Goal: Transaction & Acquisition: Download file/media

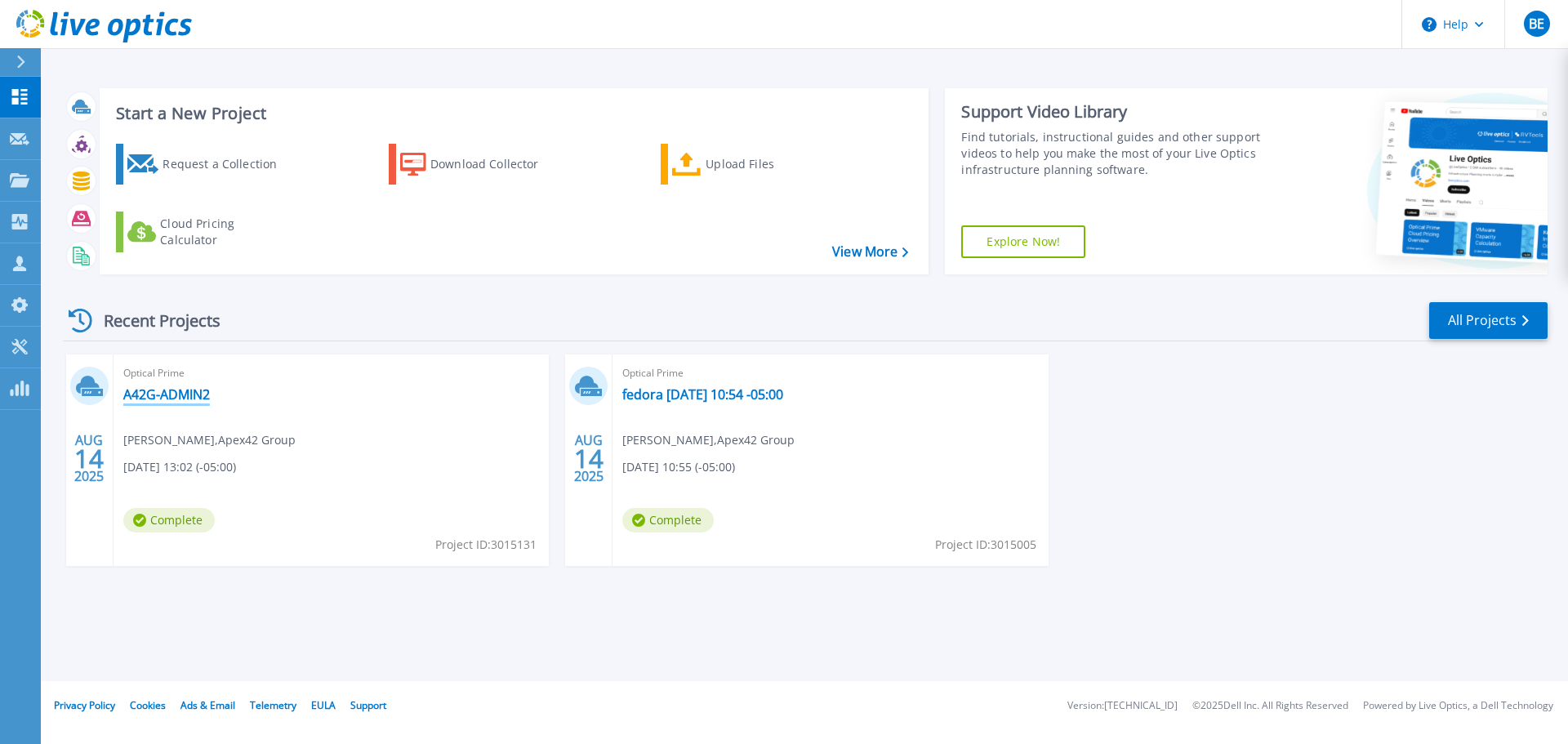
click at [174, 396] on link "A42G-ADMIN2" at bounding box center [166, 395] width 87 height 17
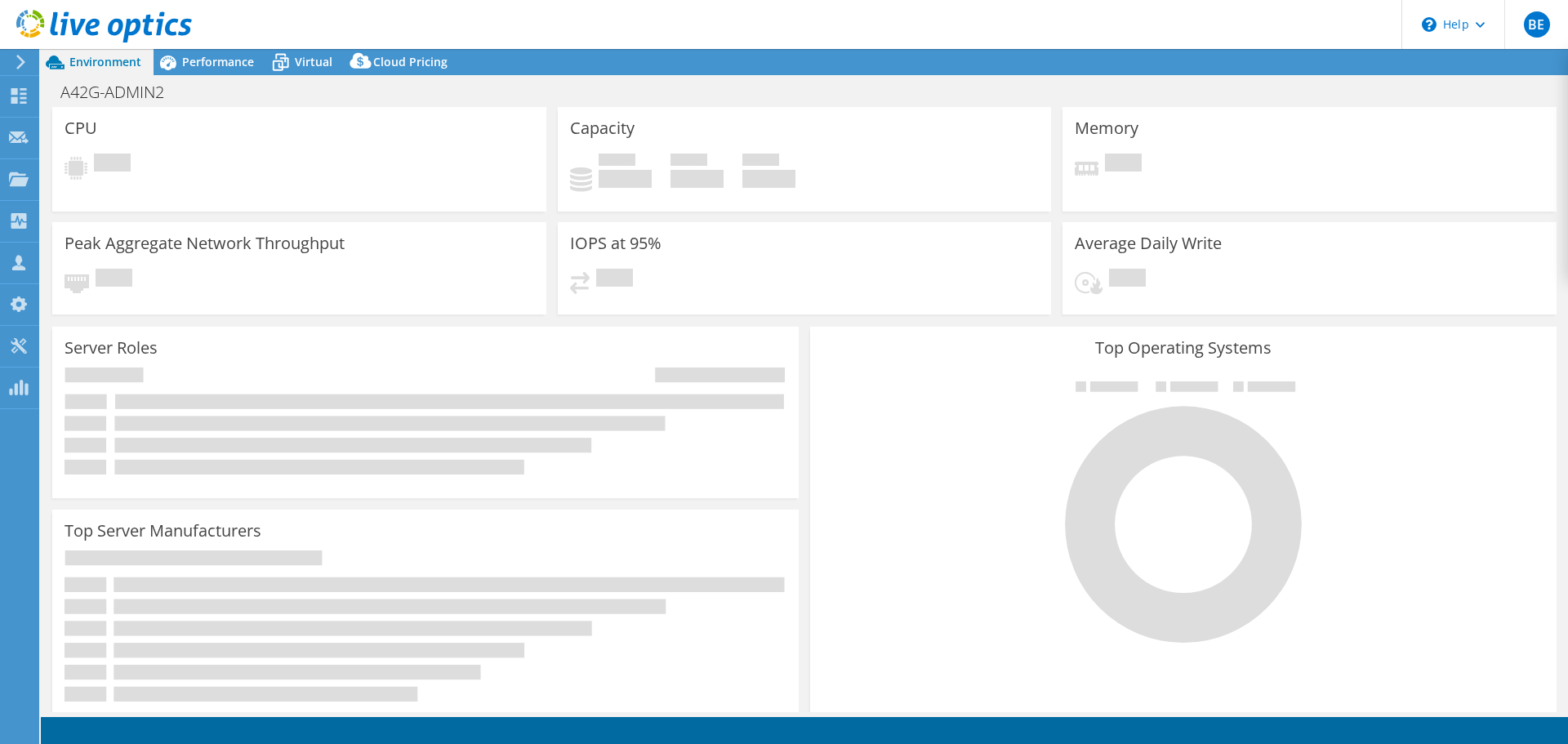
select select "USD"
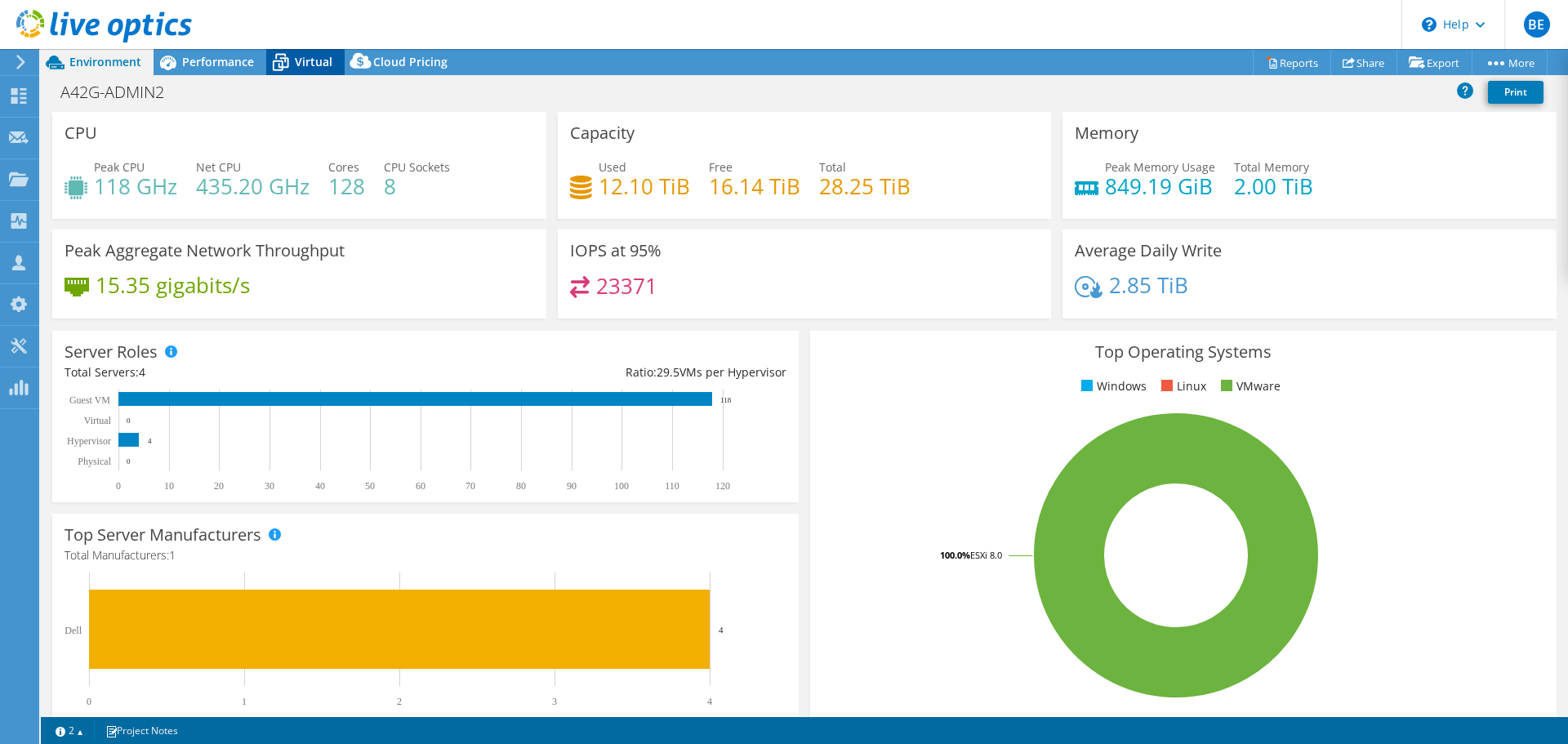
click at [301, 65] on span "Virtual" at bounding box center [313, 61] width 37 height 16
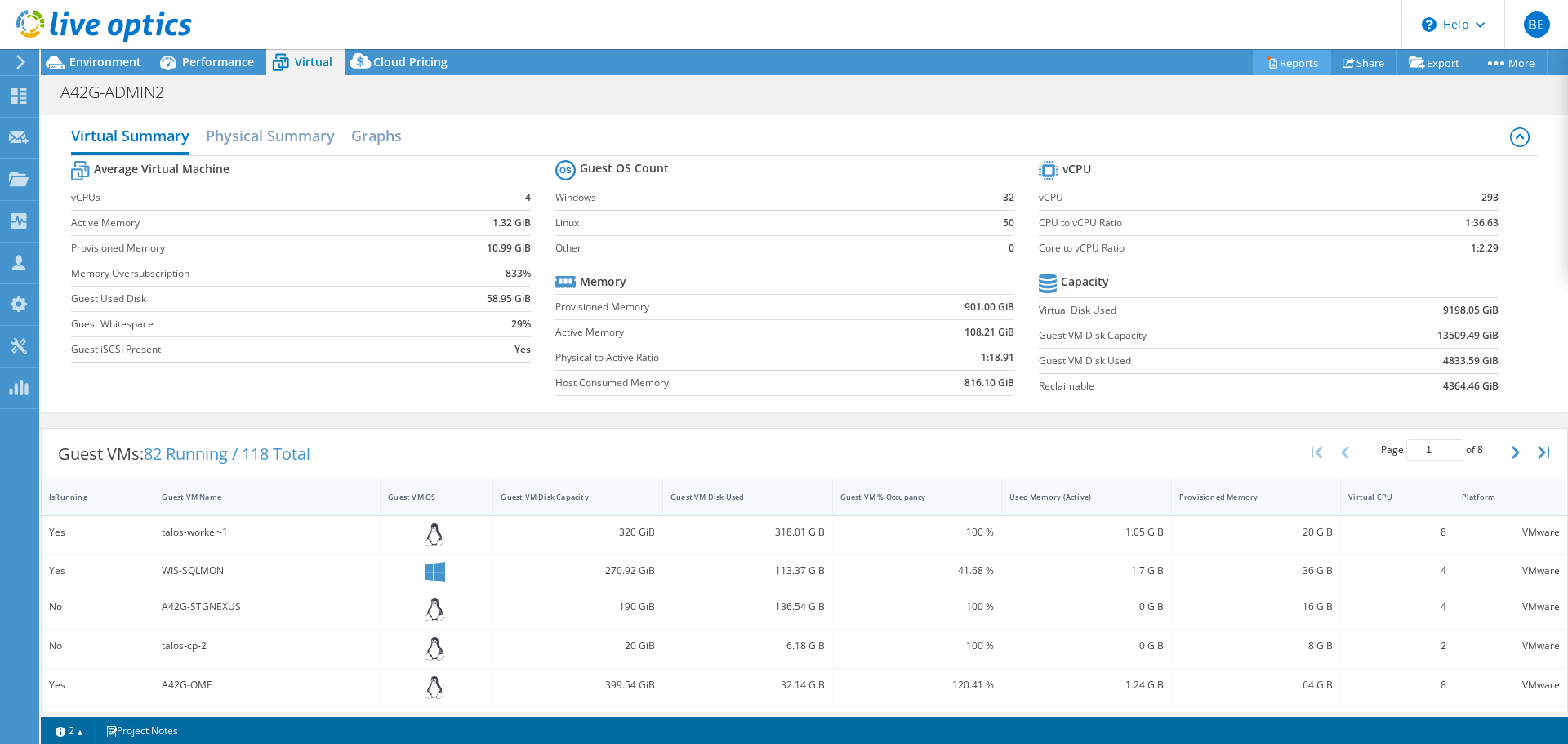
click at [1285, 64] on link "Reports" at bounding box center [1291, 62] width 78 height 26
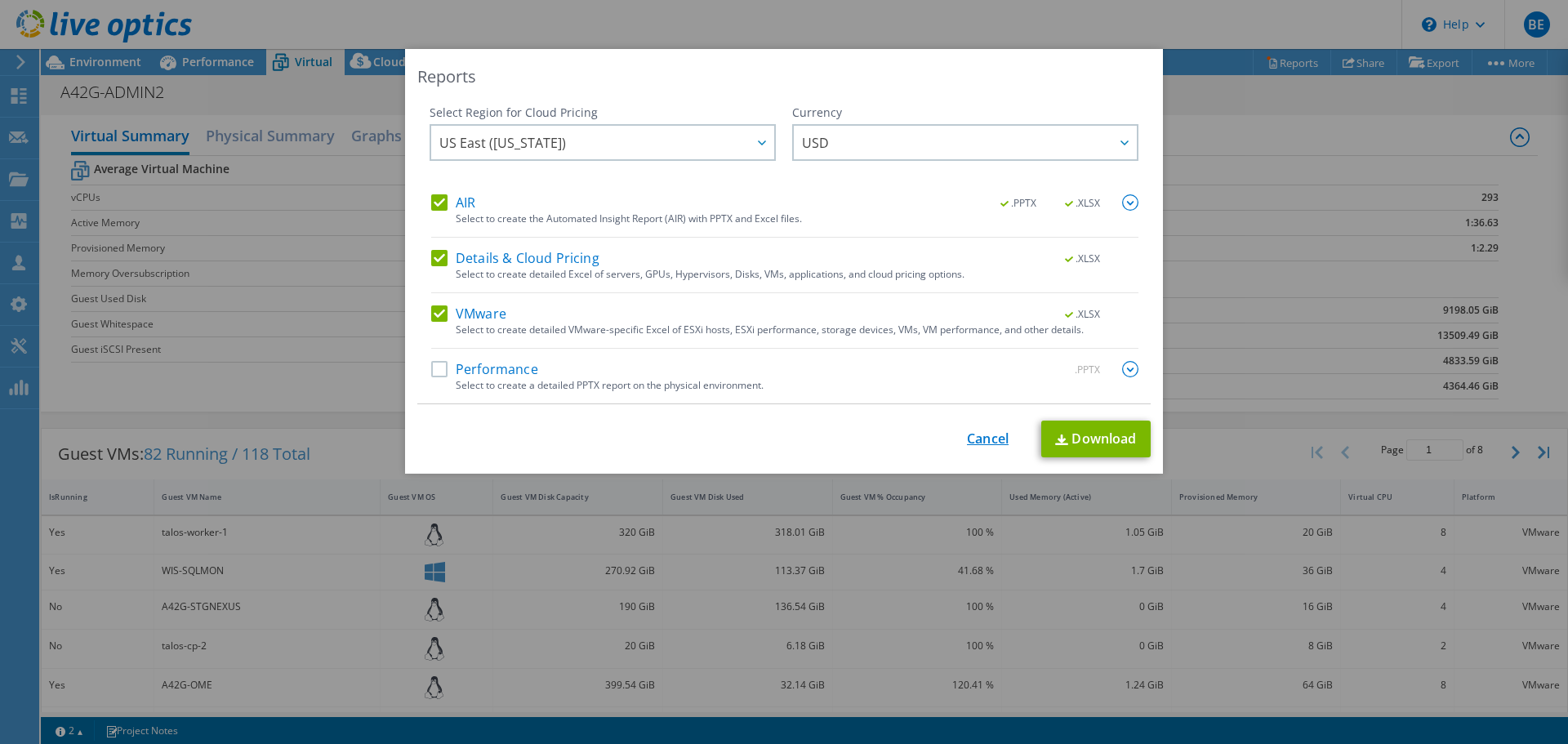
click at [975, 442] on link "Cancel" at bounding box center [988, 438] width 41 height 16
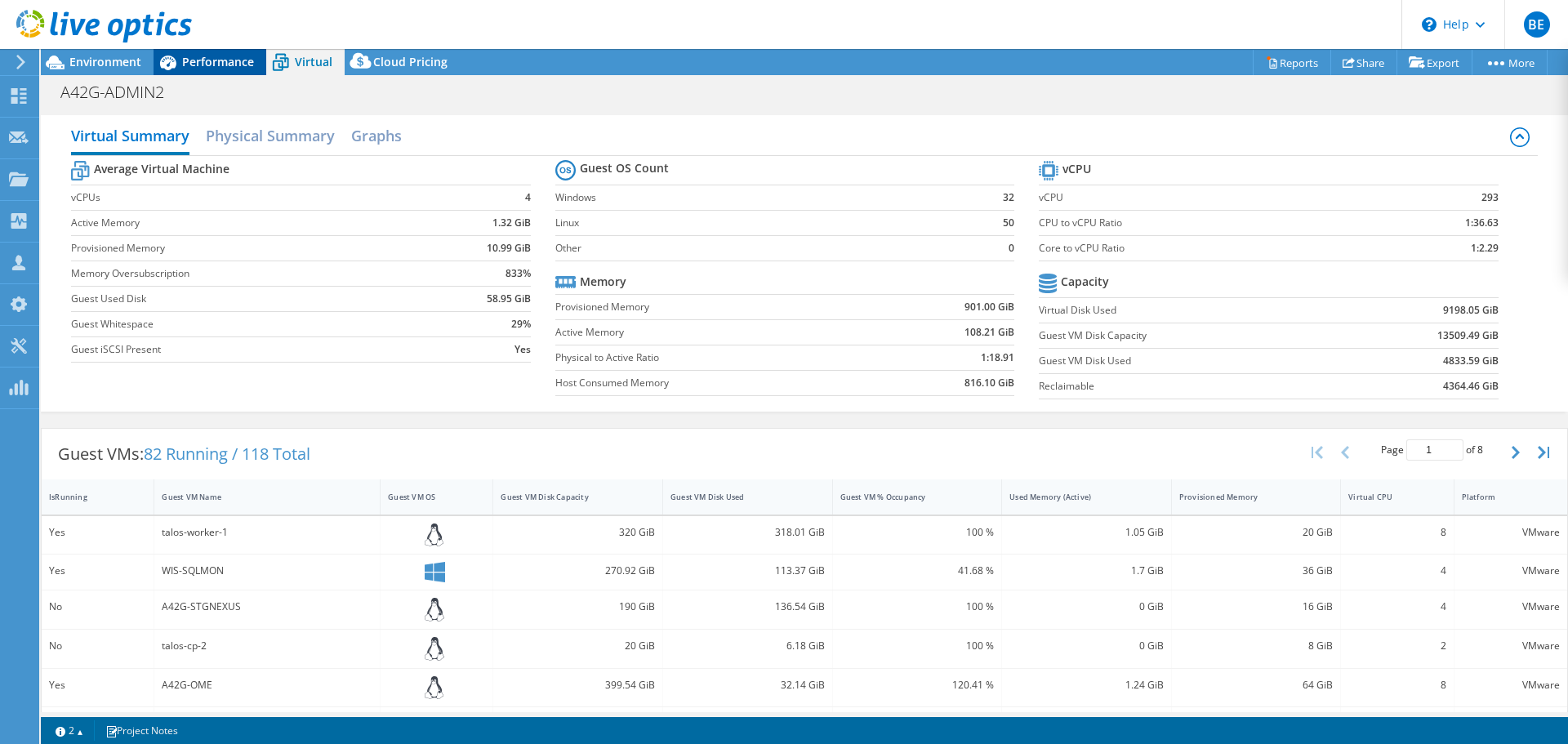
click at [195, 63] on span "Performance" at bounding box center [218, 61] width 72 height 16
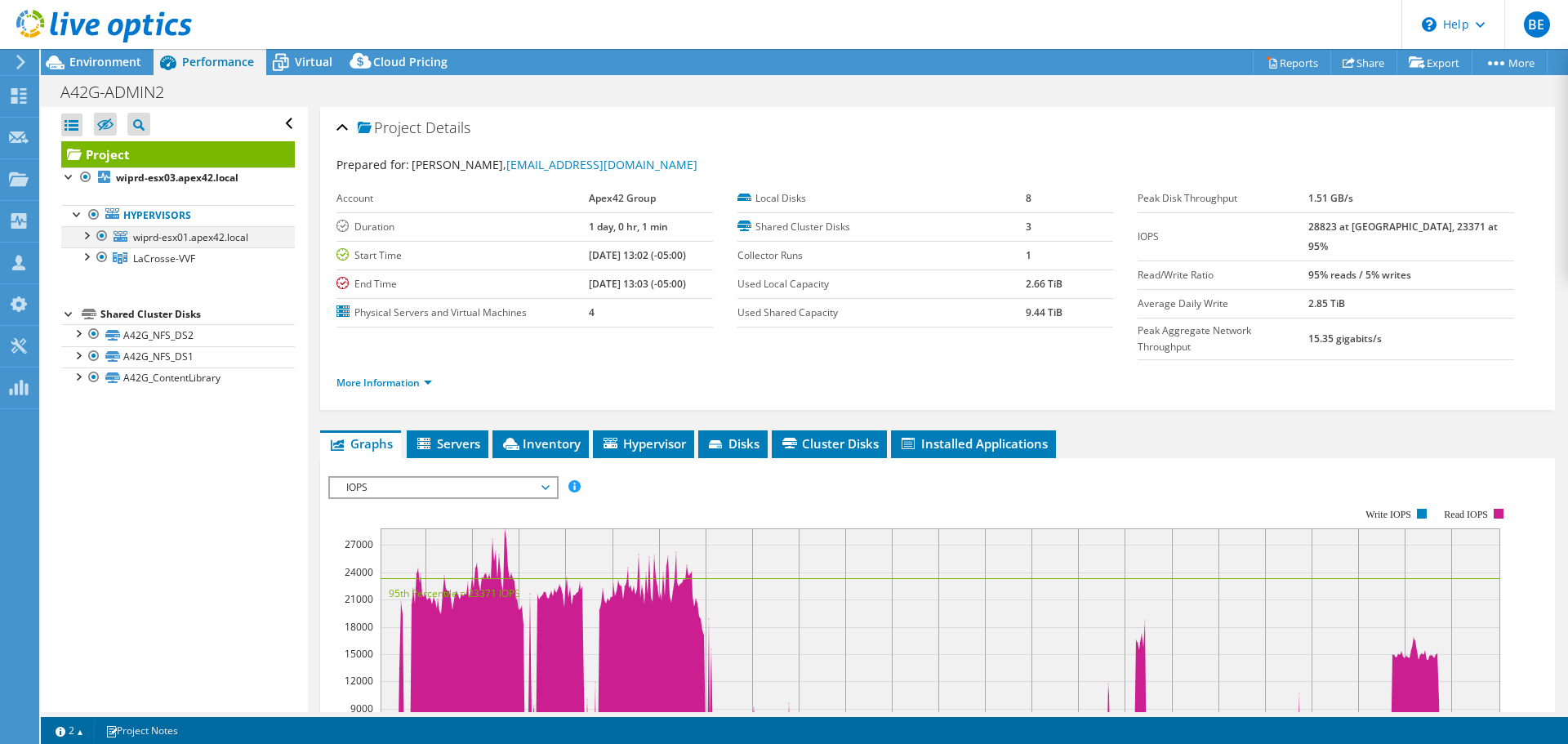
click at [88, 235] on div at bounding box center [86, 235] width 17 height 17
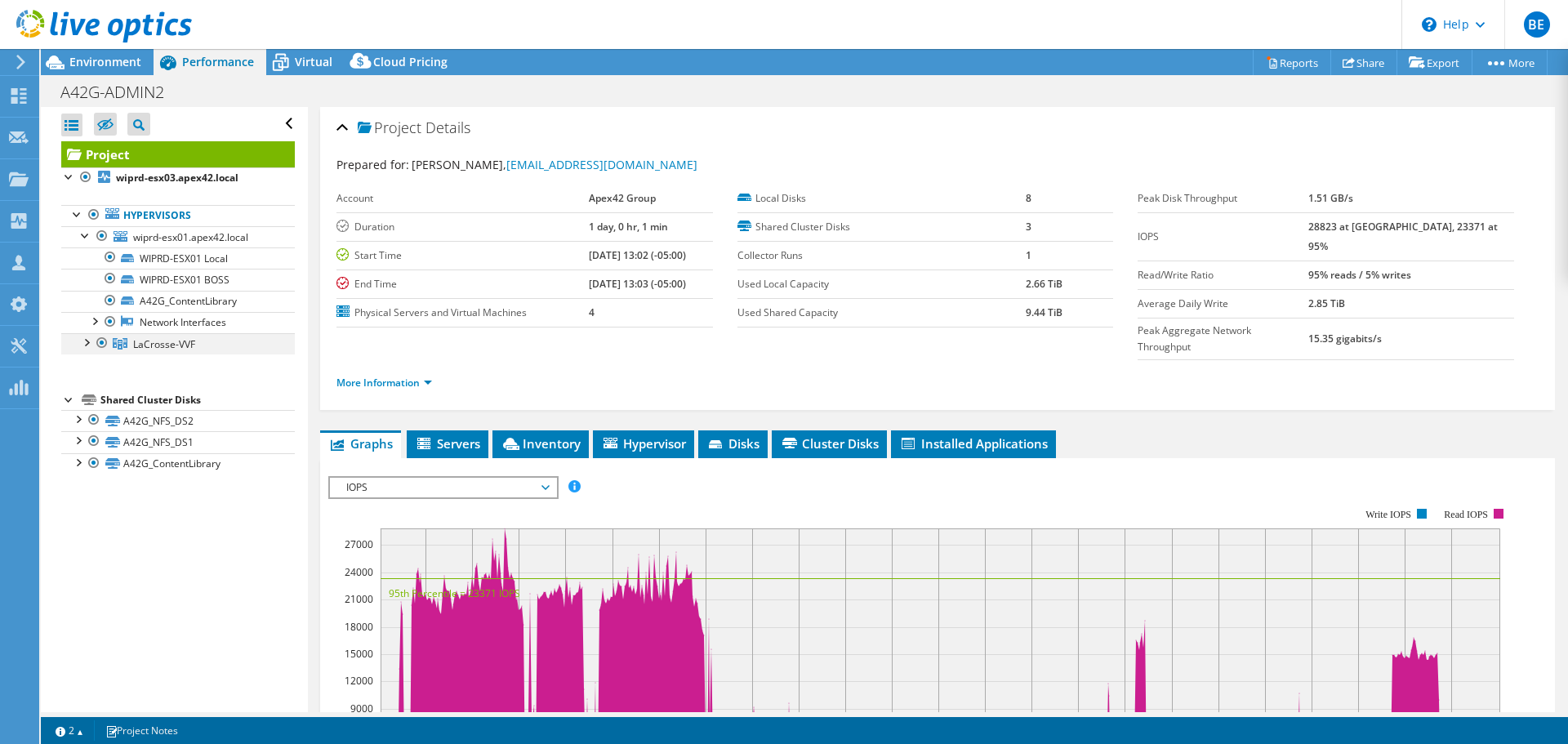
click at [87, 339] on div at bounding box center [86, 342] width 17 height 17
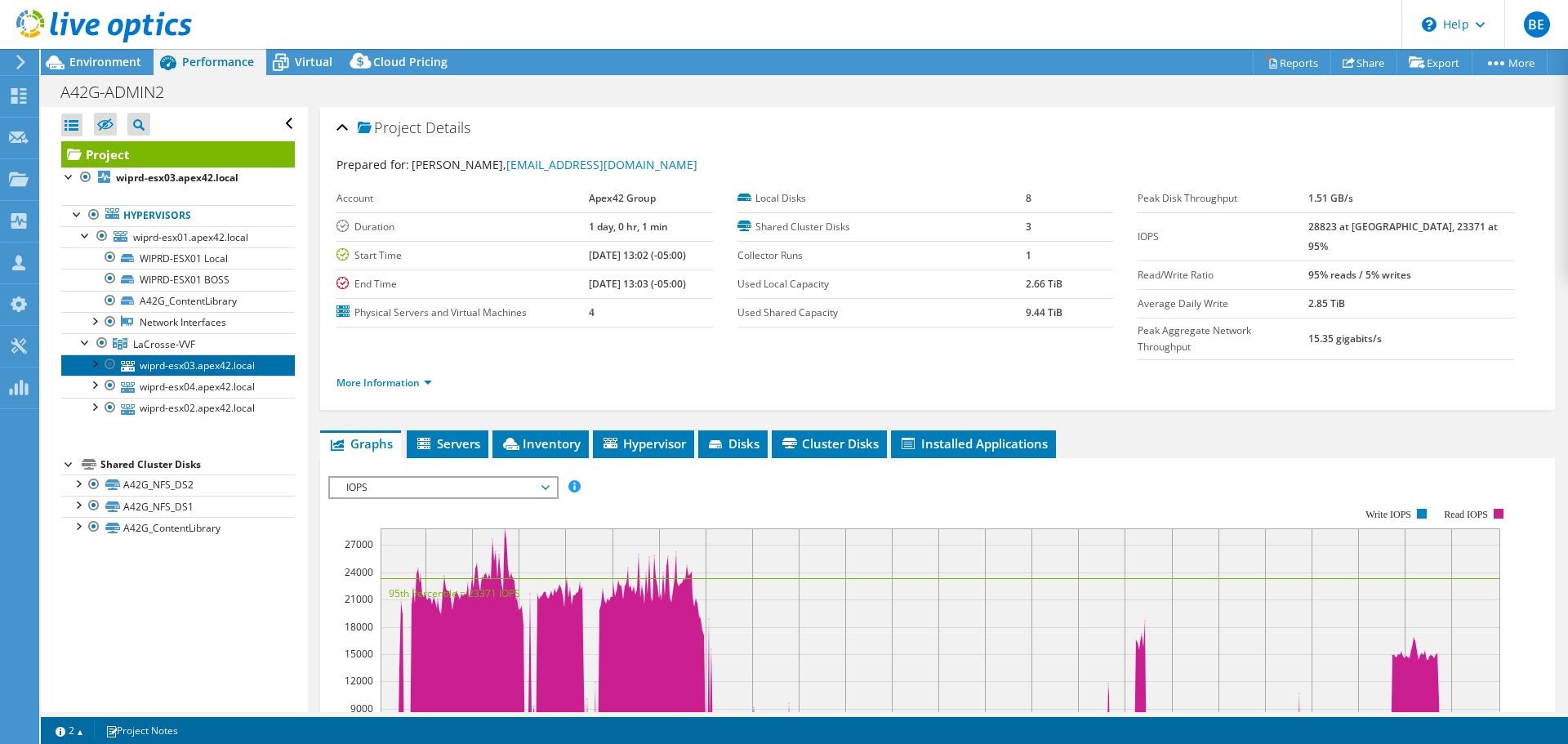
click at [192, 372] on link "wiprd-esx03.apex42.local" at bounding box center [178, 365] width 234 height 21
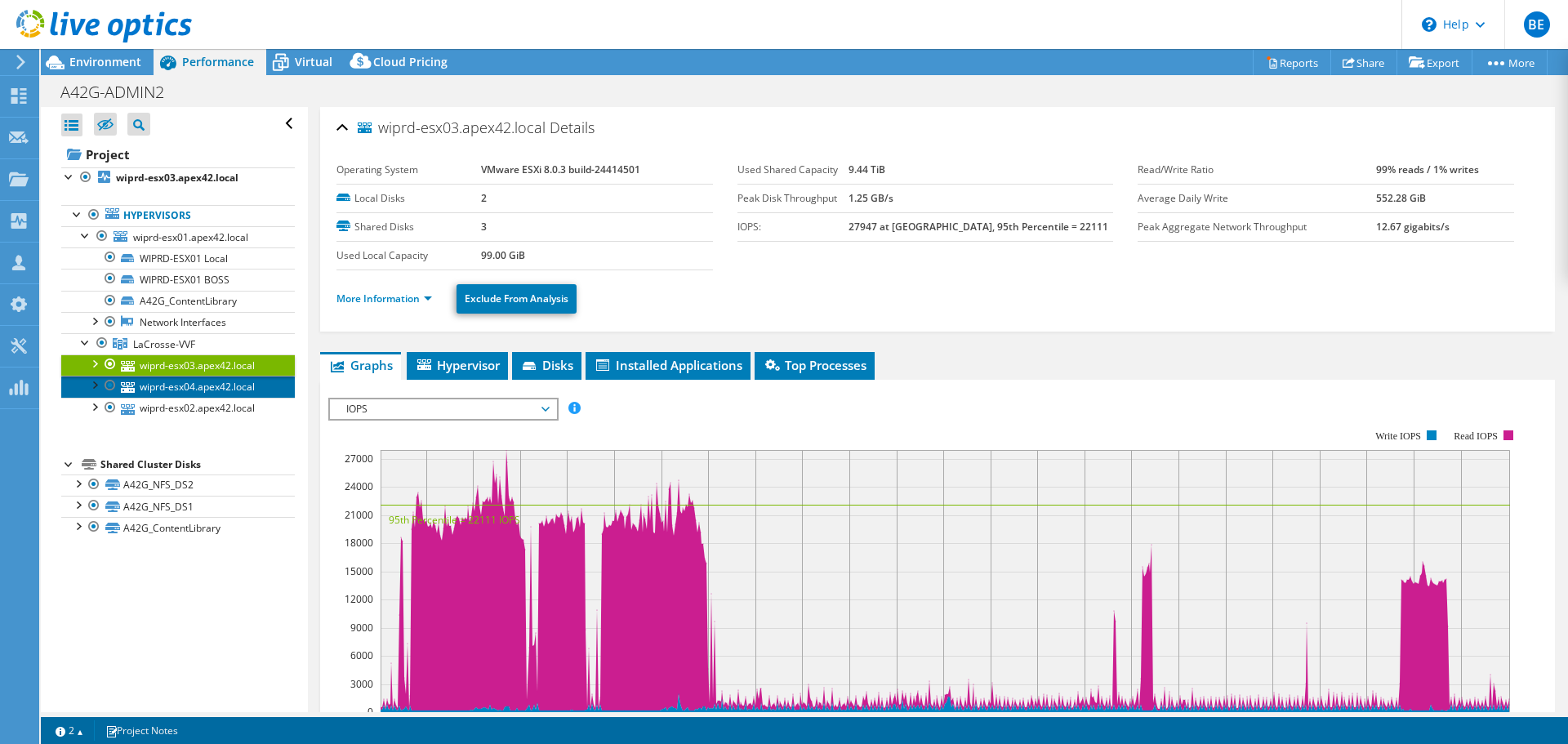
click at [192, 388] on link "wiprd-esx04.apex42.local" at bounding box center [178, 386] width 234 height 21
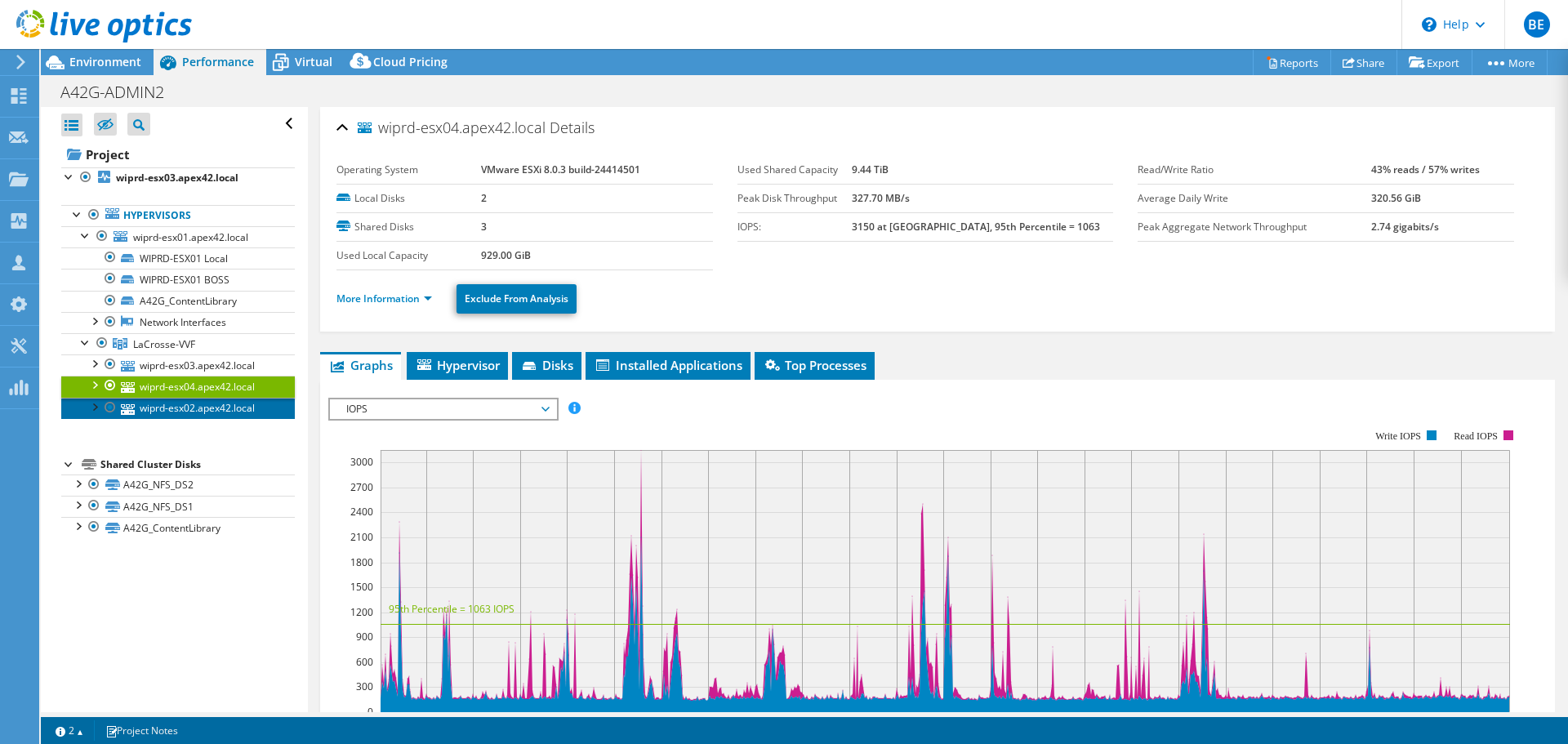
click at [190, 405] on link "wiprd-esx02.apex42.local" at bounding box center [178, 409] width 234 height 21
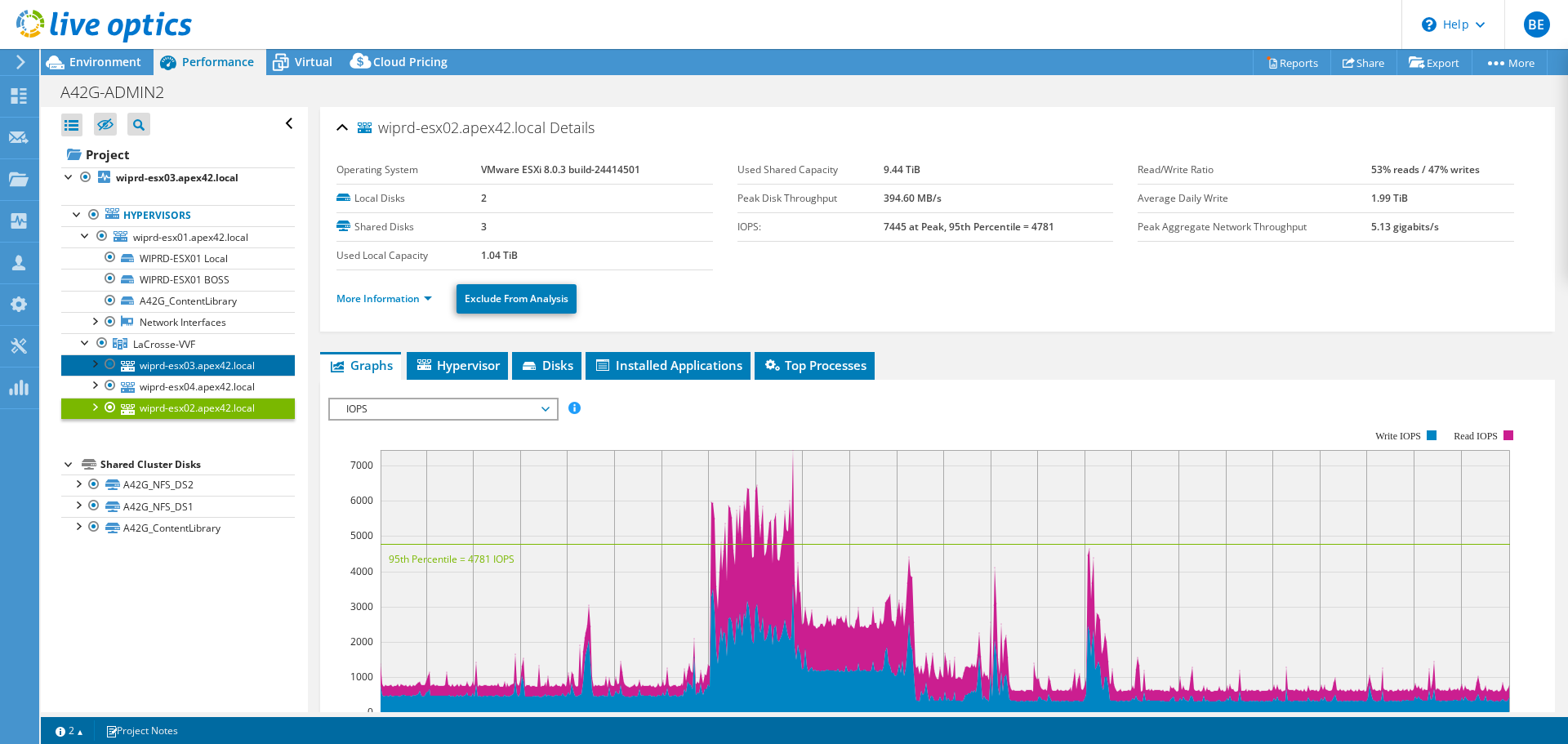
click at [194, 371] on link "wiprd-esx03.apex42.local" at bounding box center [178, 365] width 234 height 21
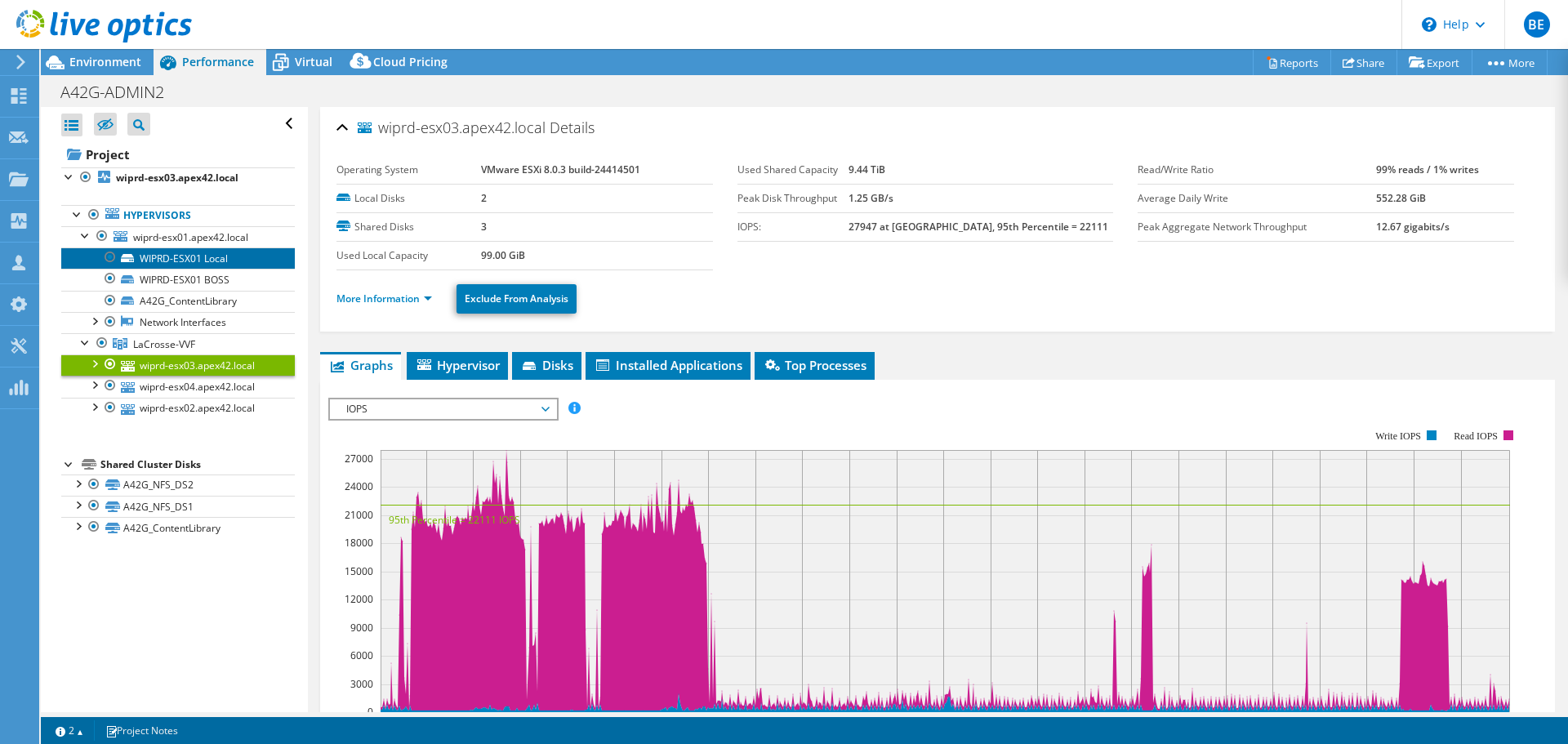
click at [183, 262] on link "WIPRD-ESX01 Local" at bounding box center [178, 258] width 234 height 21
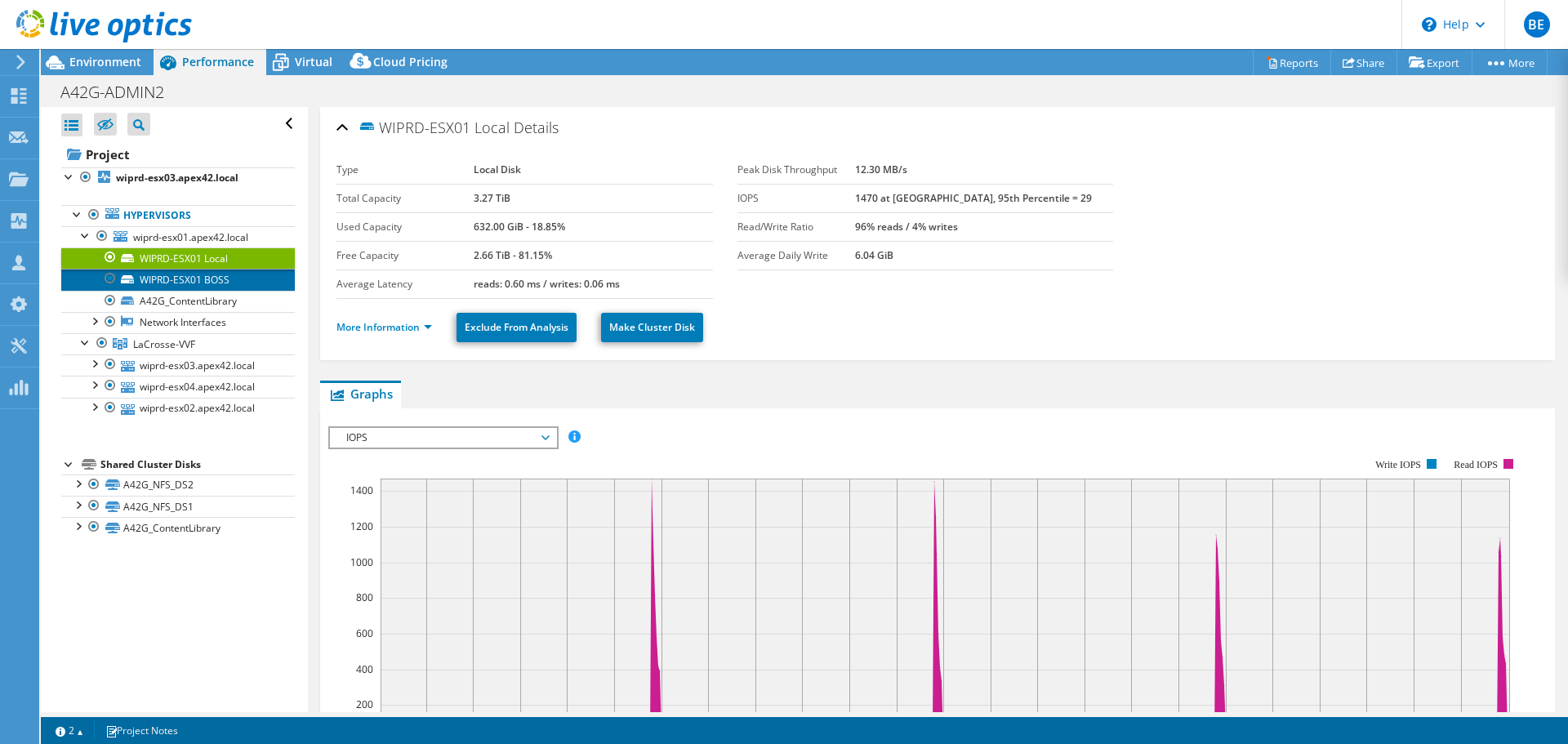
click at [173, 282] on link "WIPRD-ESX01 BOSS" at bounding box center [178, 279] width 234 height 21
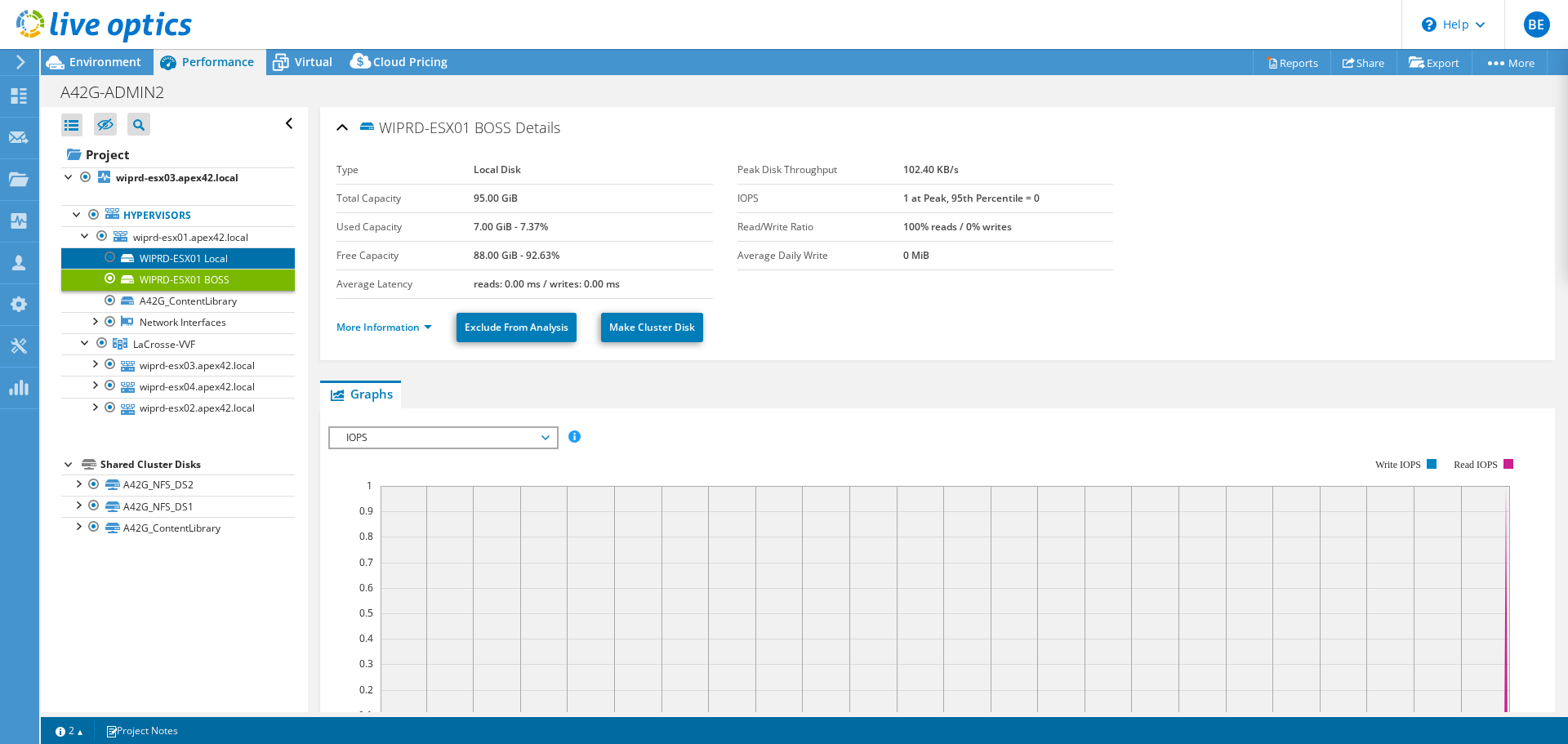
click at [172, 260] on link "WIPRD-ESX01 Local" at bounding box center [178, 258] width 234 height 21
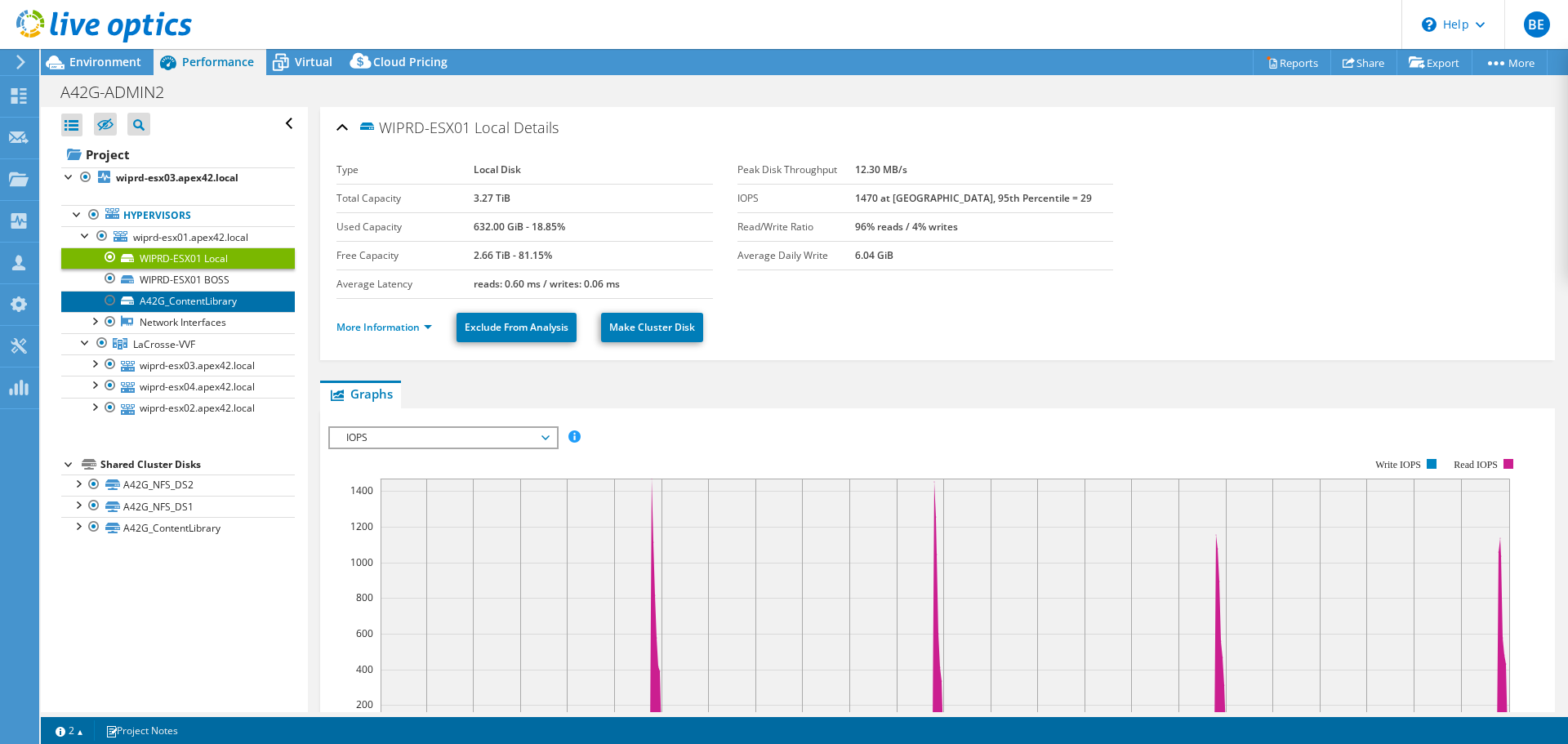
click at [148, 306] on link "A42G_ContentLibrary" at bounding box center [178, 301] width 234 height 21
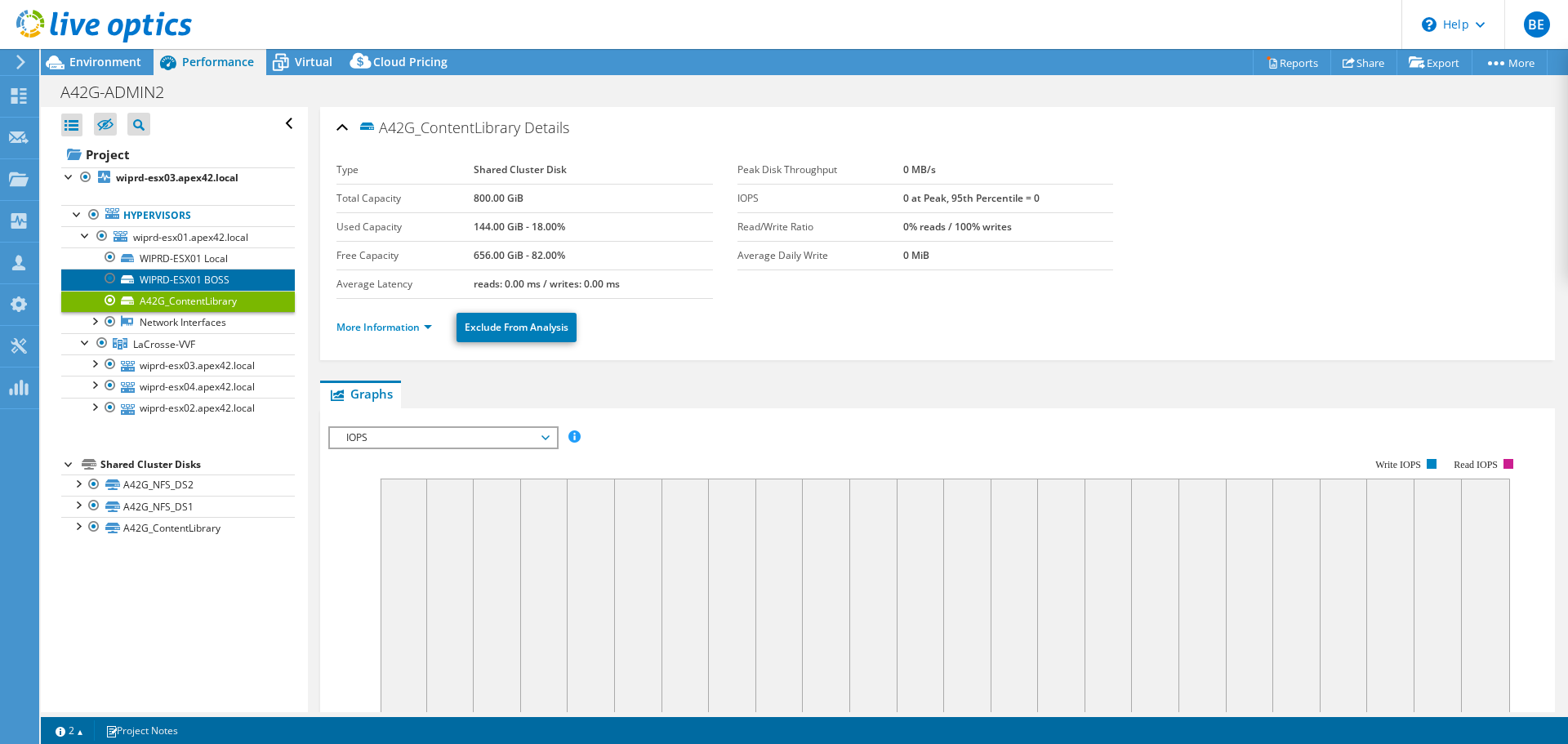
click at [153, 284] on link "WIPRD-ESX01 BOSS" at bounding box center [178, 279] width 234 height 21
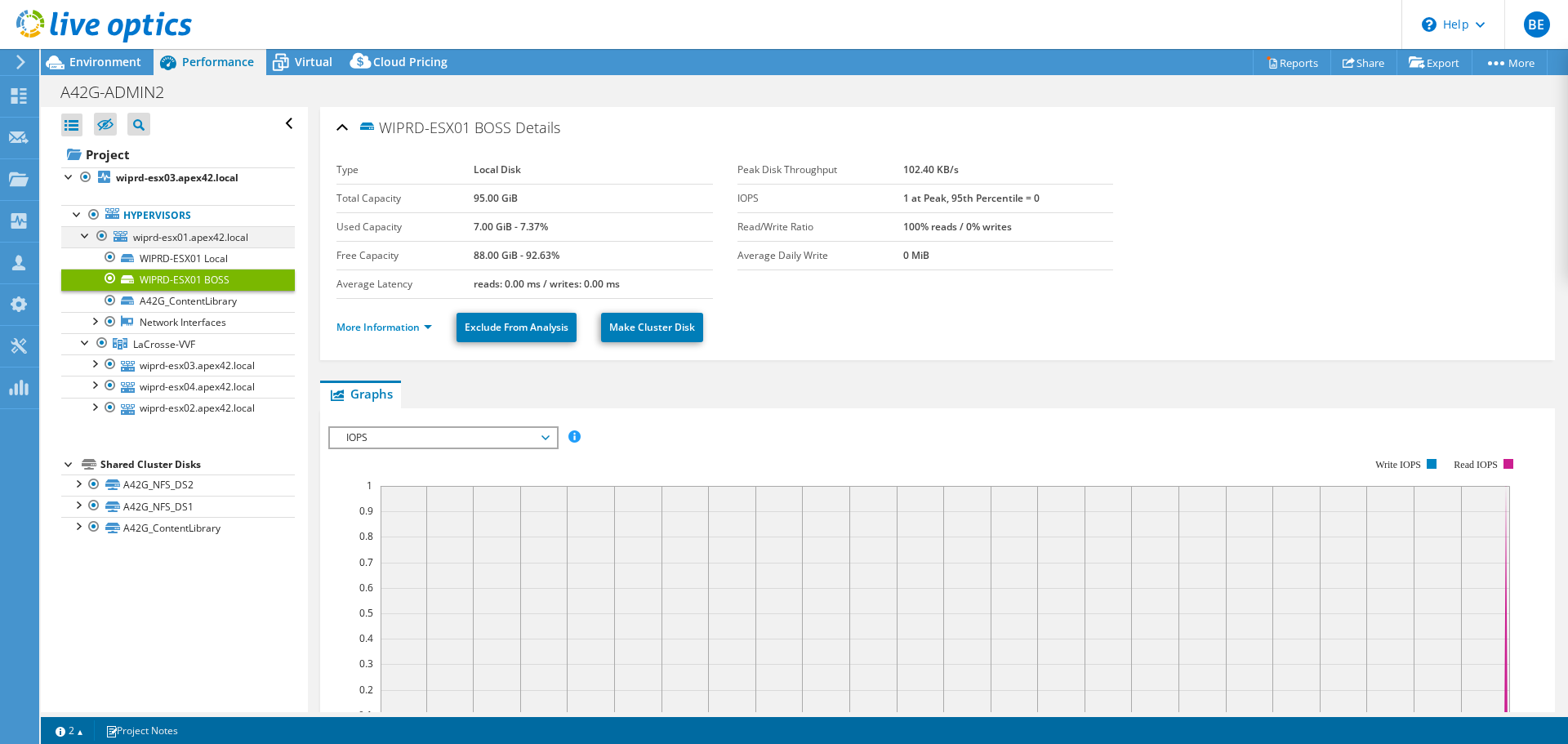
click at [84, 237] on div at bounding box center [86, 235] width 17 height 17
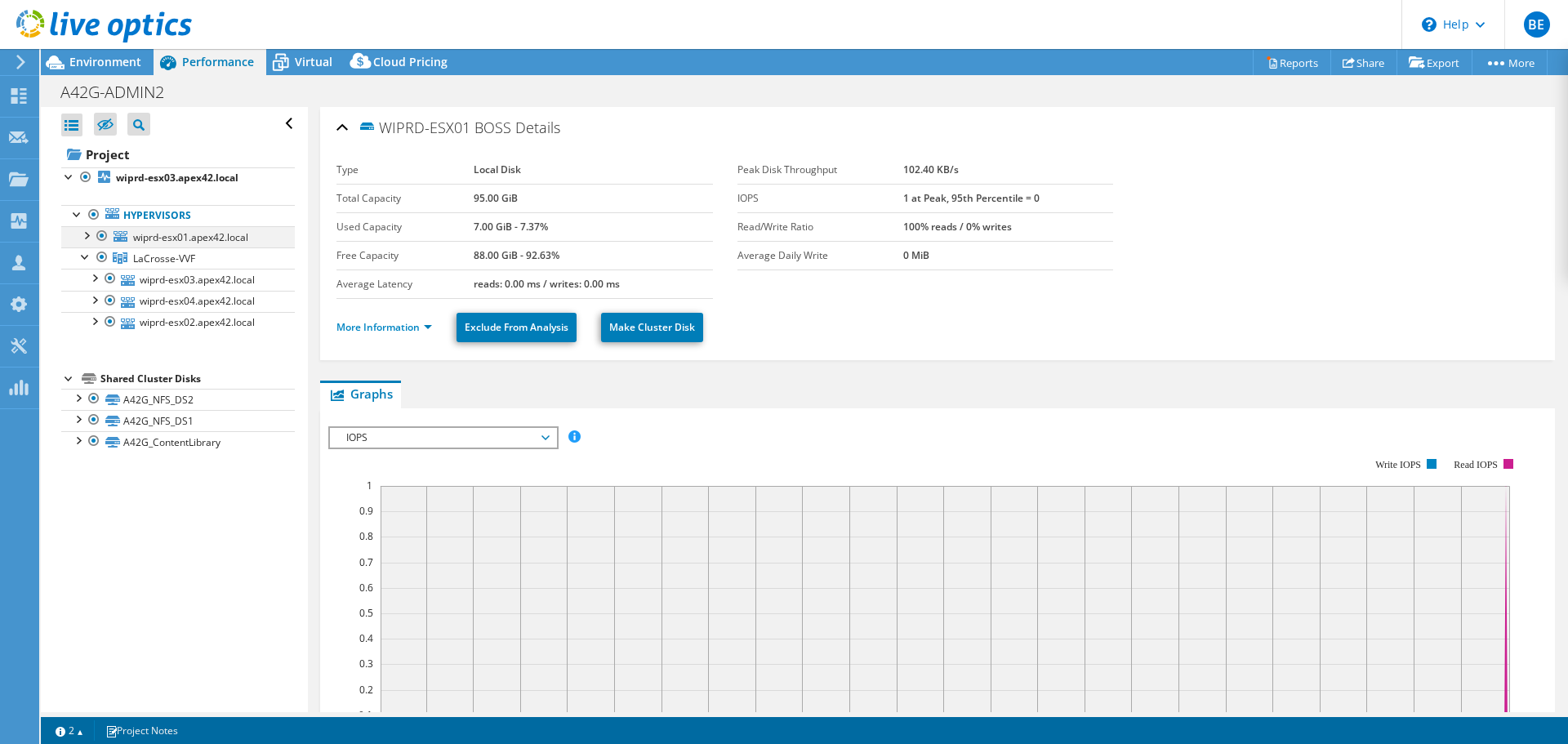
click at [88, 240] on div at bounding box center [86, 235] width 17 height 17
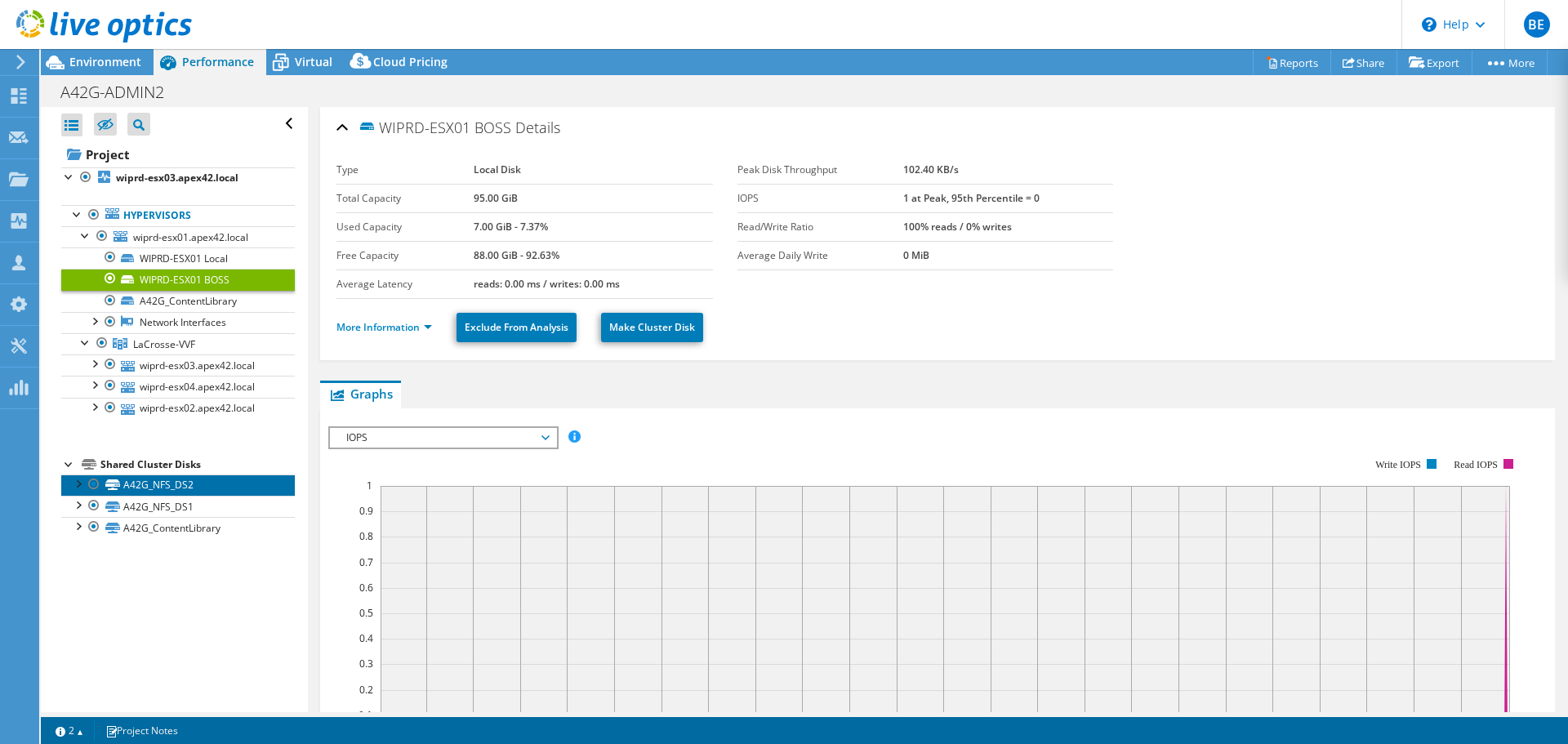
click at [132, 482] on link "A42G_NFS_DS2" at bounding box center [178, 486] width 234 height 21
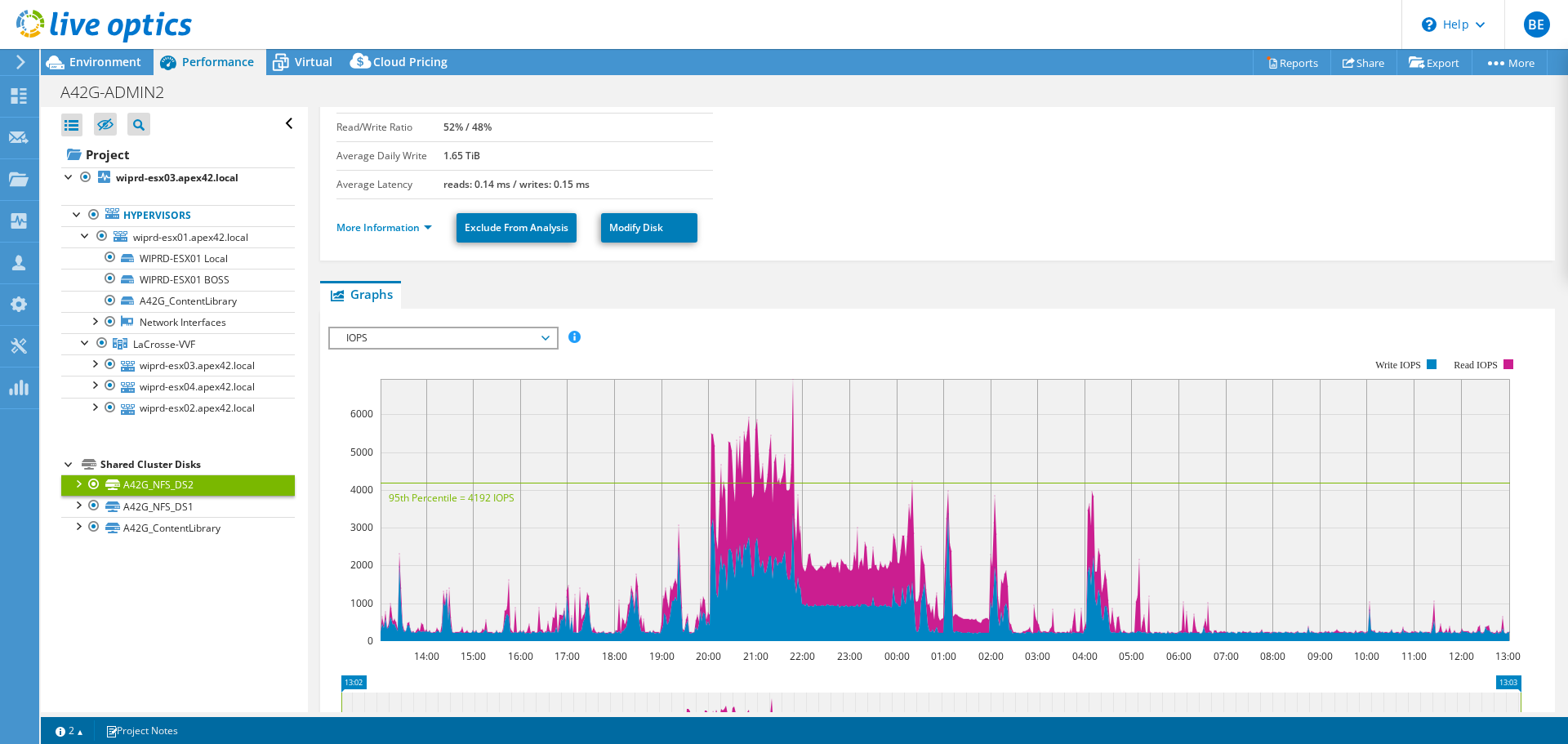
scroll to position [163, 0]
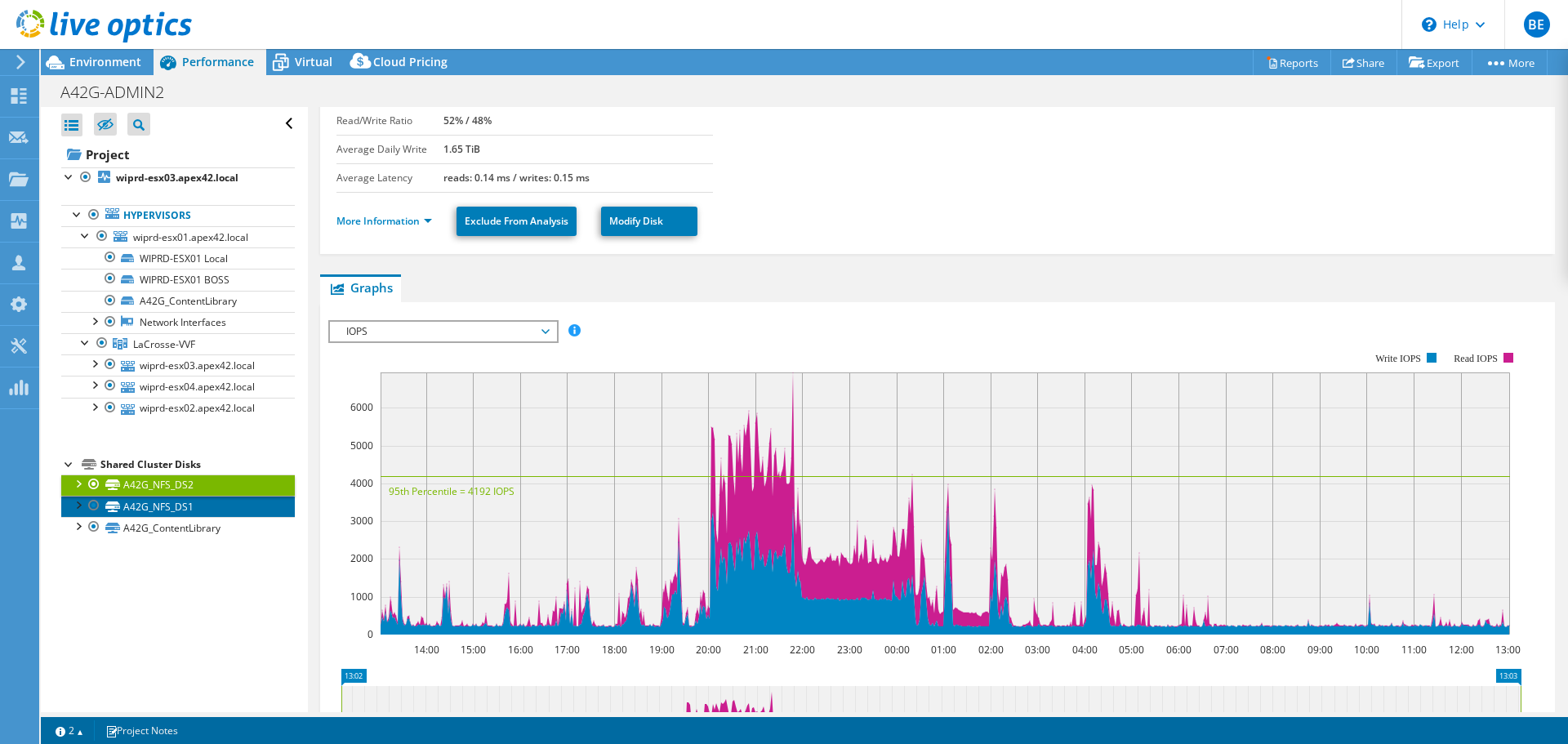
click at [175, 510] on link "A42G_NFS_DS1" at bounding box center [178, 506] width 234 height 21
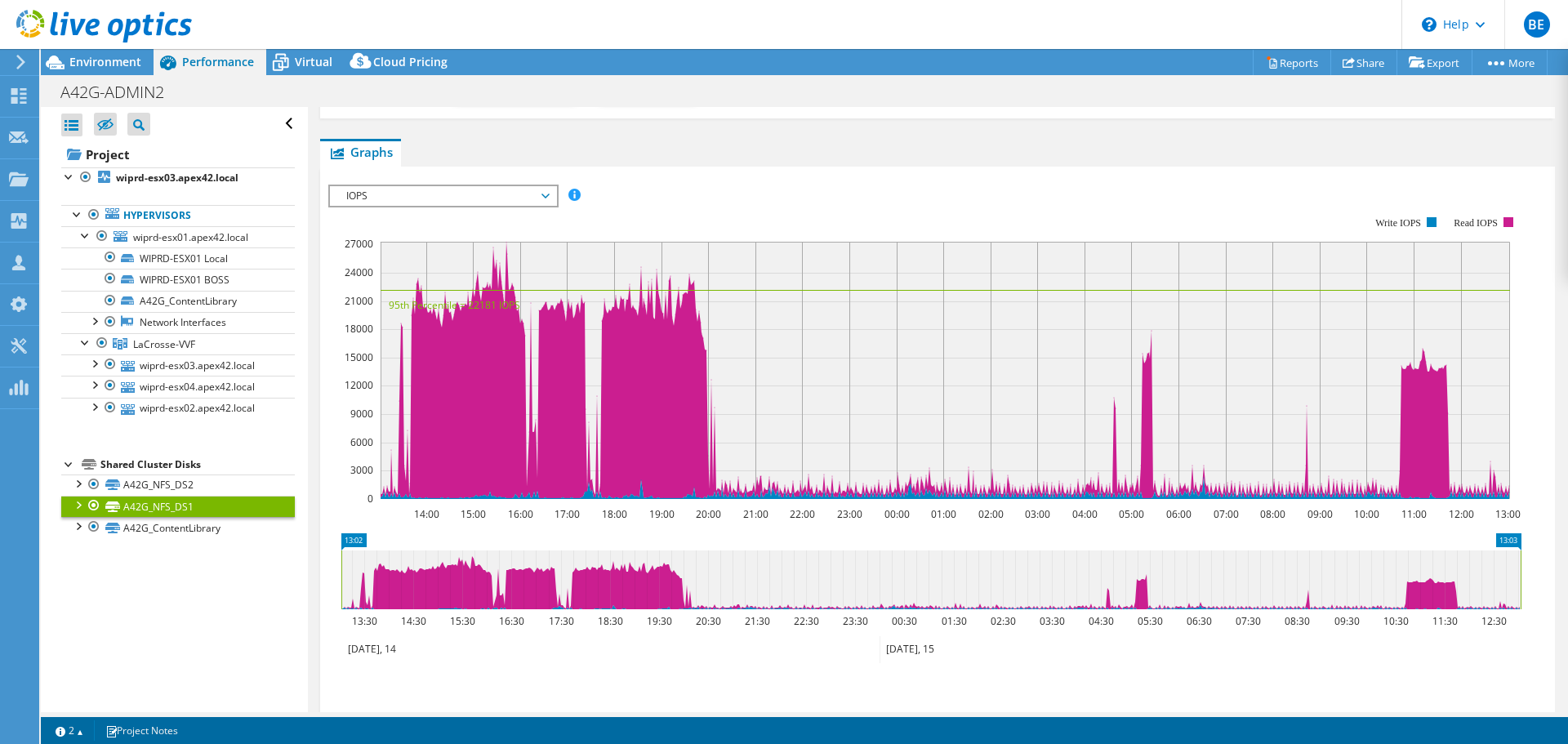
scroll to position [442, 0]
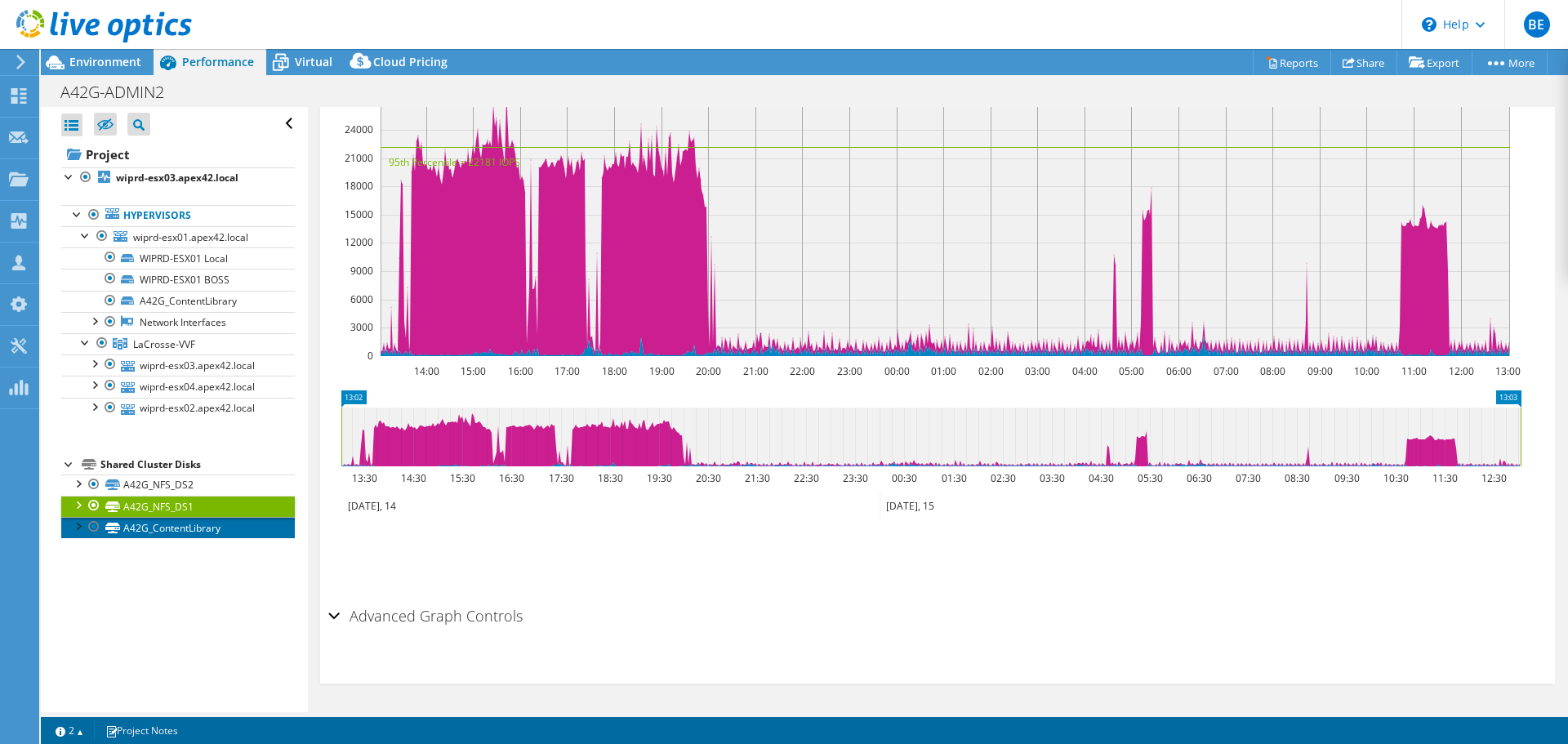
click at [141, 528] on link "A42G_ContentLibrary" at bounding box center [178, 528] width 234 height 21
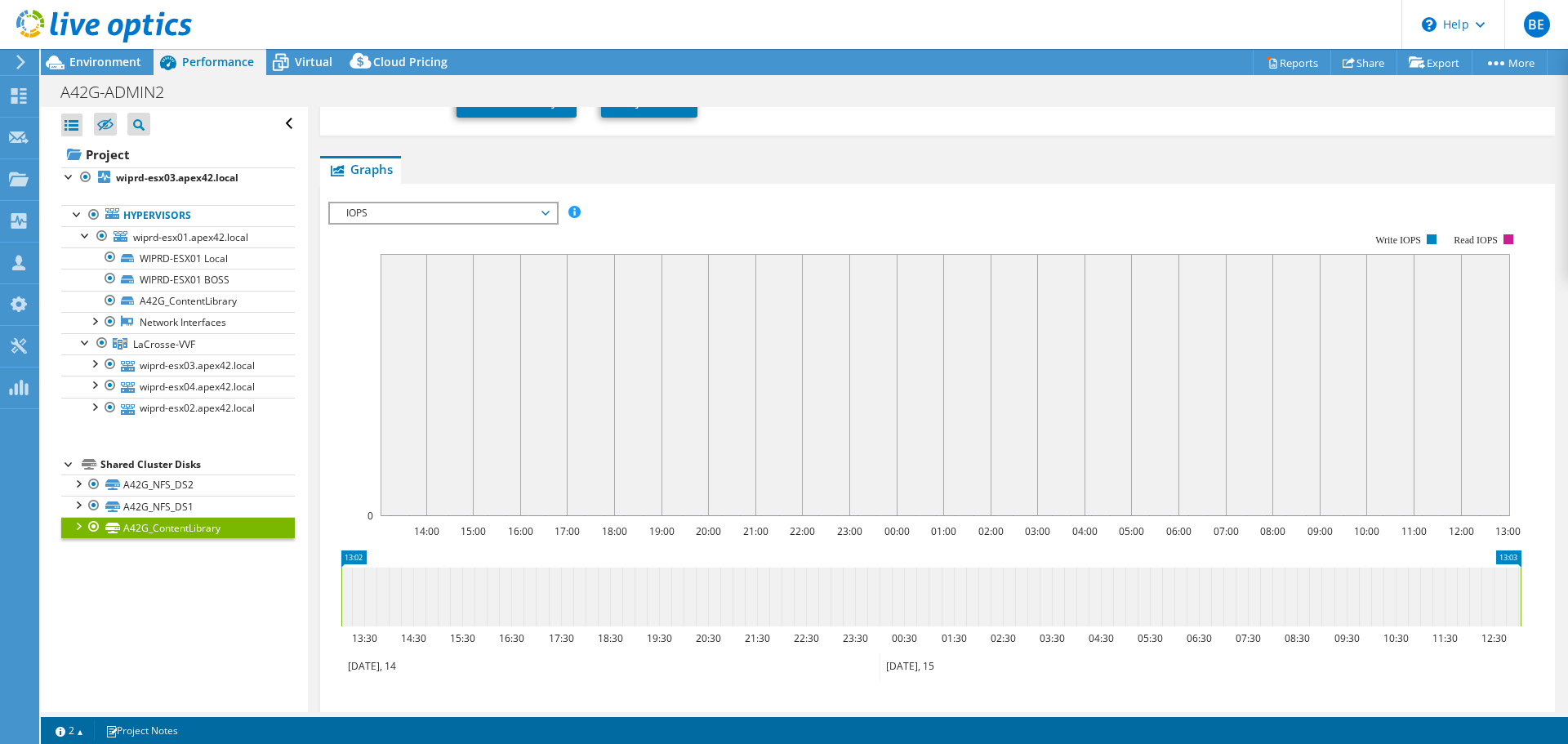
scroll to position [34, 0]
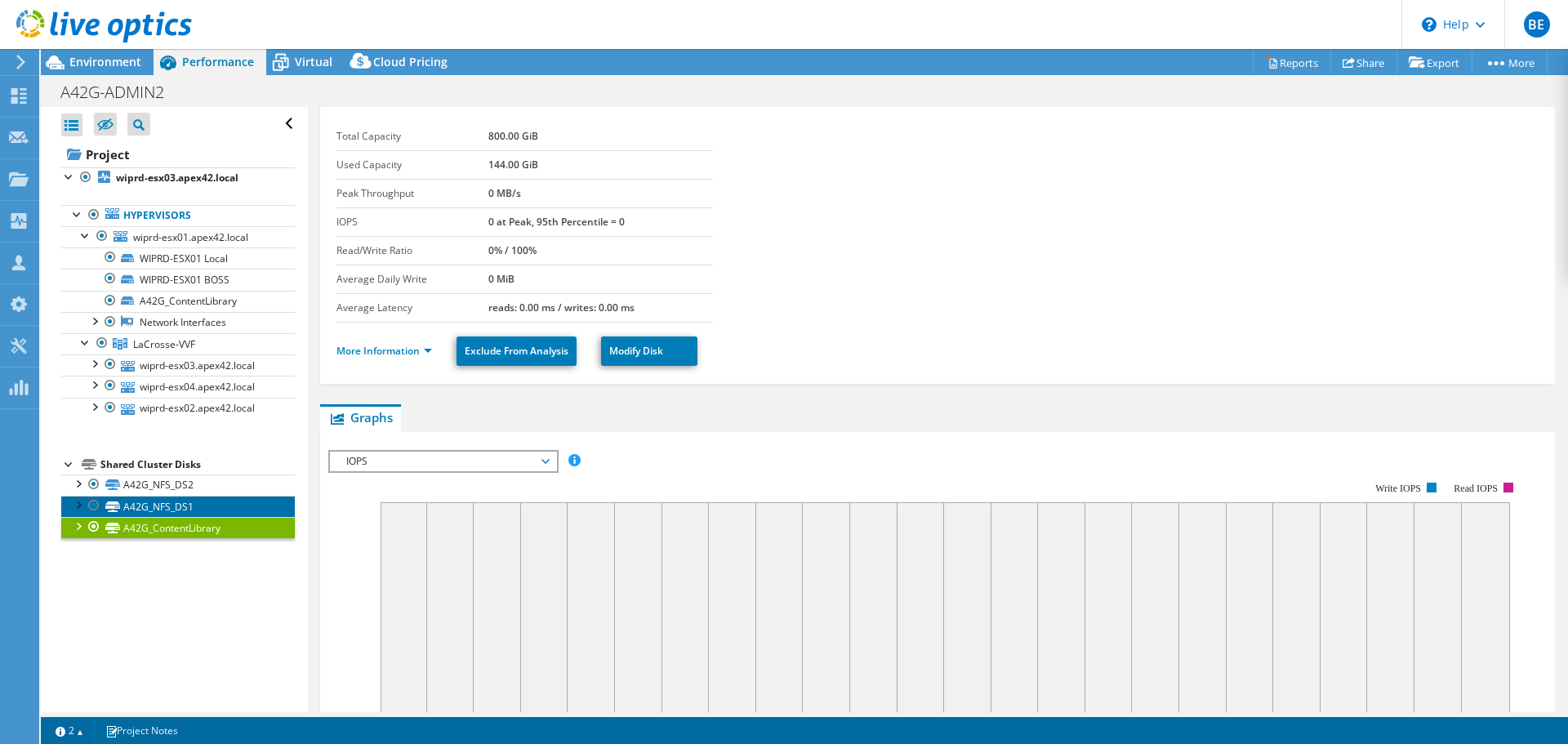
click at [135, 505] on link "A42G_NFS_DS1" at bounding box center [178, 506] width 234 height 21
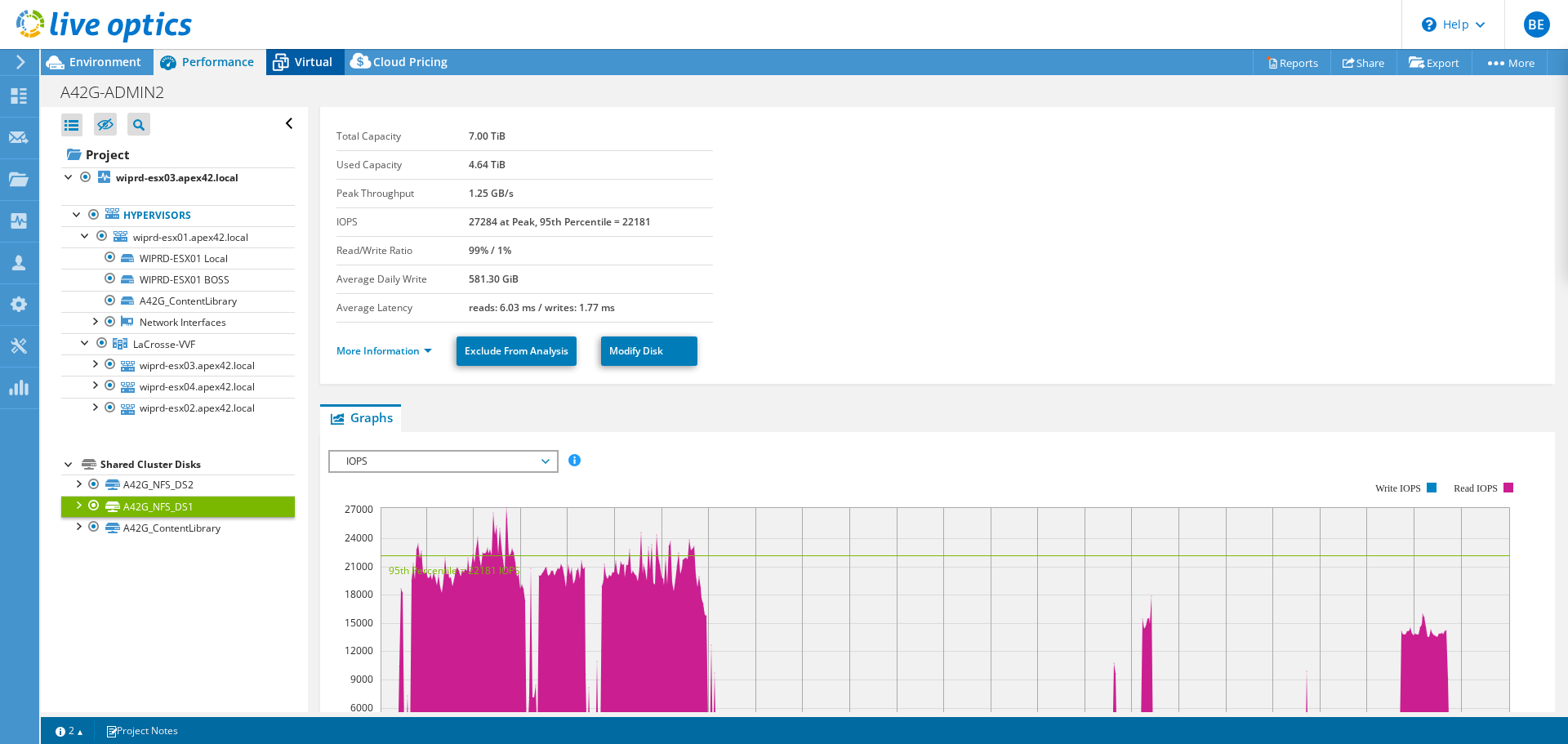
click at [300, 63] on span "Virtual" at bounding box center [313, 61] width 37 height 16
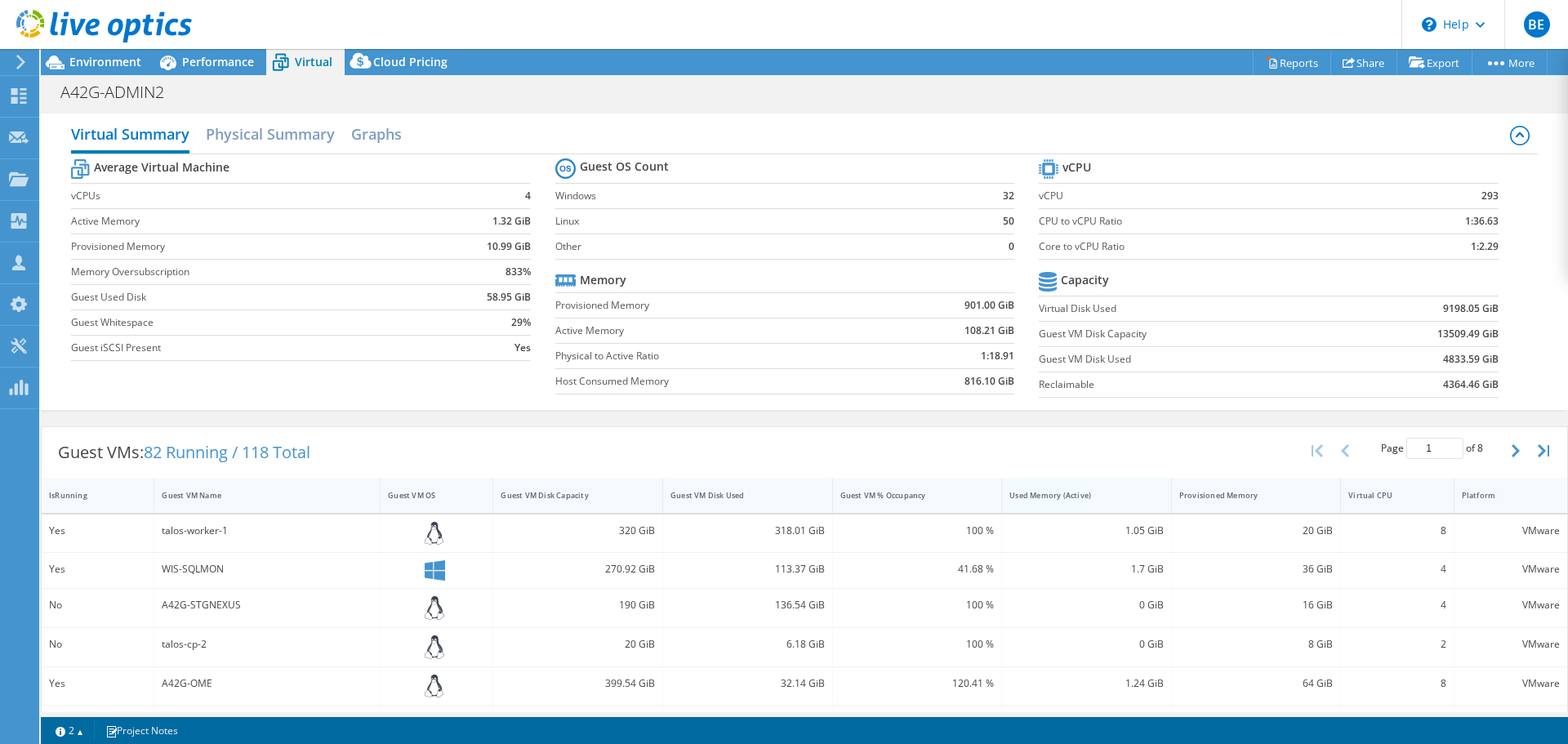
scroll to position [0, 0]
click at [263, 137] on h2 "Physical Summary" at bounding box center [270, 137] width 129 height 36
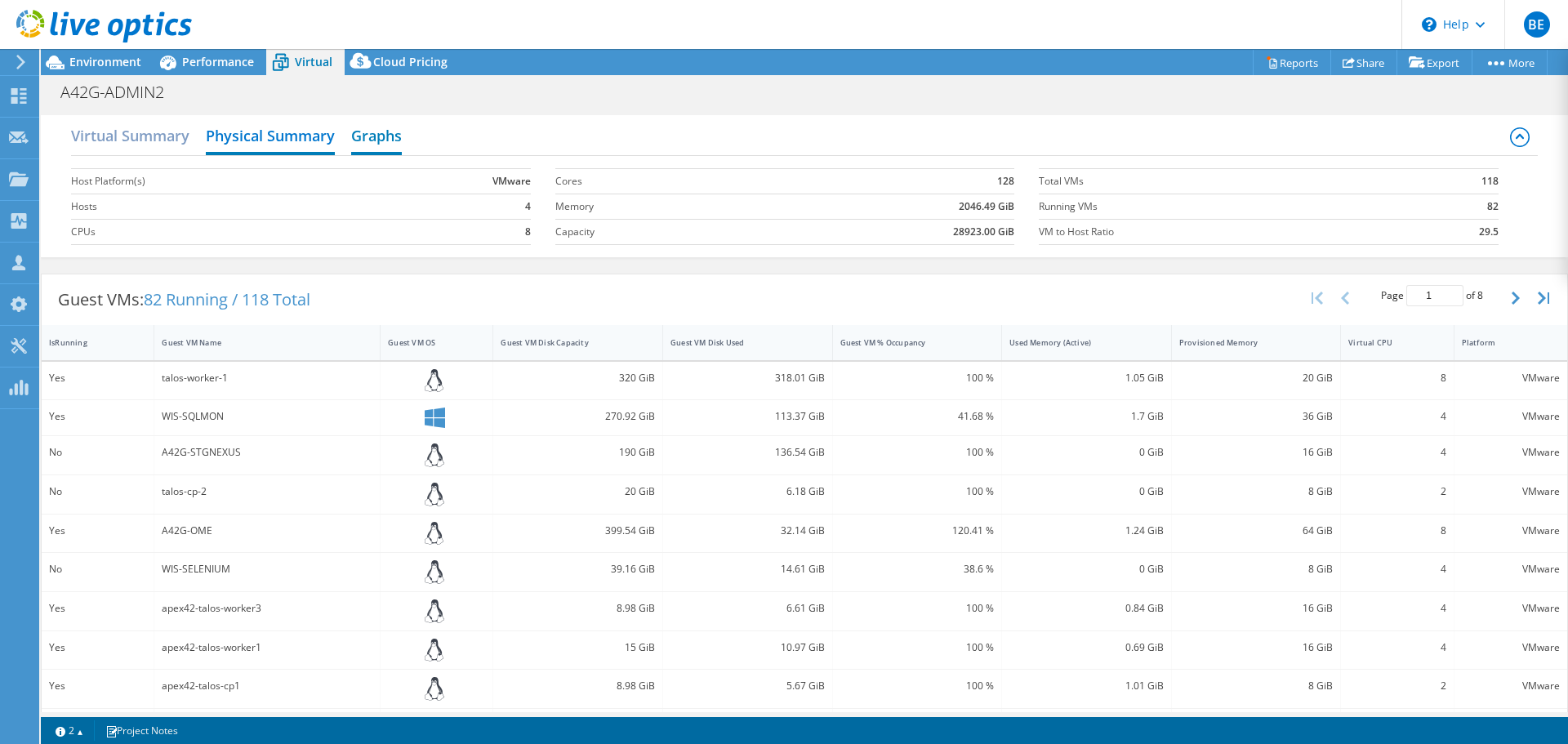
click at [367, 143] on h2 "Graphs" at bounding box center [376, 137] width 50 height 36
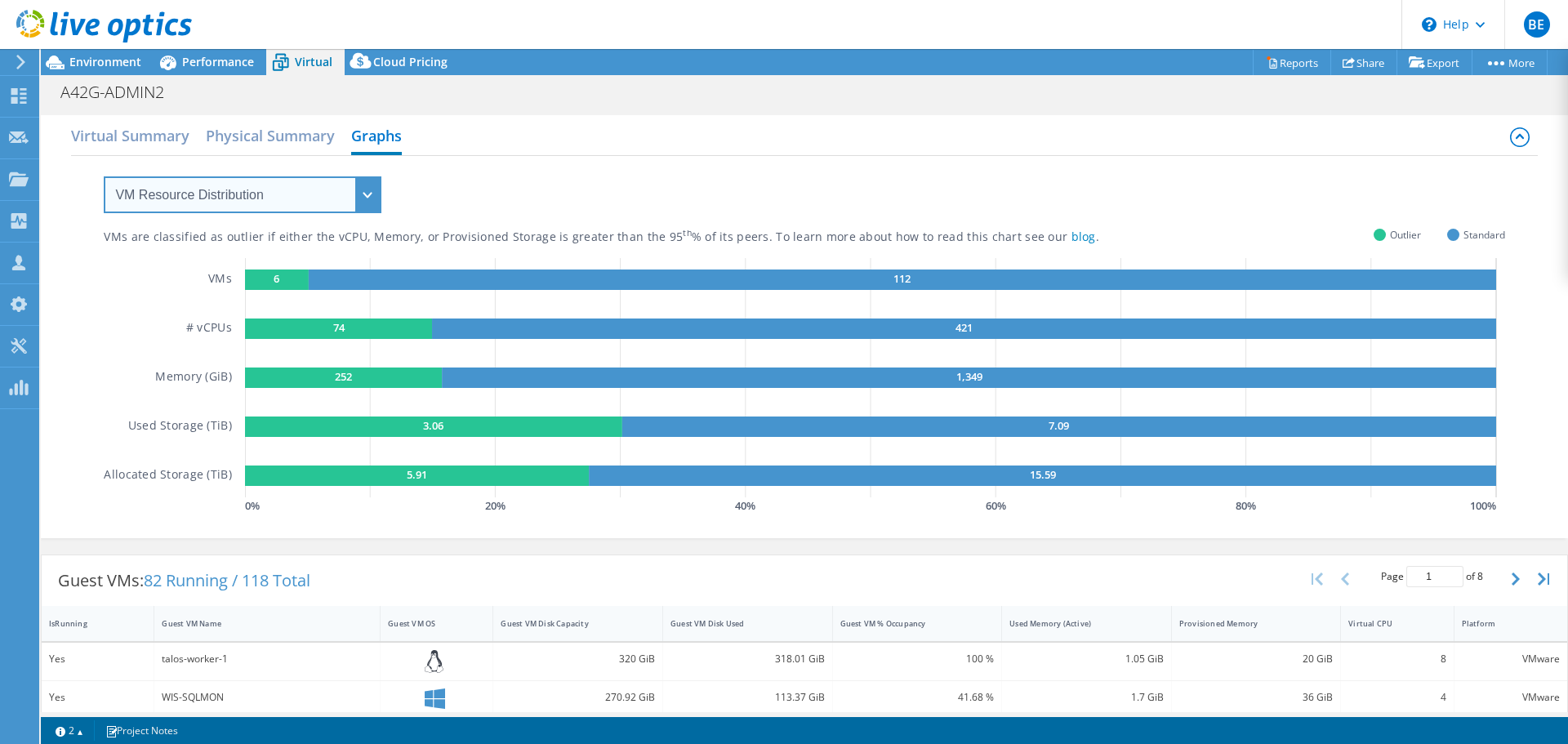
click at [362, 196] on select "VM Resource Distribution Provisioning Contrast Over Provisioning" at bounding box center [243, 195] width 277 height 37
click at [635, 196] on div "VMs are classified as outlier if either the vCPU, Memory, or Provisioned Storag…" at bounding box center [804, 337] width 1400 height 362
click at [196, 64] on span "Performance" at bounding box center [218, 61] width 72 height 16
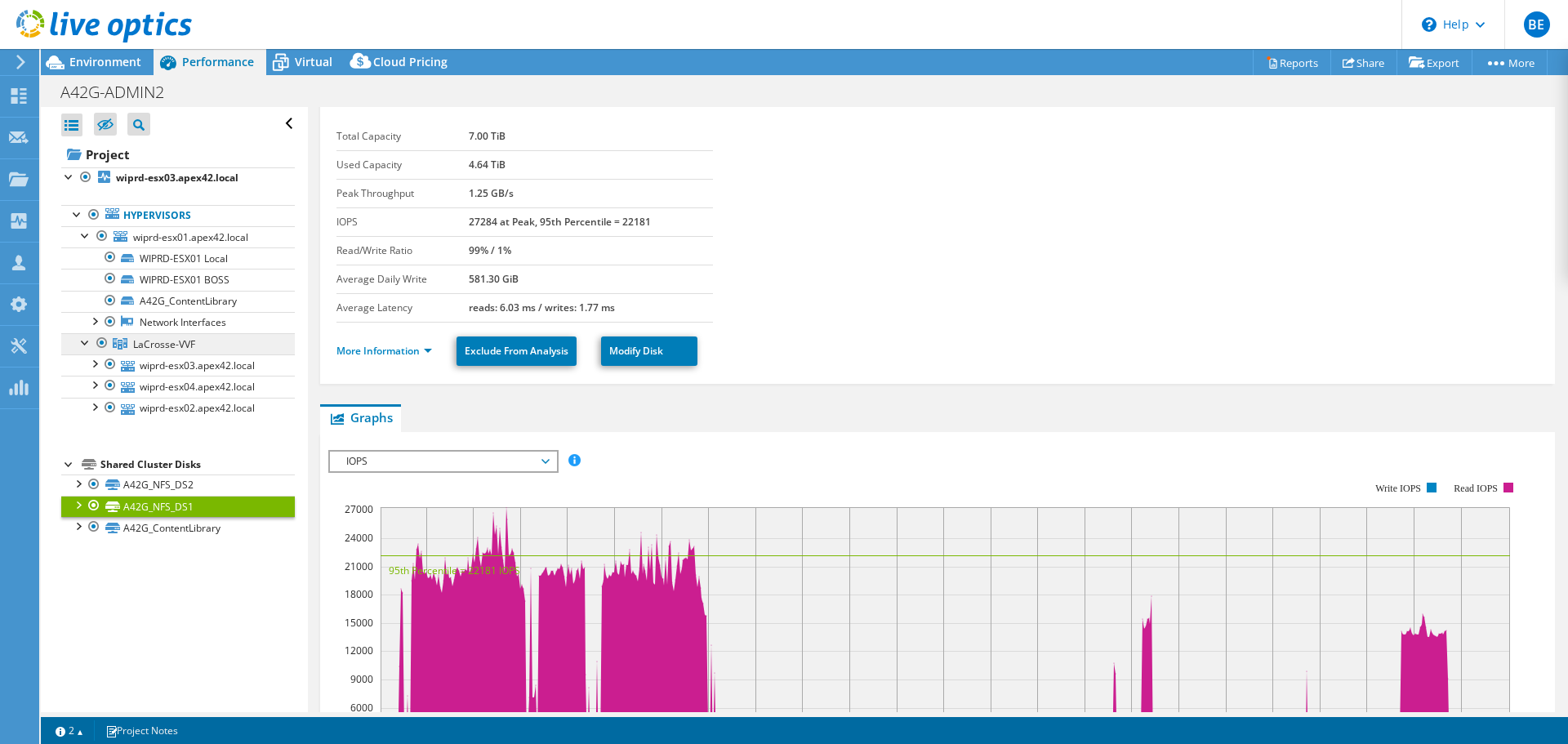
click at [187, 351] on link "LaCrosse-VVF" at bounding box center [178, 344] width 234 height 21
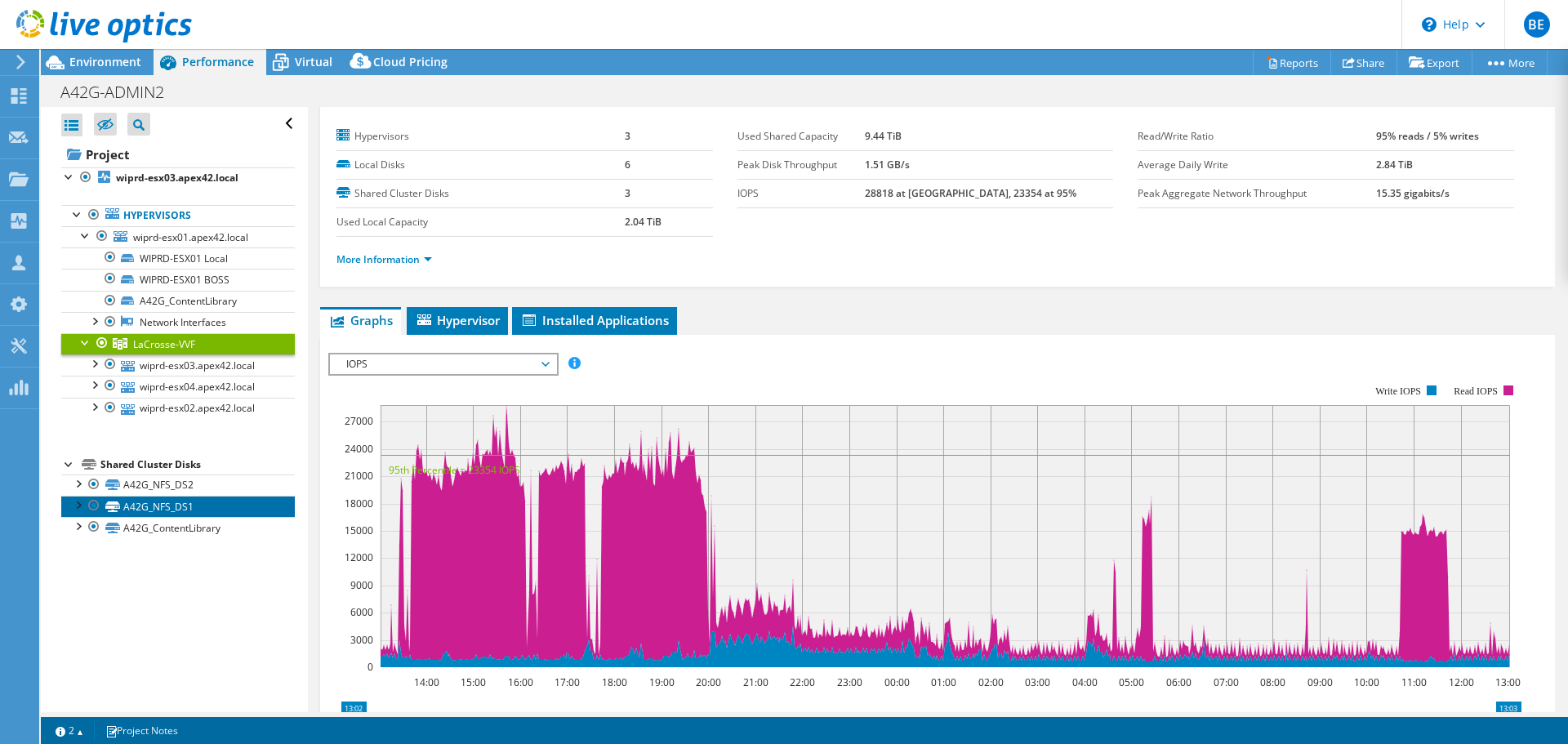
click at [162, 509] on link "A42G_NFS_DS1" at bounding box center [178, 506] width 234 height 21
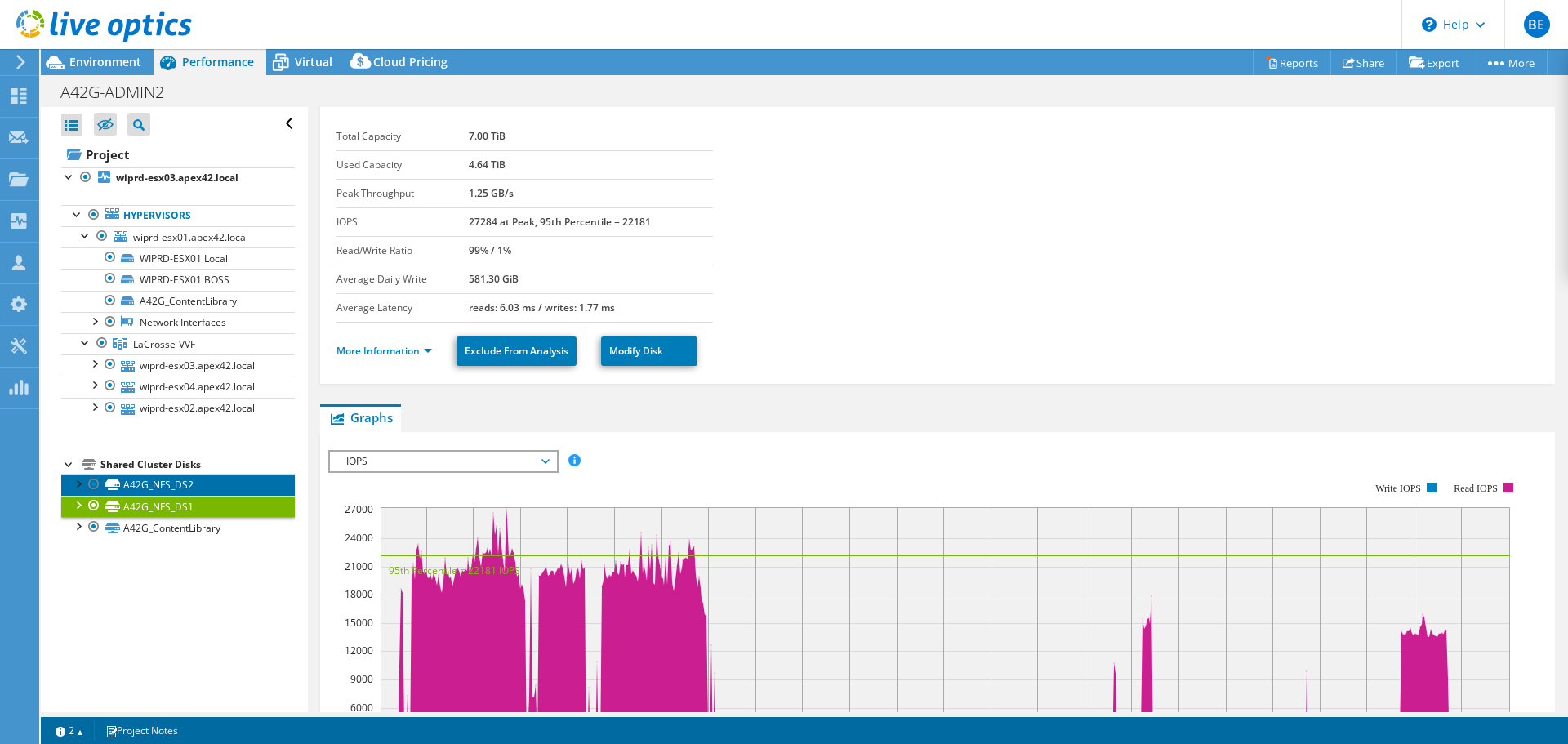
click at [158, 486] on link "A42G_NFS_DS2" at bounding box center [178, 486] width 234 height 21
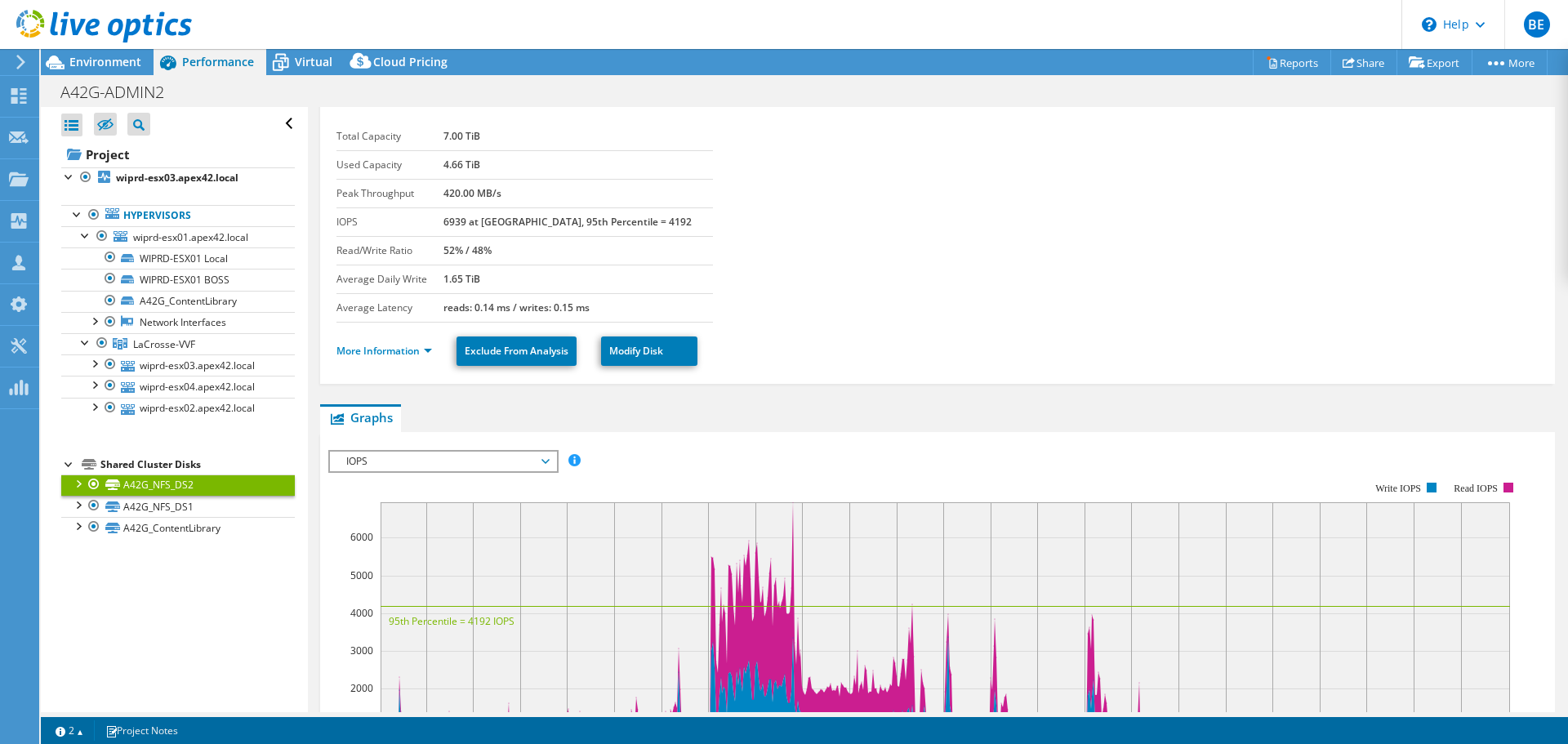
click at [75, 483] on div at bounding box center [78, 483] width 17 height 17
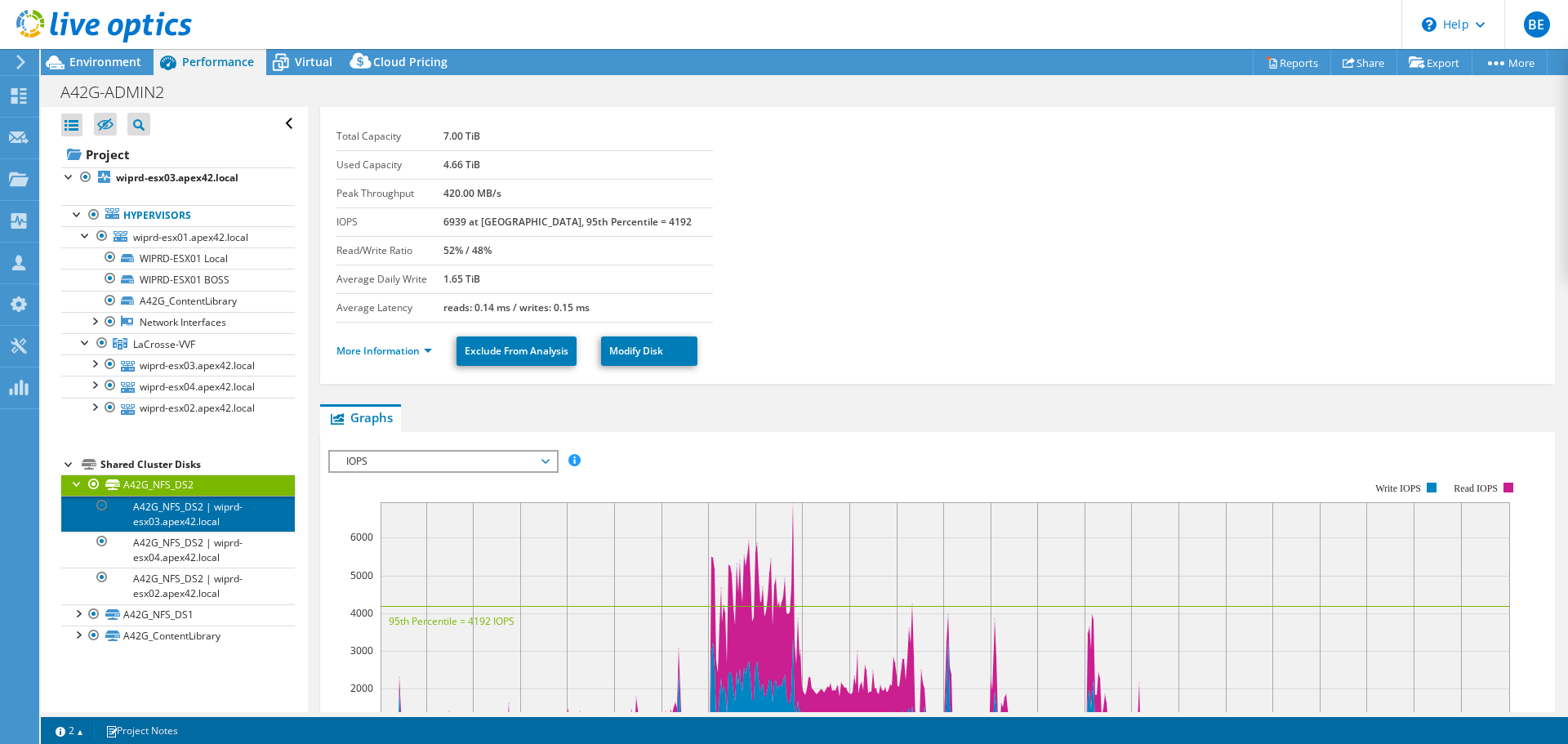
click at [221, 511] on link "A42G_NFS_DS2 | wiprd-esx03.apex42.local" at bounding box center [178, 514] width 234 height 36
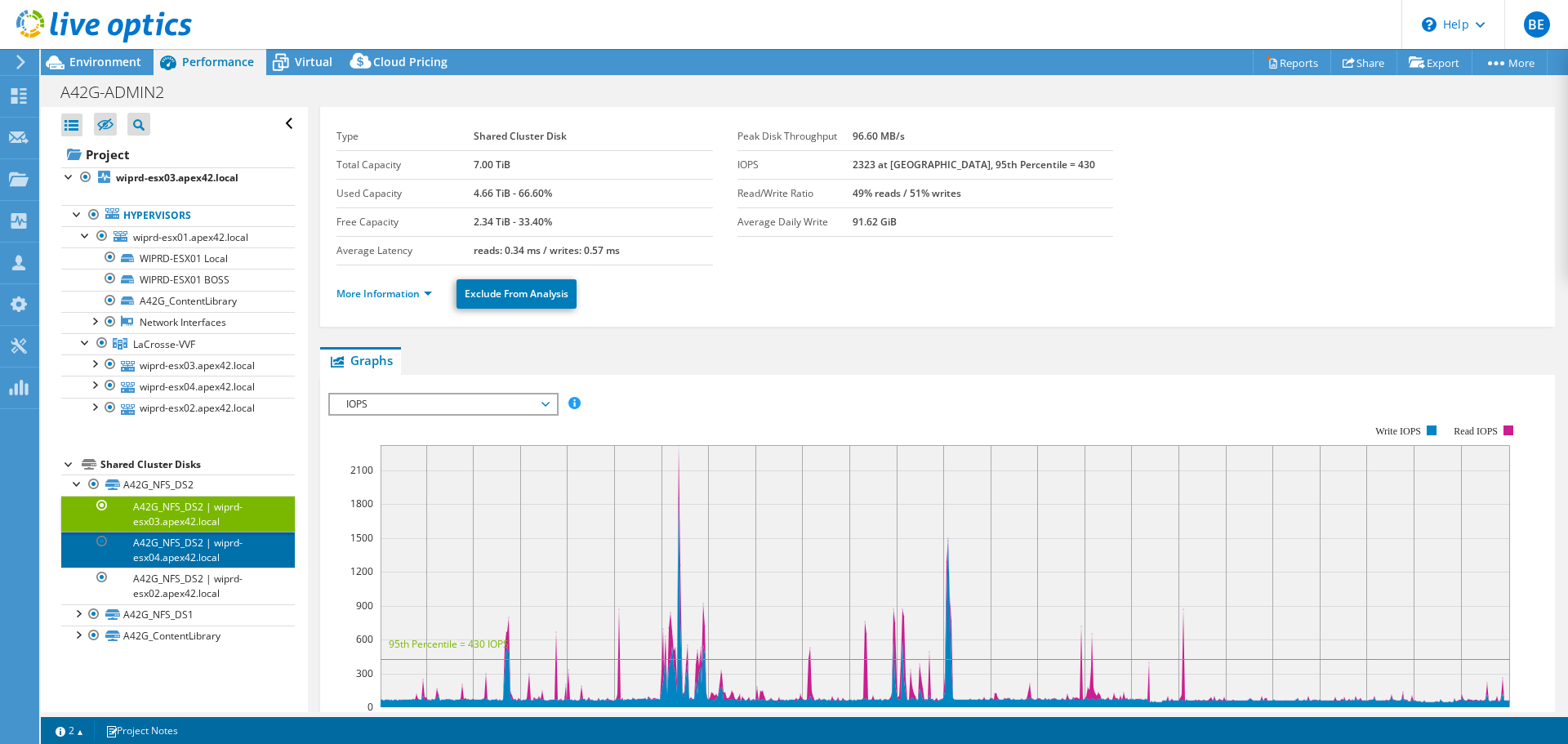
click at [195, 545] on link "A42G_NFS_DS2 | wiprd-esx04.apex42.local" at bounding box center [178, 550] width 234 height 36
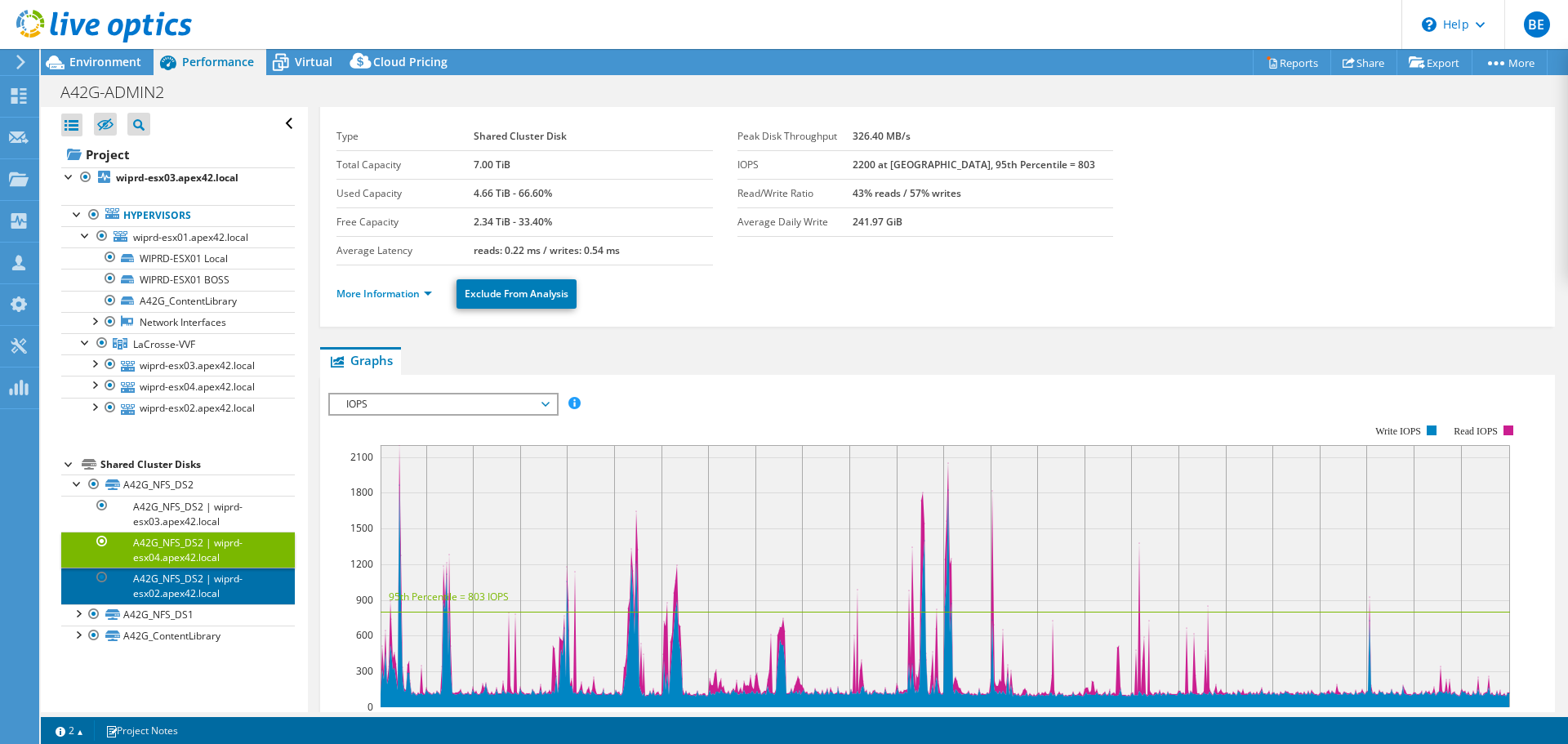
click at [205, 589] on link "A42G_NFS_DS2 | wiprd-esx02.apex42.local" at bounding box center [178, 585] width 234 height 36
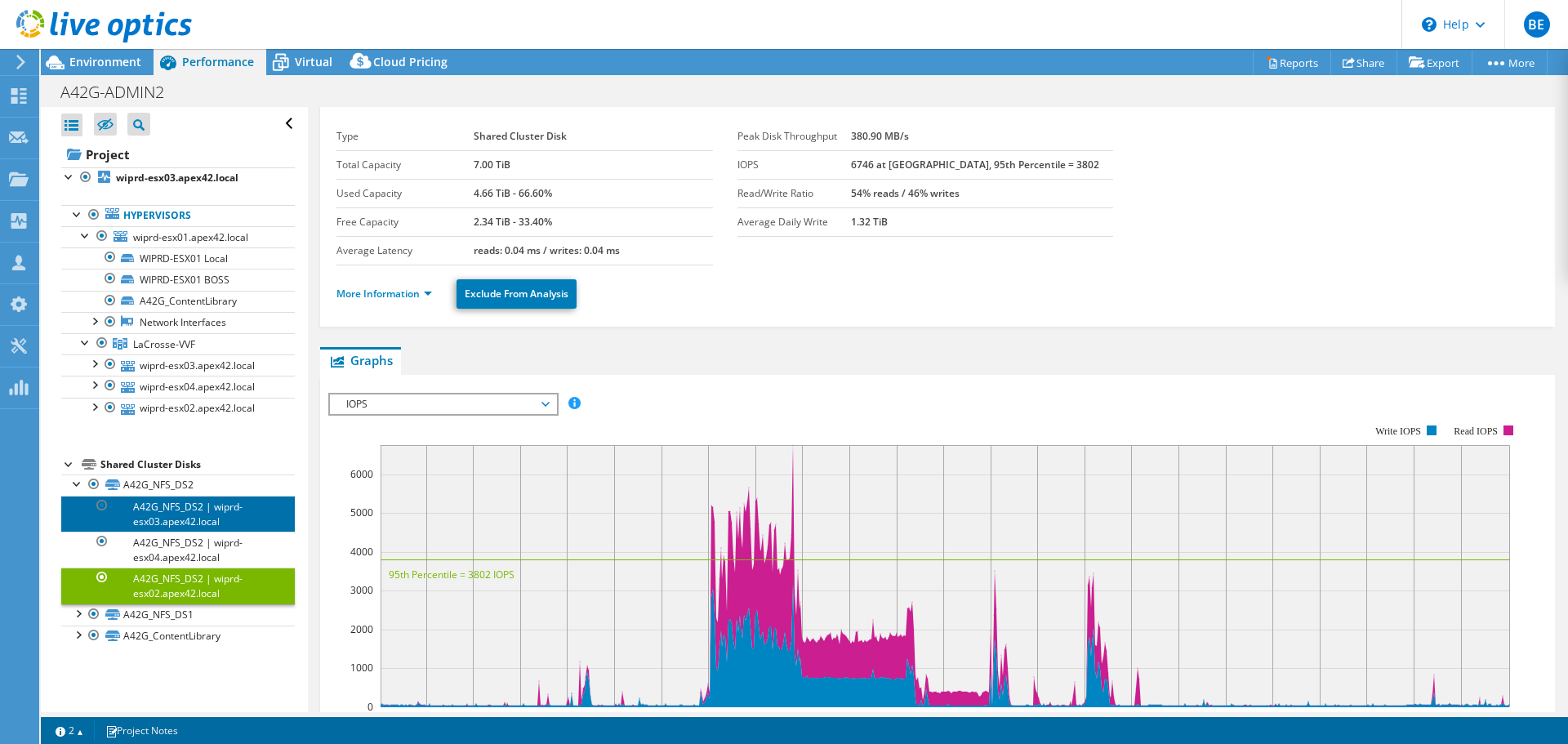
click at [191, 514] on link "A42G_NFS_DS2 | wiprd-esx03.apex42.local" at bounding box center [178, 514] width 234 height 36
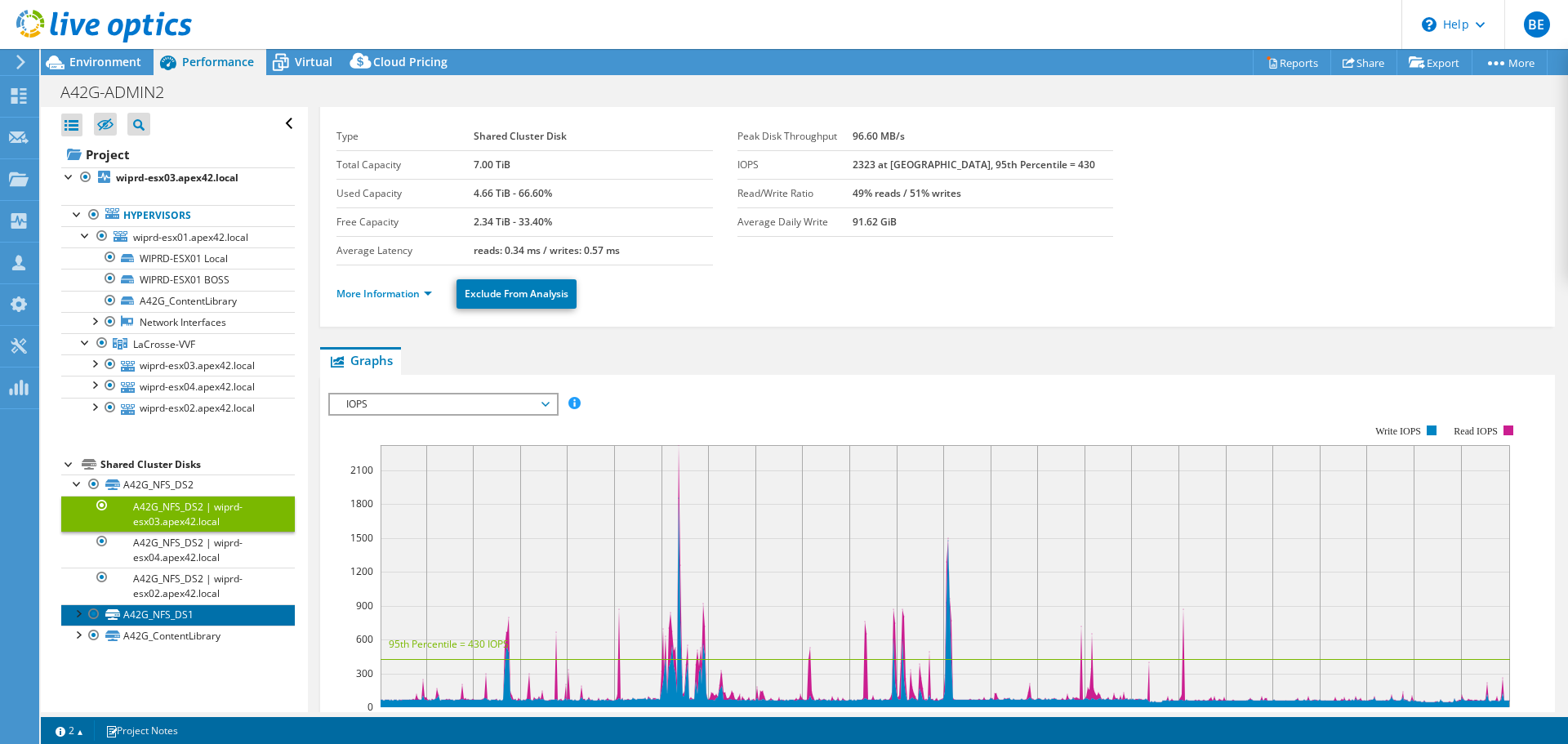
click at [132, 618] on link "A42G_NFS_DS1" at bounding box center [178, 615] width 234 height 21
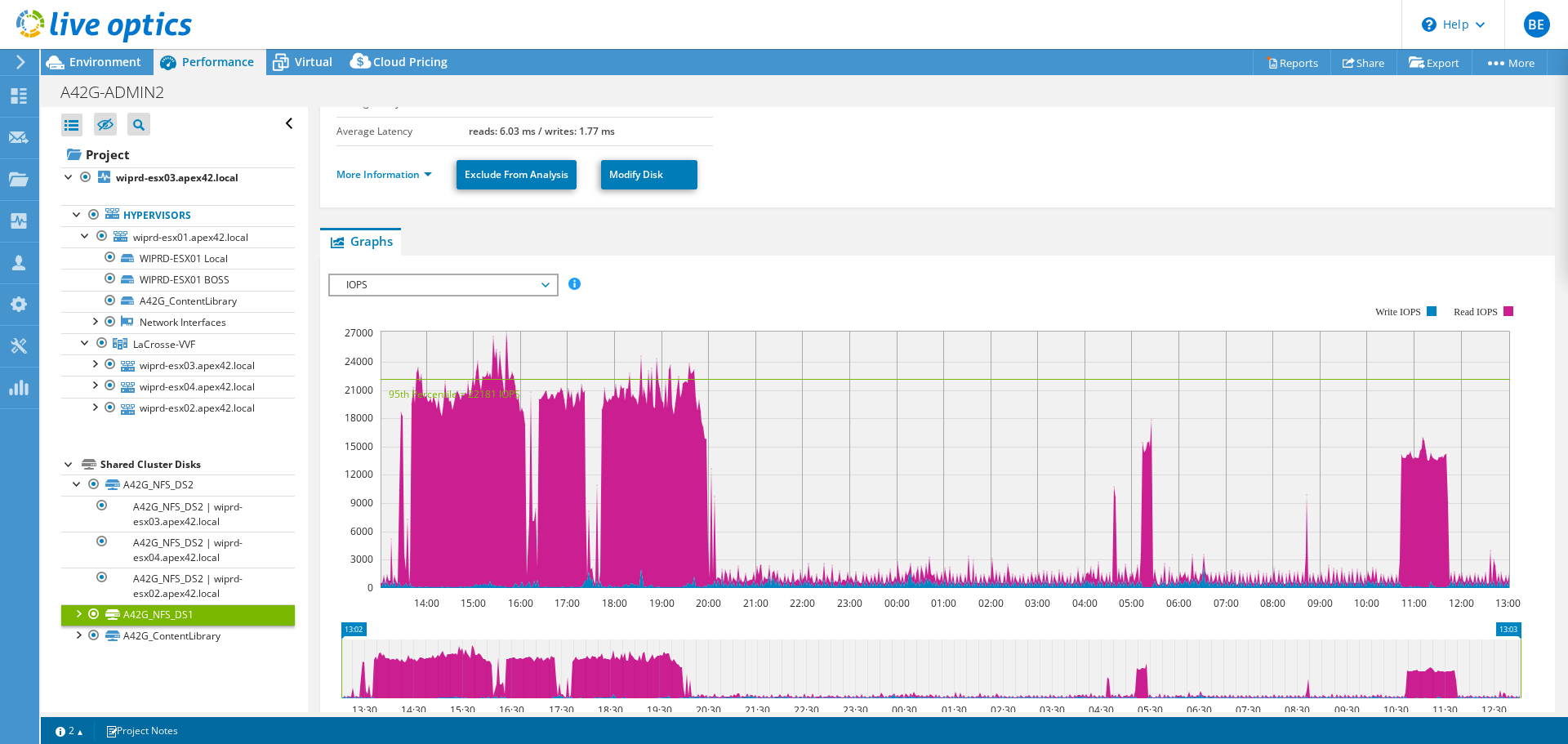
scroll to position [360, 0]
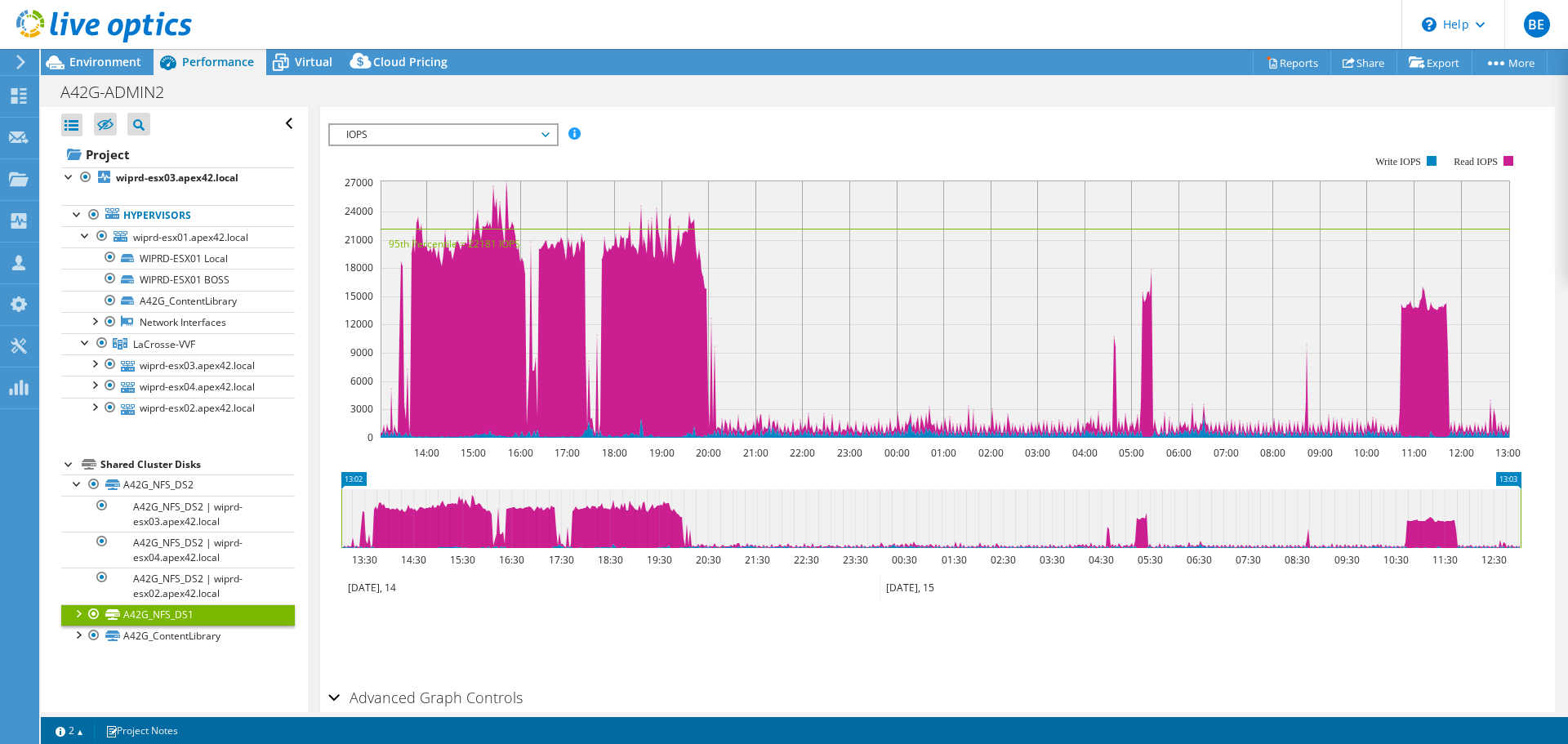
click at [73, 613] on div at bounding box center [78, 613] width 17 height 17
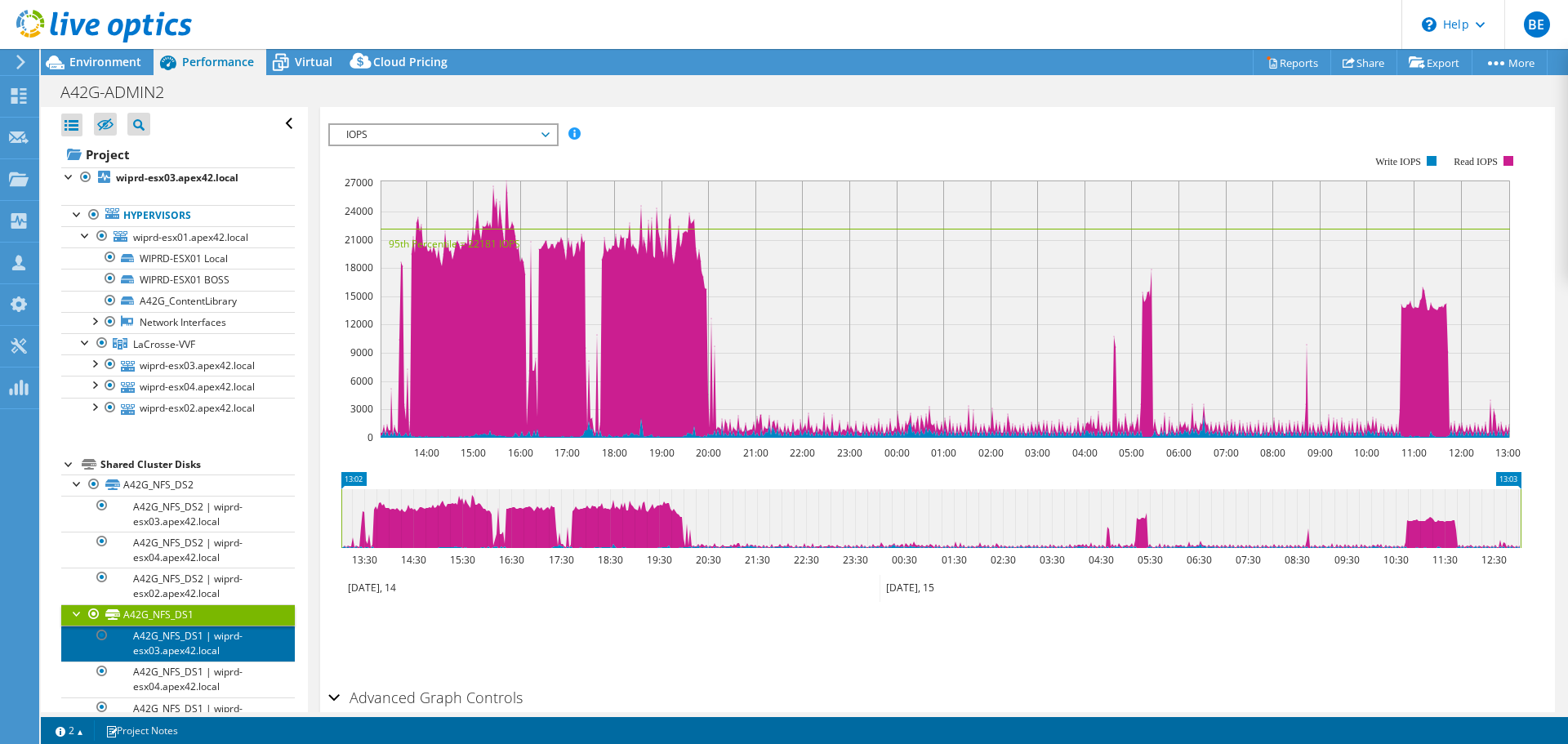
click at [123, 653] on link "A42G_NFS_DS1 | wiprd-esx03.apex42.local" at bounding box center [178, 644] width 234 height 36
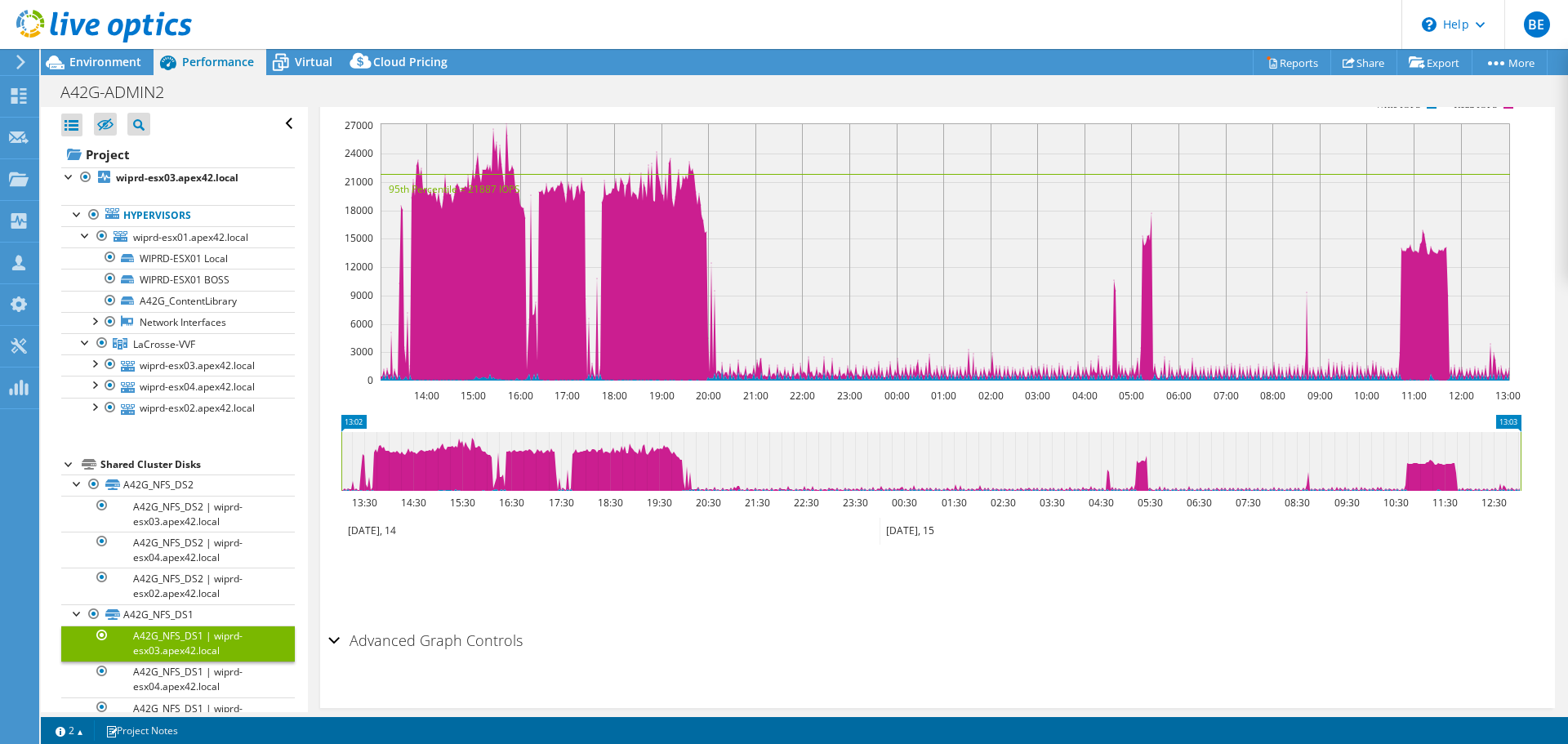
scroll to position [303, 0]
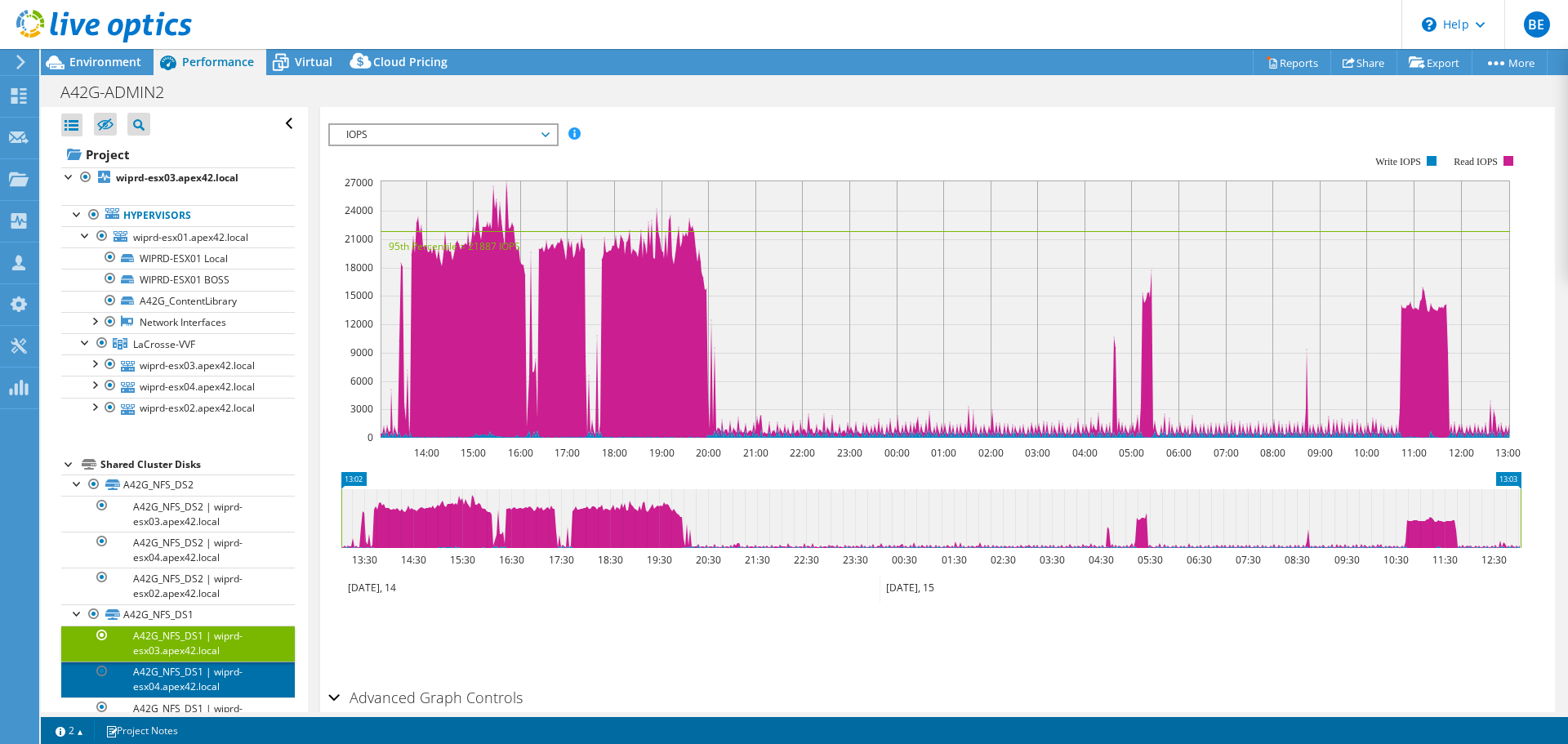
click at [174, 686] on link "A42G_NFS_DS1 | wiprd-esx04.apex42.local" at bounding box center [178, 680] width 234 height 36
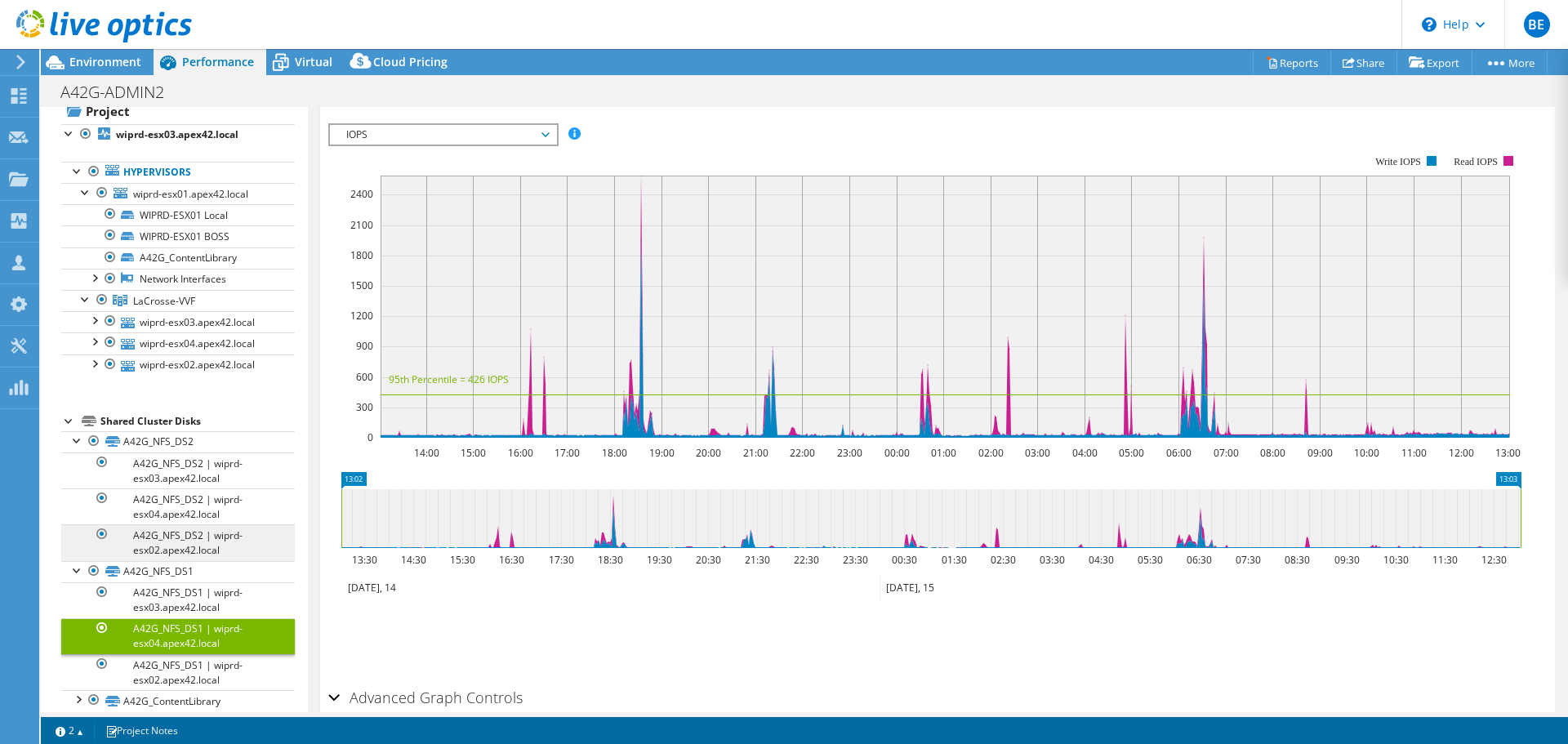
scroll to position [62, 0]
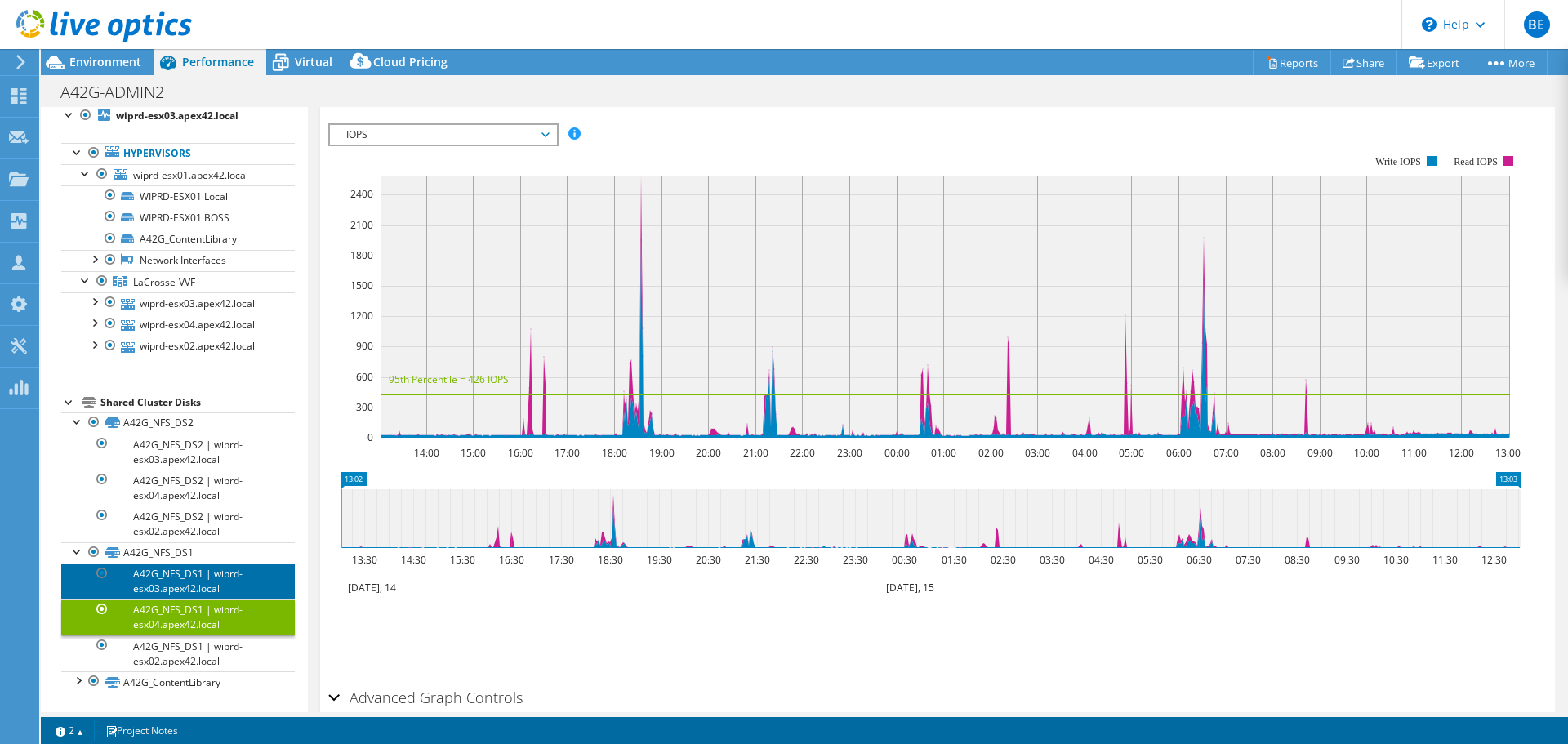
click at [178, 588] on link "A42G_NFS_DS1 | wiprd-esx03.apex42.local" at bounding box center [178, 581] width 234 height 36
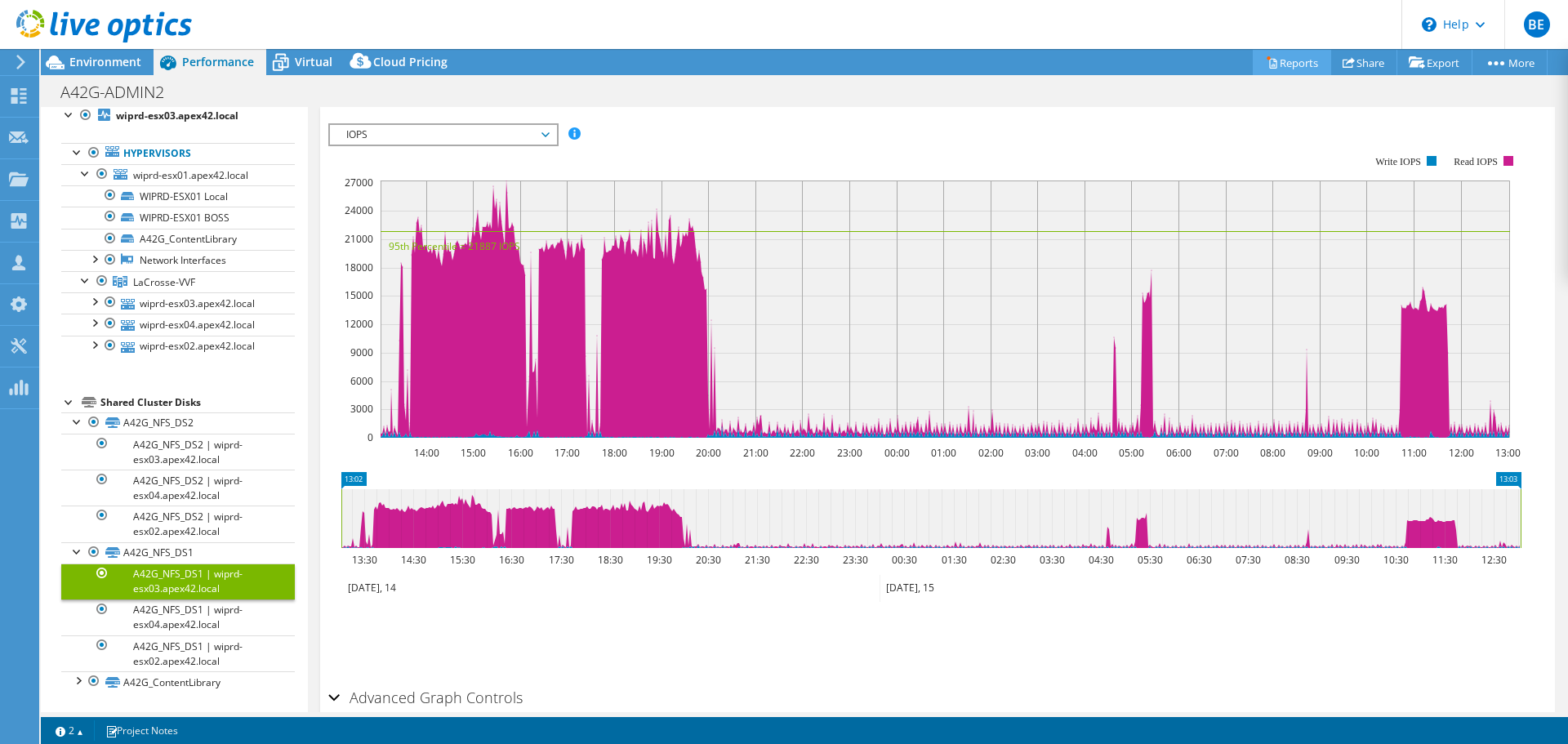
click at [1272, 54] on link "Reports" at bounding box center [1291, 62] width 78 height 26
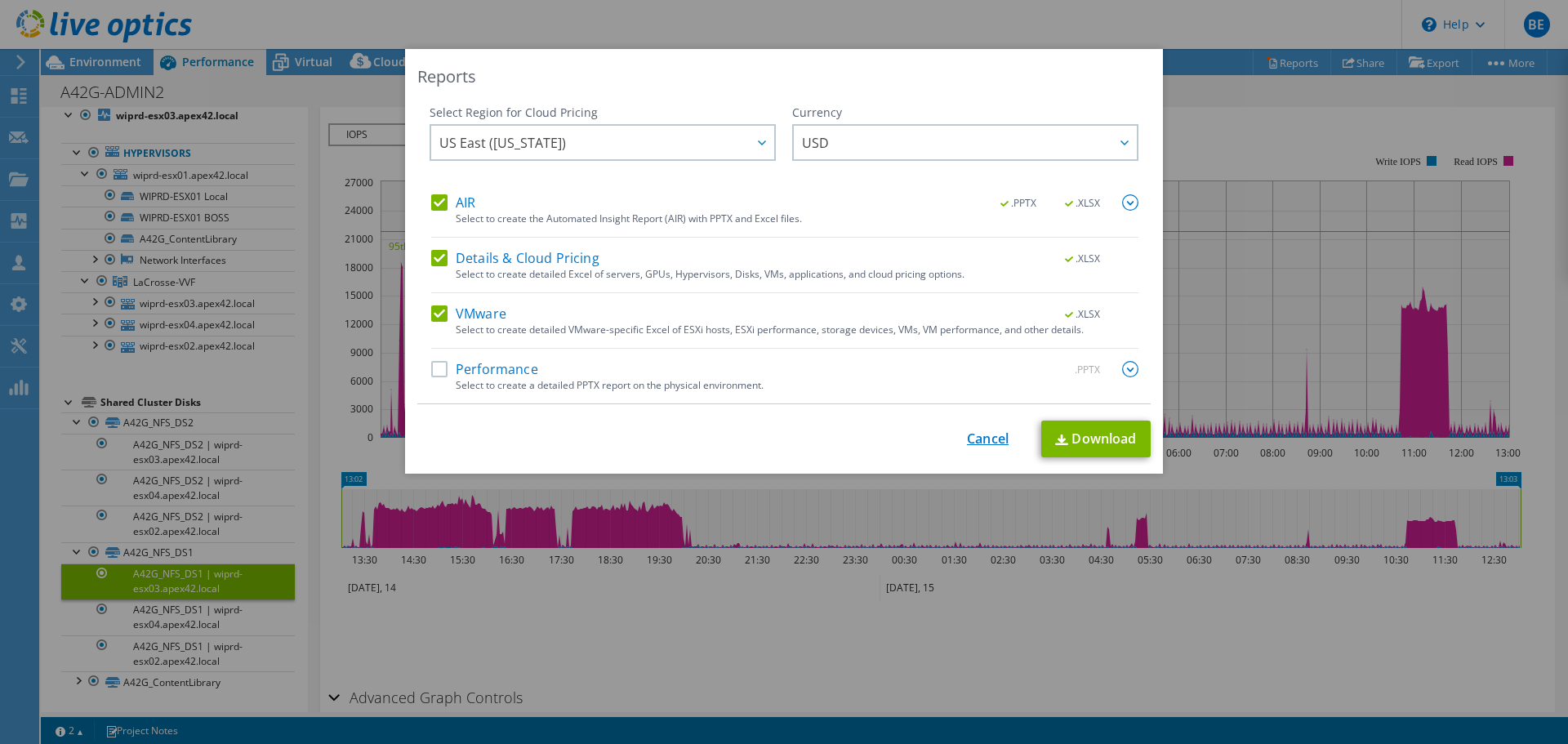
click at [984, 436] on link "Cancel" at bounding box center [988, 438] width 41 height 16
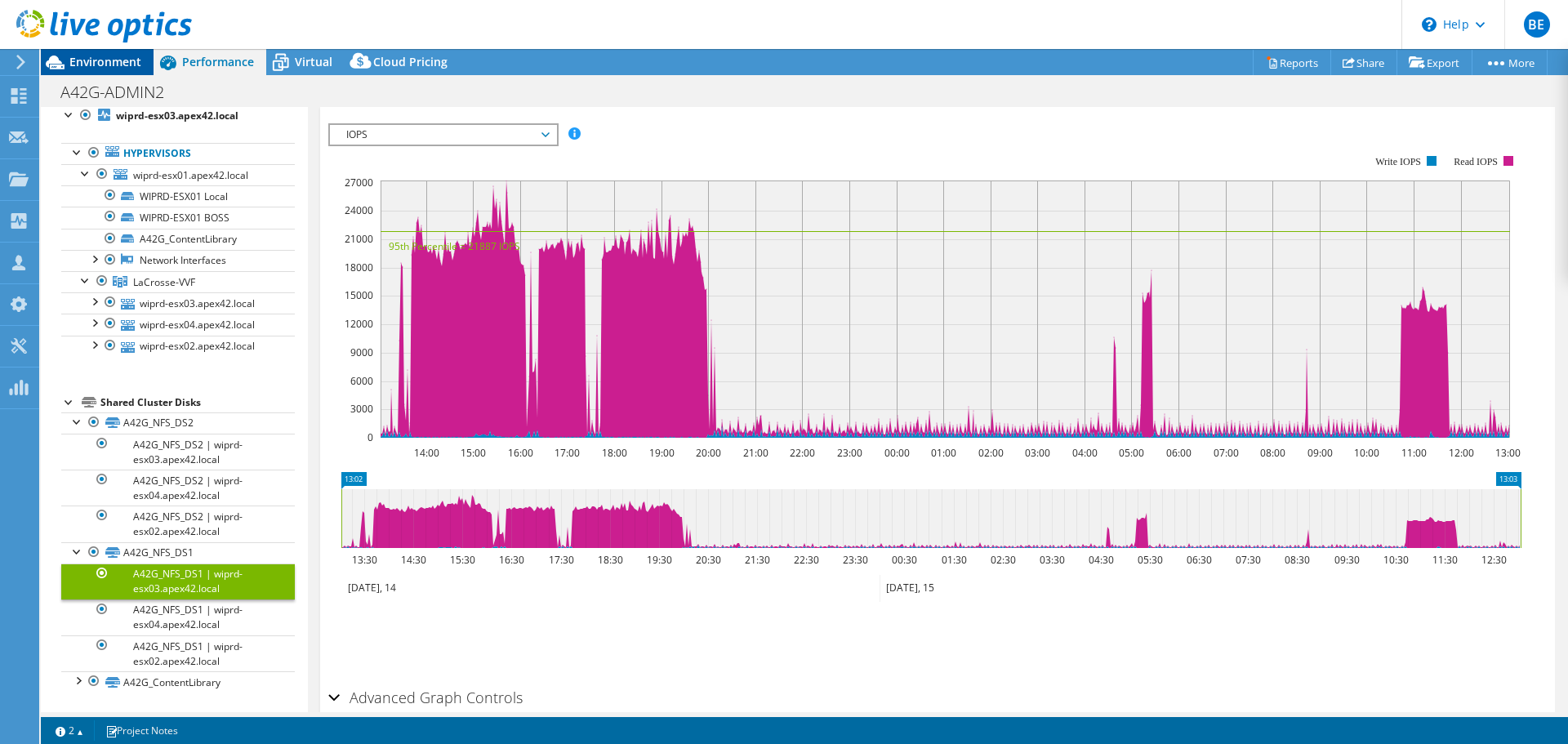
click at [97, 61] on span "Environment" at bounding box center [105, 61] width 72 height 16
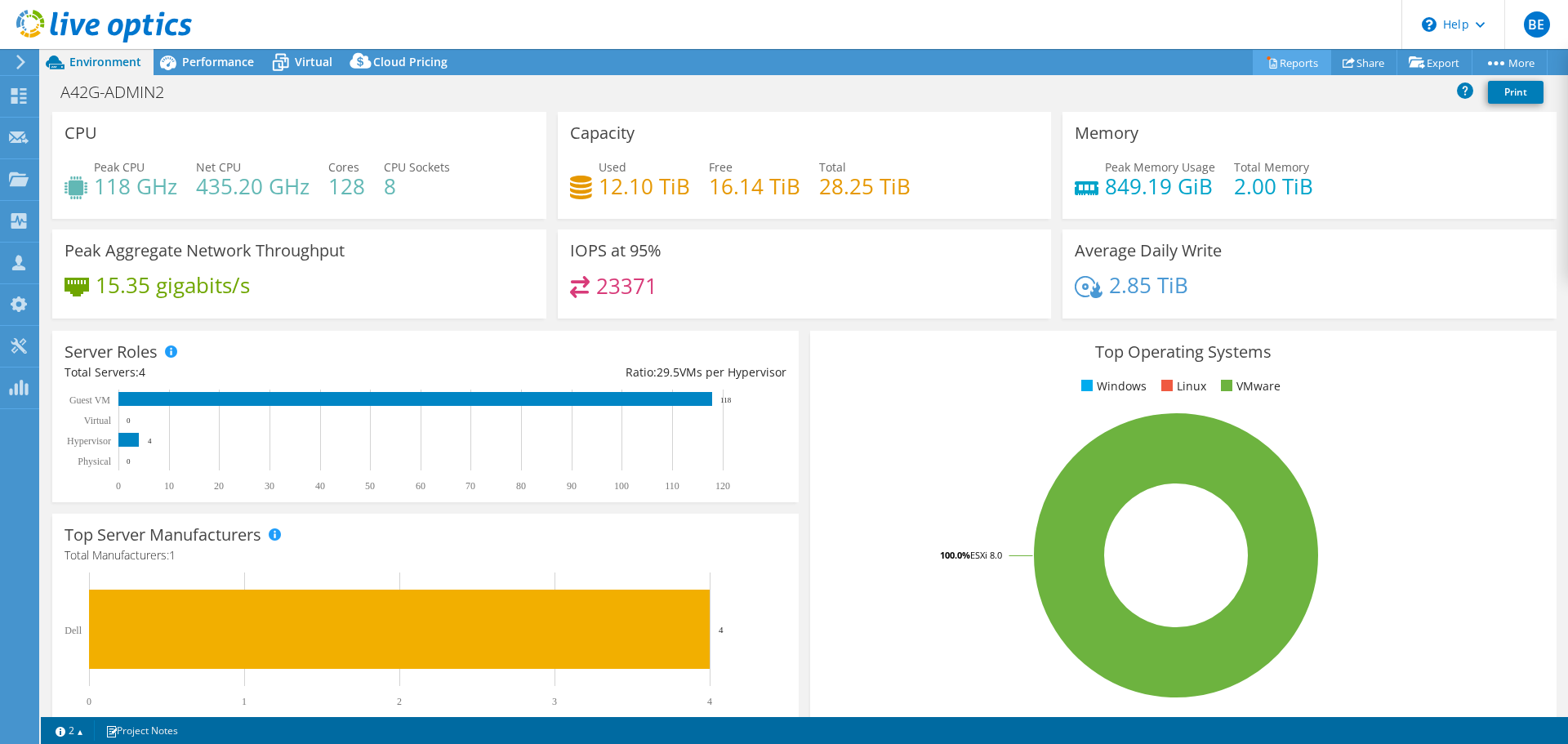
click at [1272, 60] on link "Reports" at bounding box center [1291, 62] width 78 height 26
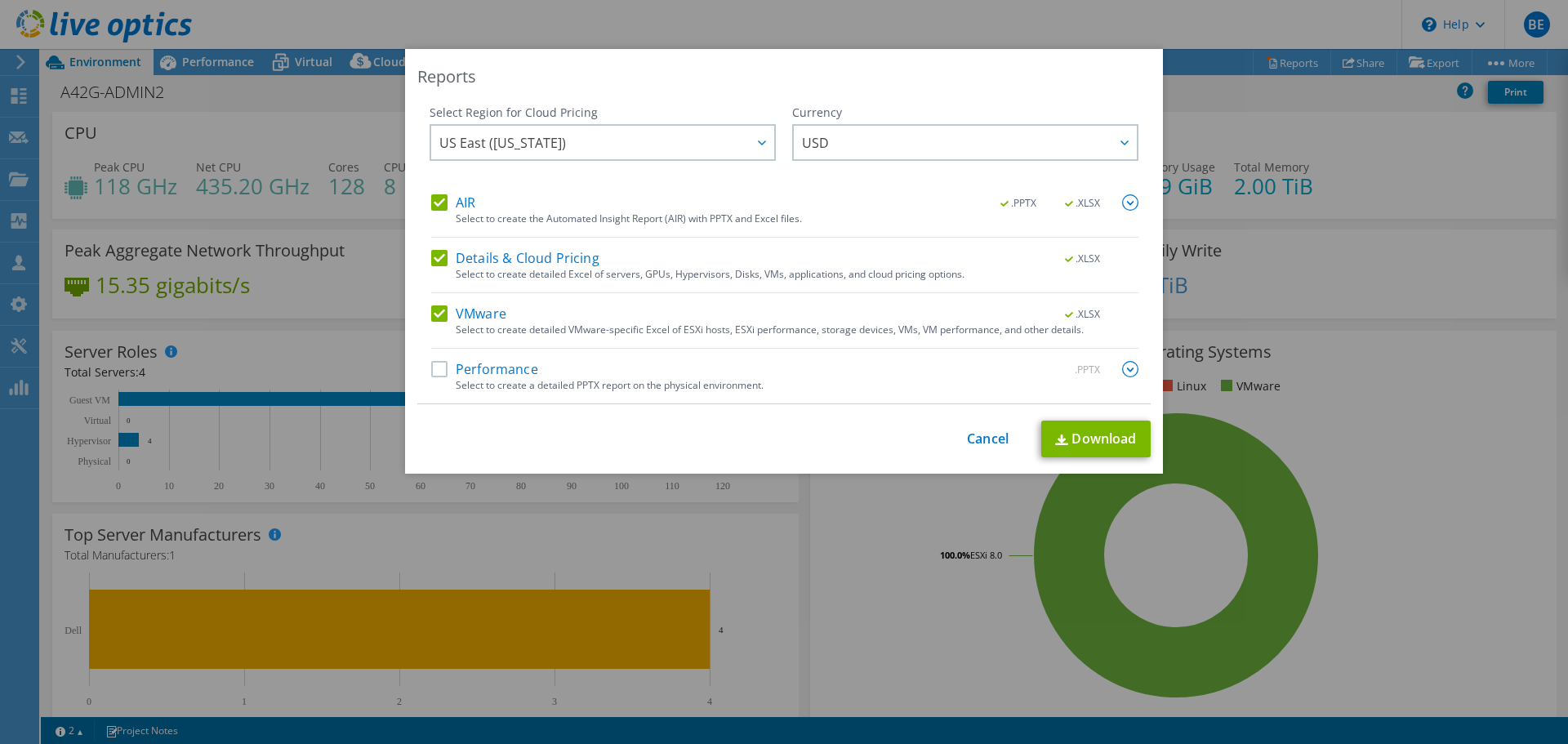
click at [417, 264] on div "Select Region for Cloud Pricing Asia Pacific ([GEOGRAPHIC_DATA]) [GEOGRAPHIC_DA…" at bounding box center [784, 254] width 733 height 300
click at [424, 263] on div "Select Region for Cloud Pricing Asia Pacific ([GEOGRAPHIC_DATA]) [GEOGRAPHIC_DA…" at bounding box center [784, 254] width 733 height 300
click at [431, 261] on label "Details & Cloud Pricing" at bounding box center [515, 258] width 168 height 17
click at [0, 0] on input "Details & Cloud Pricing" at bounding box center [0, 0] width 0 height 0
click at [434, 372] on label "Performance" at bounding box center [485, 369] width 107 height 17
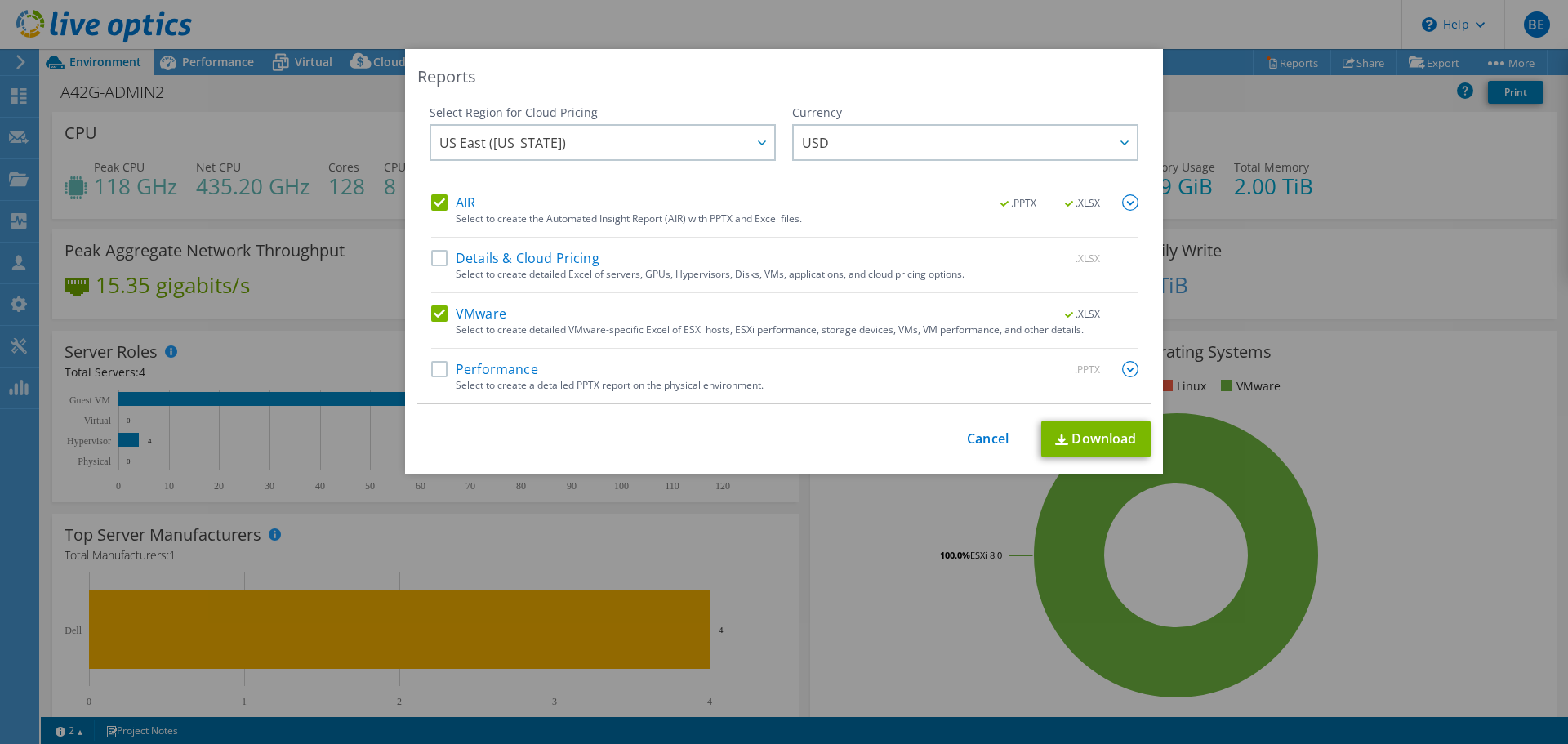
click at [0, 0] on input "Performance" at bounding box center [0, 0] width 0 height 0
click at [1086, 441] on link "Download" at bounding box center [1096, 438] width 110 height 37
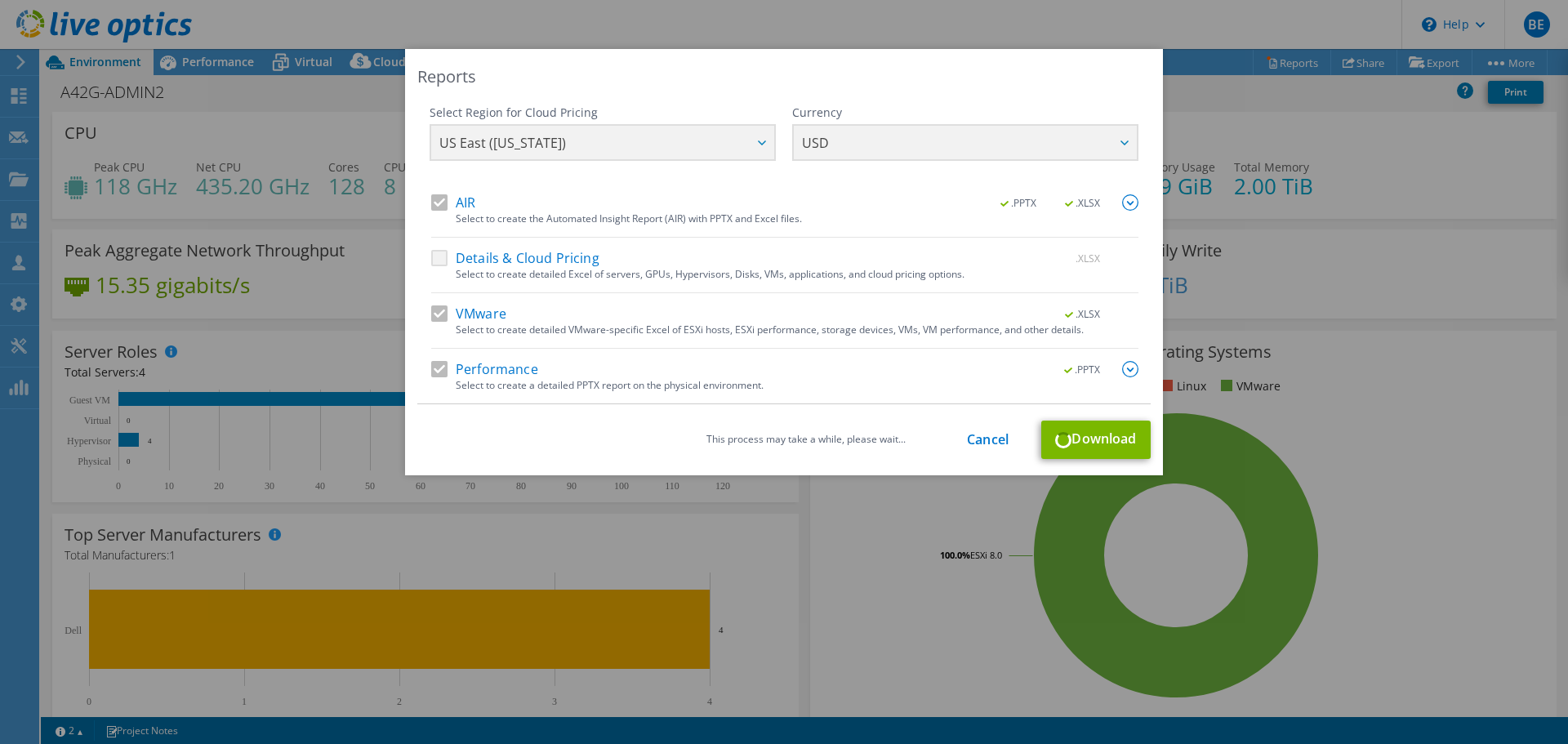
click at [433, 260] on div "Details & Cloud Pricing .XLSX" at bounding box center [784, 259] width 707 height 19
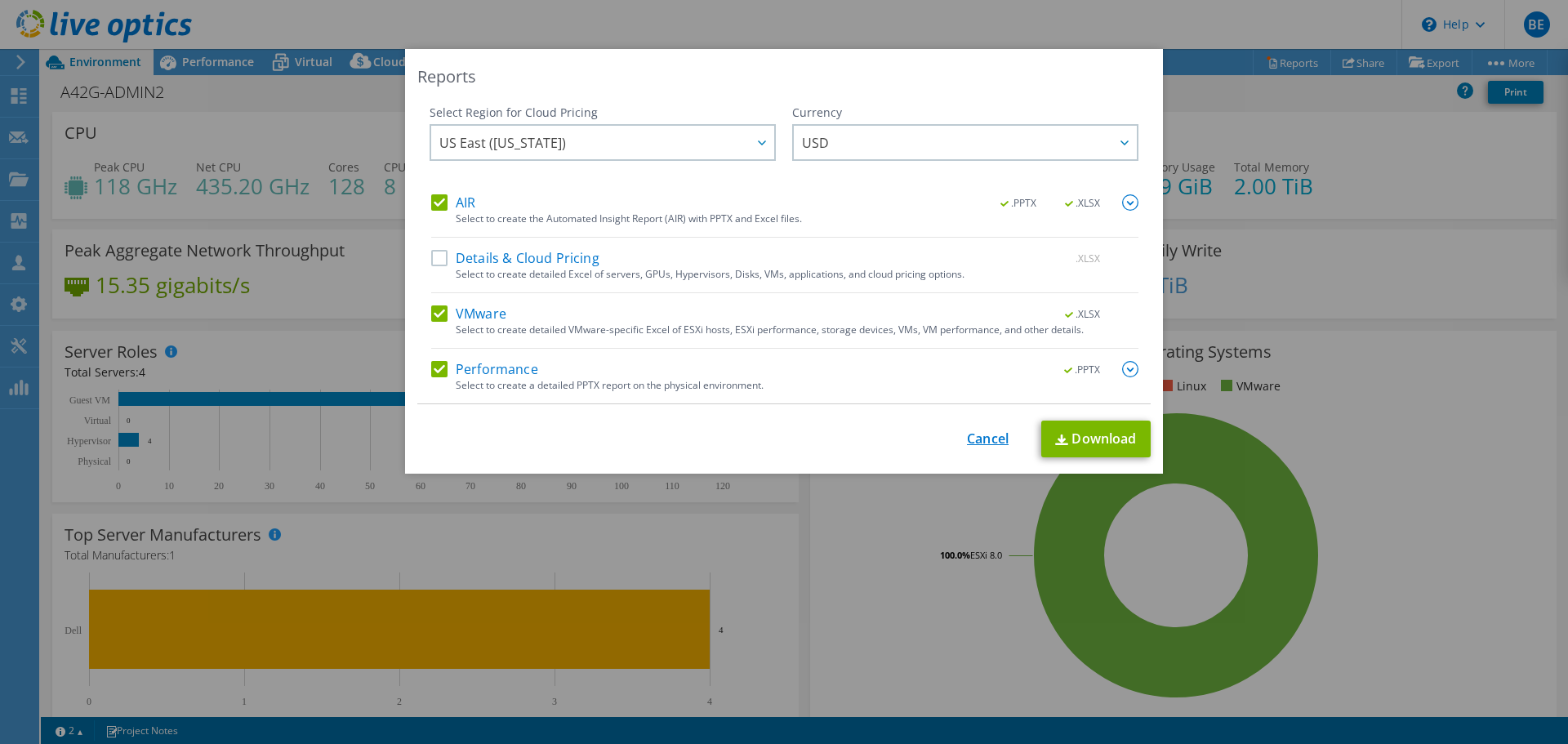
click at [972, 440] on link "Cancel" at bounding box center [988, 438] width 41 height 16
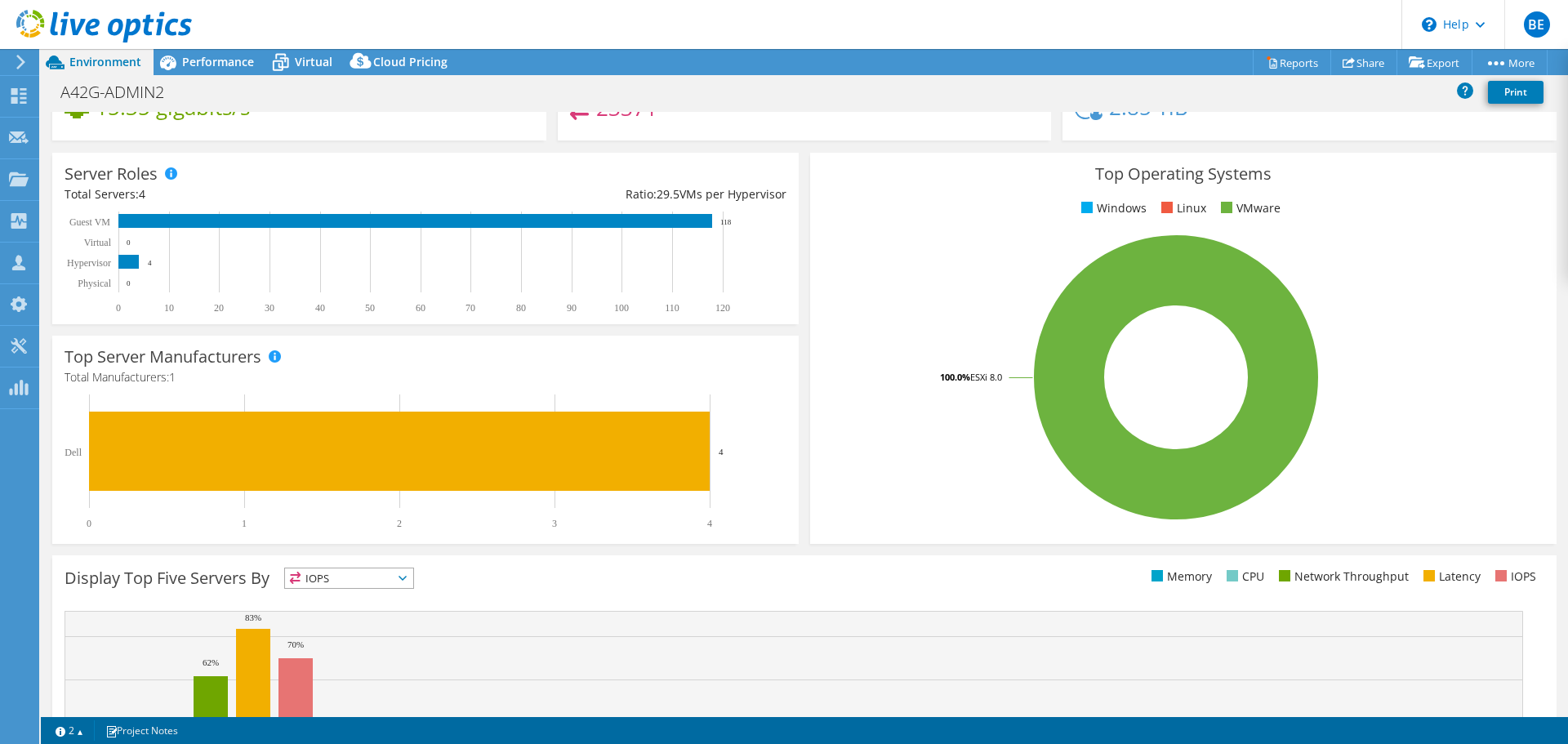
scroll to position [0, 0]
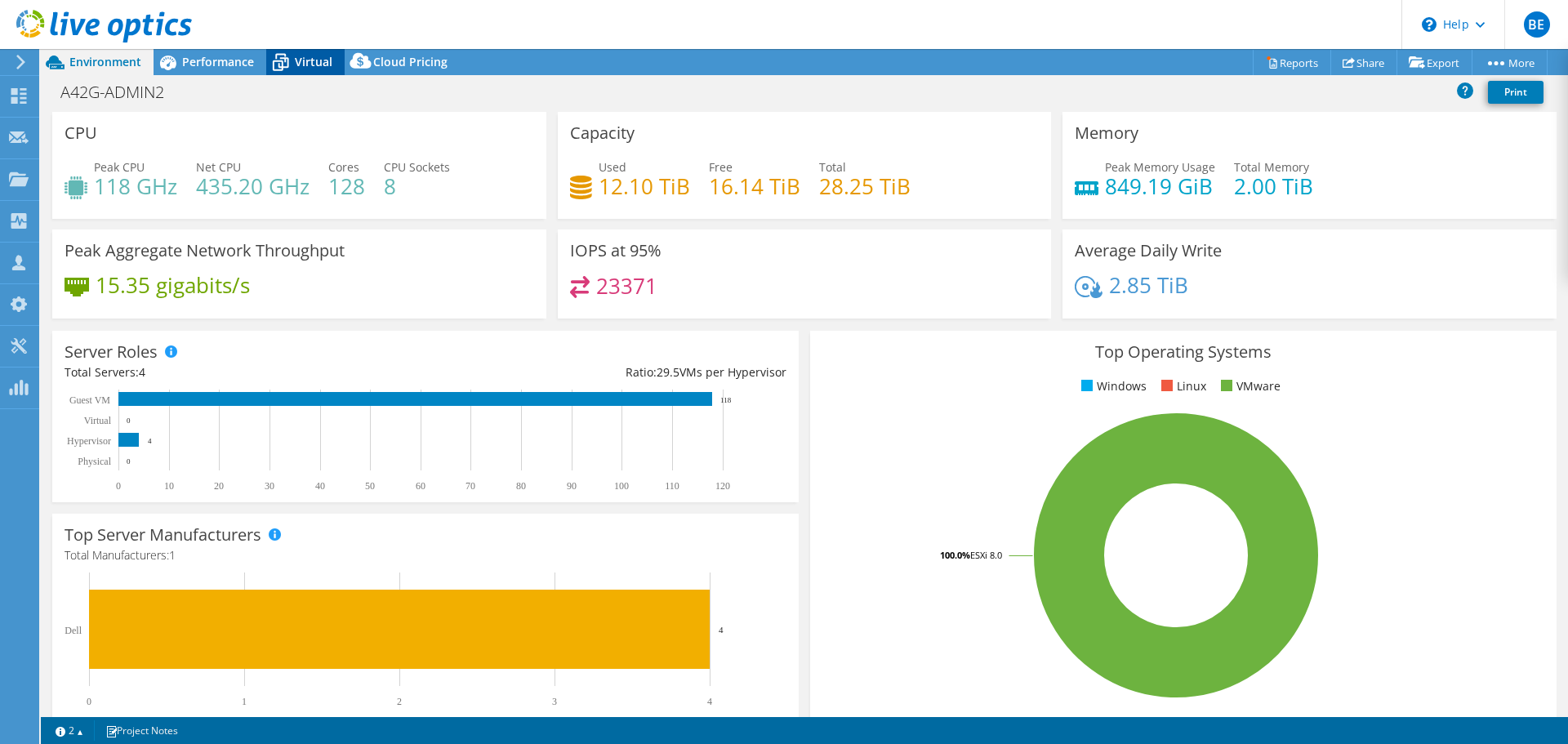
click at [301, 64] on span "Virtual" at bounding box center [313, 61] width 37 height 16
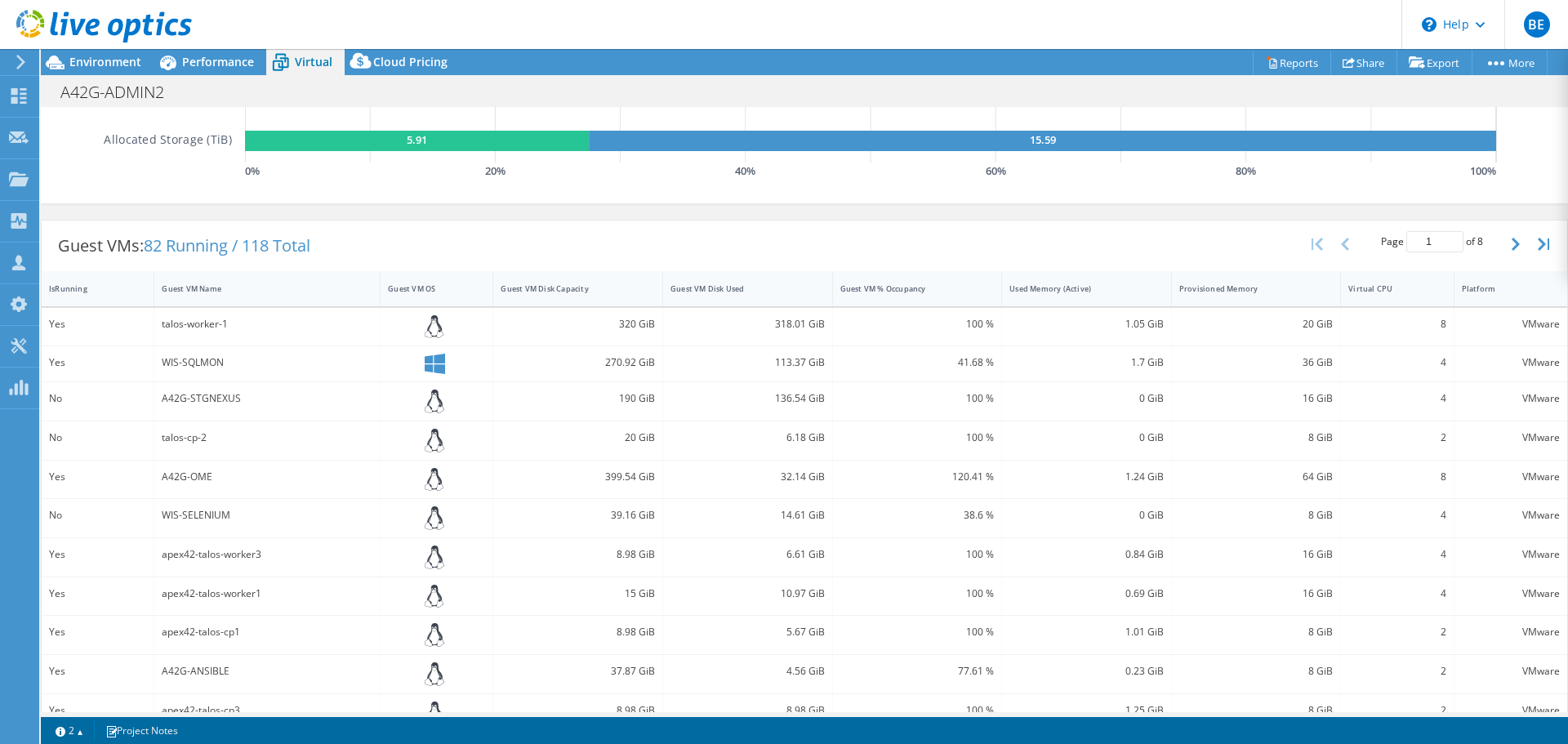
scroll to position [245, 0]
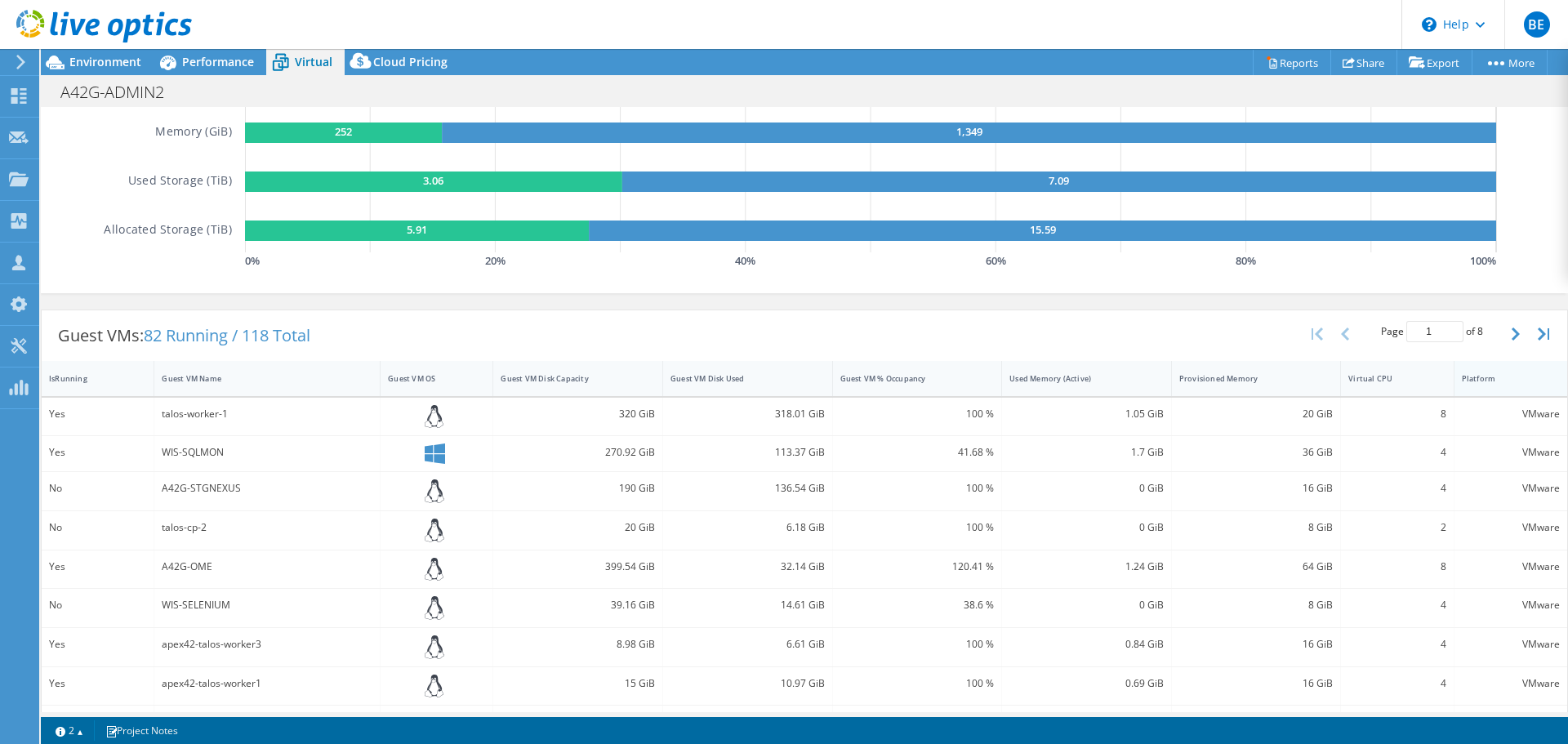
click at [1465, 383] on div "Platform" at bounding box center [1500, 378] width 78 height 11
click at [1464, 383] on div "Platform" at bounding box center [1500, 378] width 78 height 11
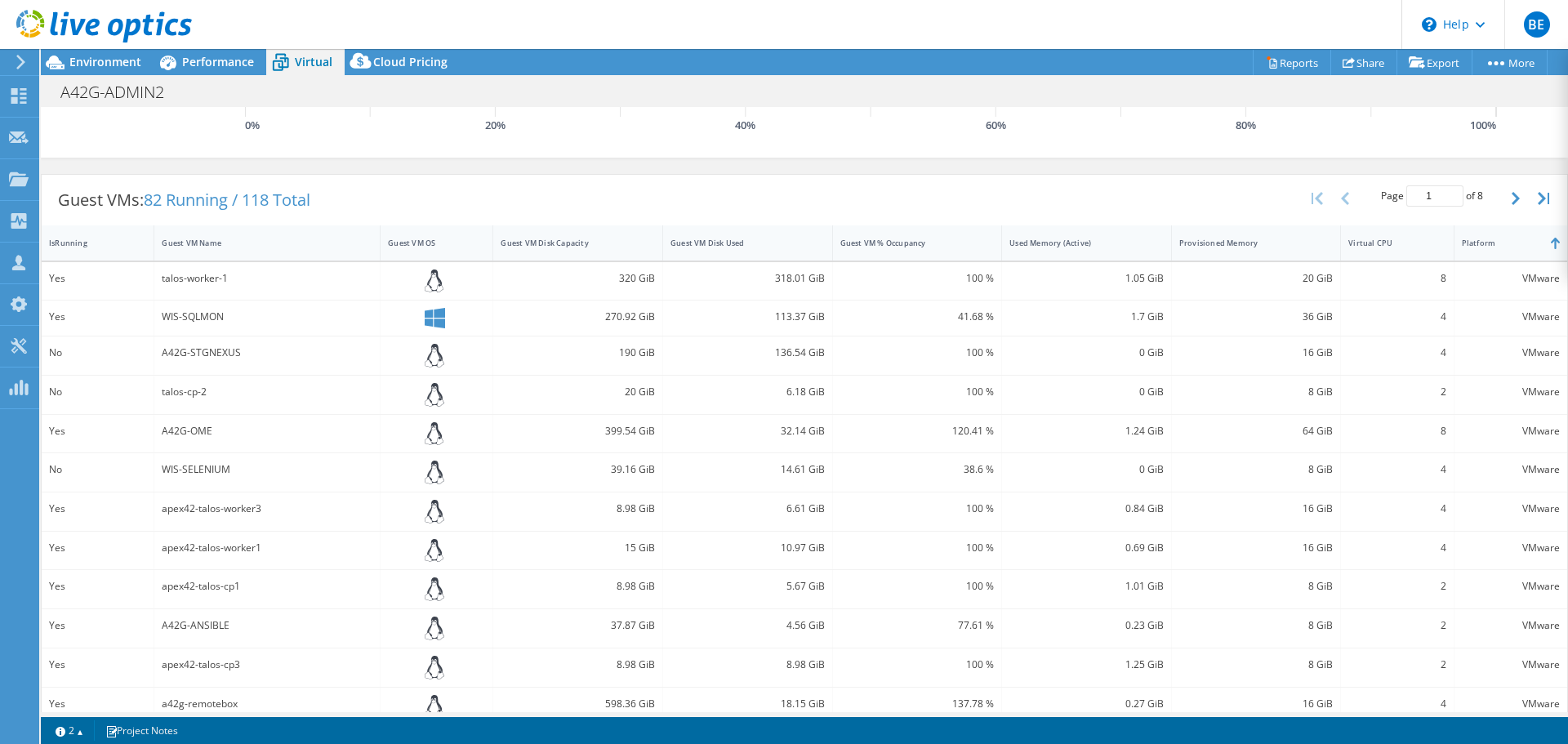
scroll to position [356, 0]
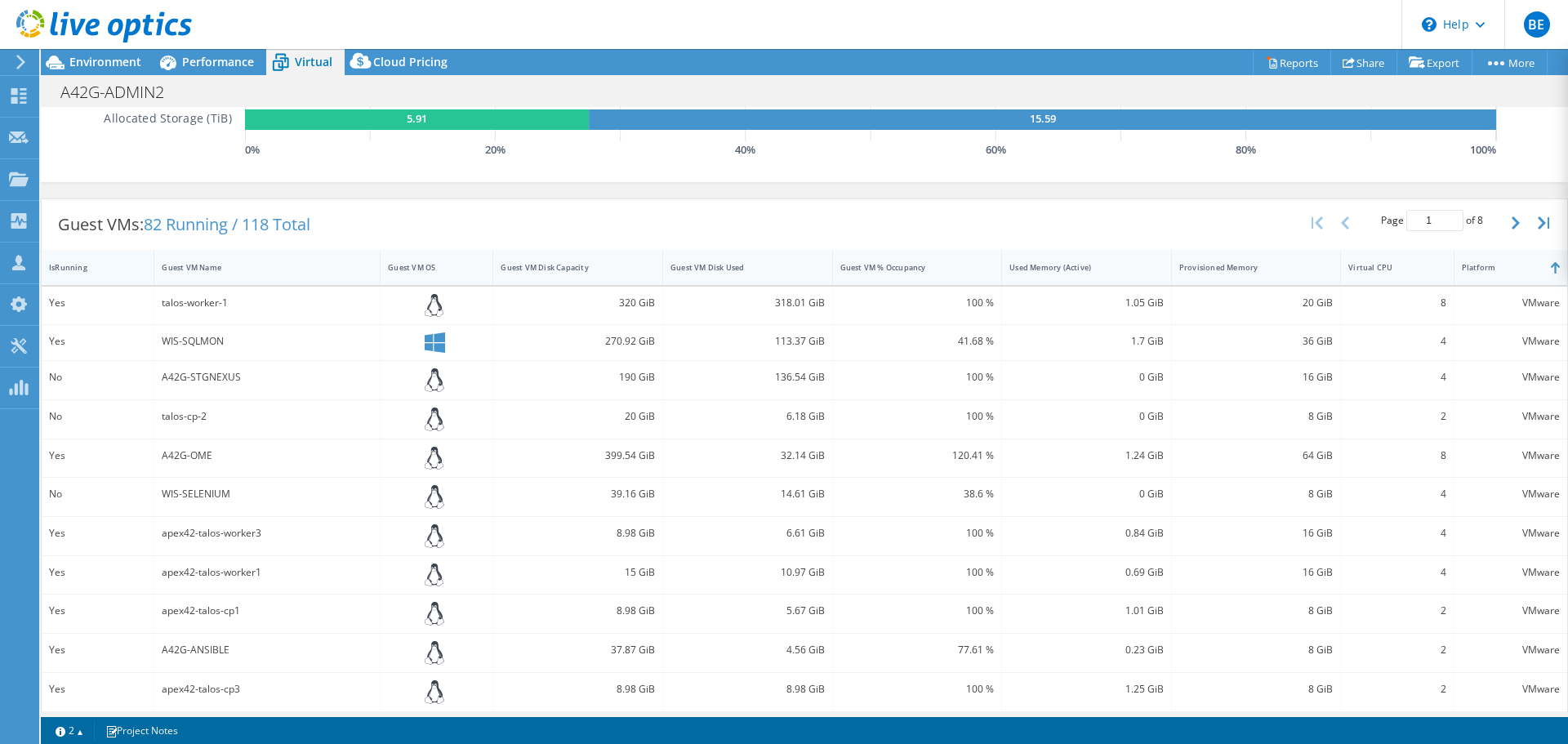
click at [77, 269] on div "IsRunning" at bounding box center [88, 267] width 78 height 11
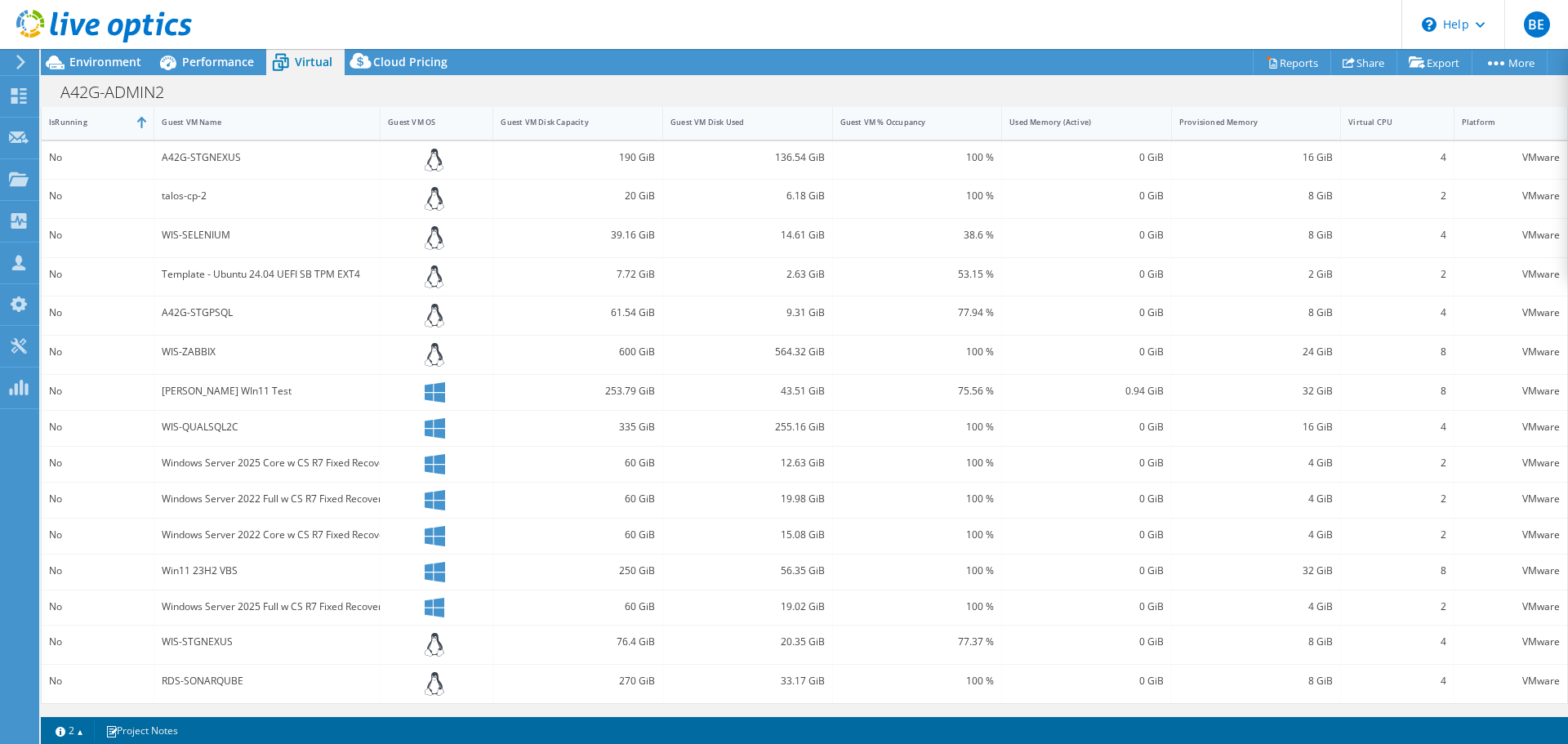
scroll to position [0, 0]
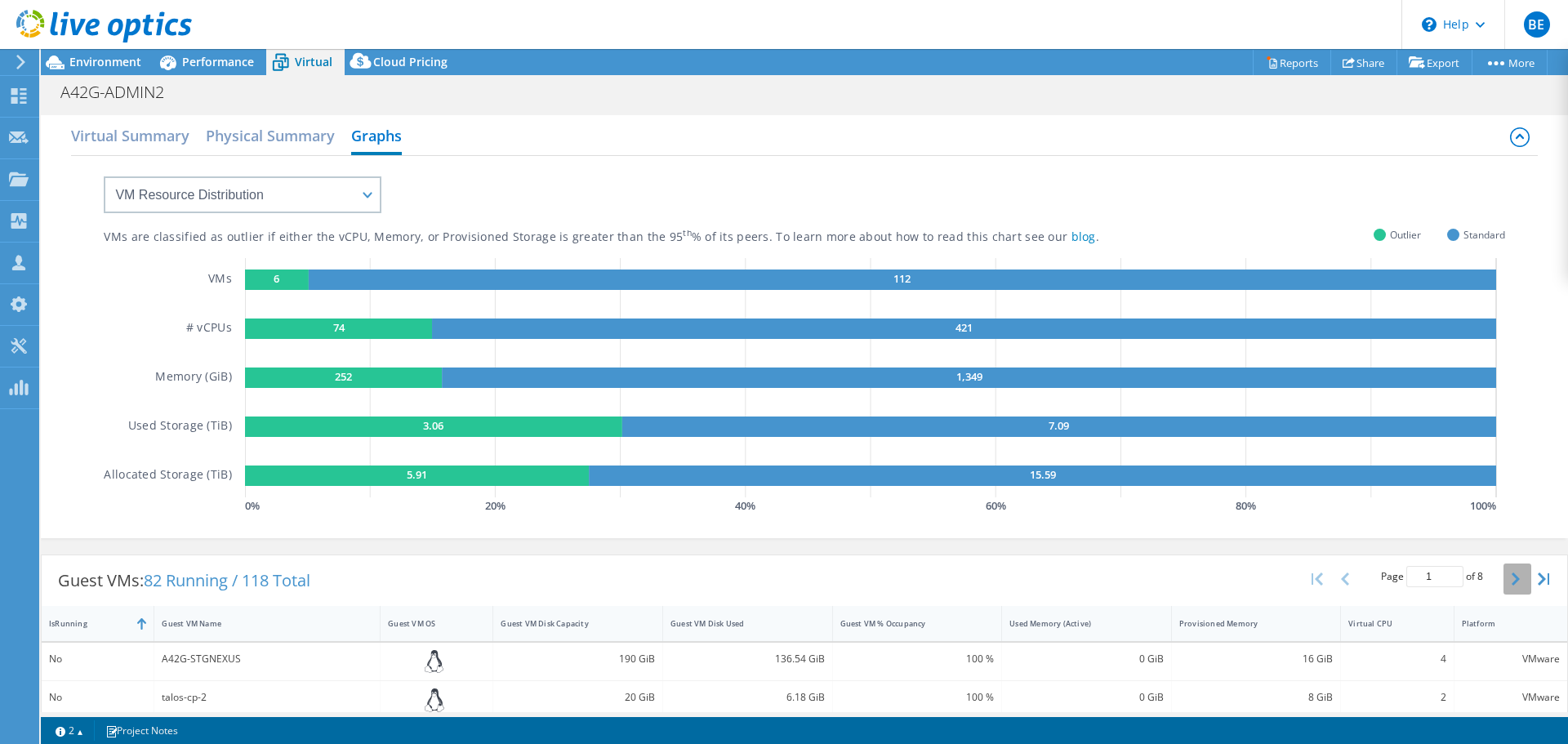
click at [1512, 579] on icon "button" at bounding box center [1516, 579] width 8 height 13
click at [1512, 580] on icon "button" at bounding box center [1516, 579] width 8 height 13
type input "3"
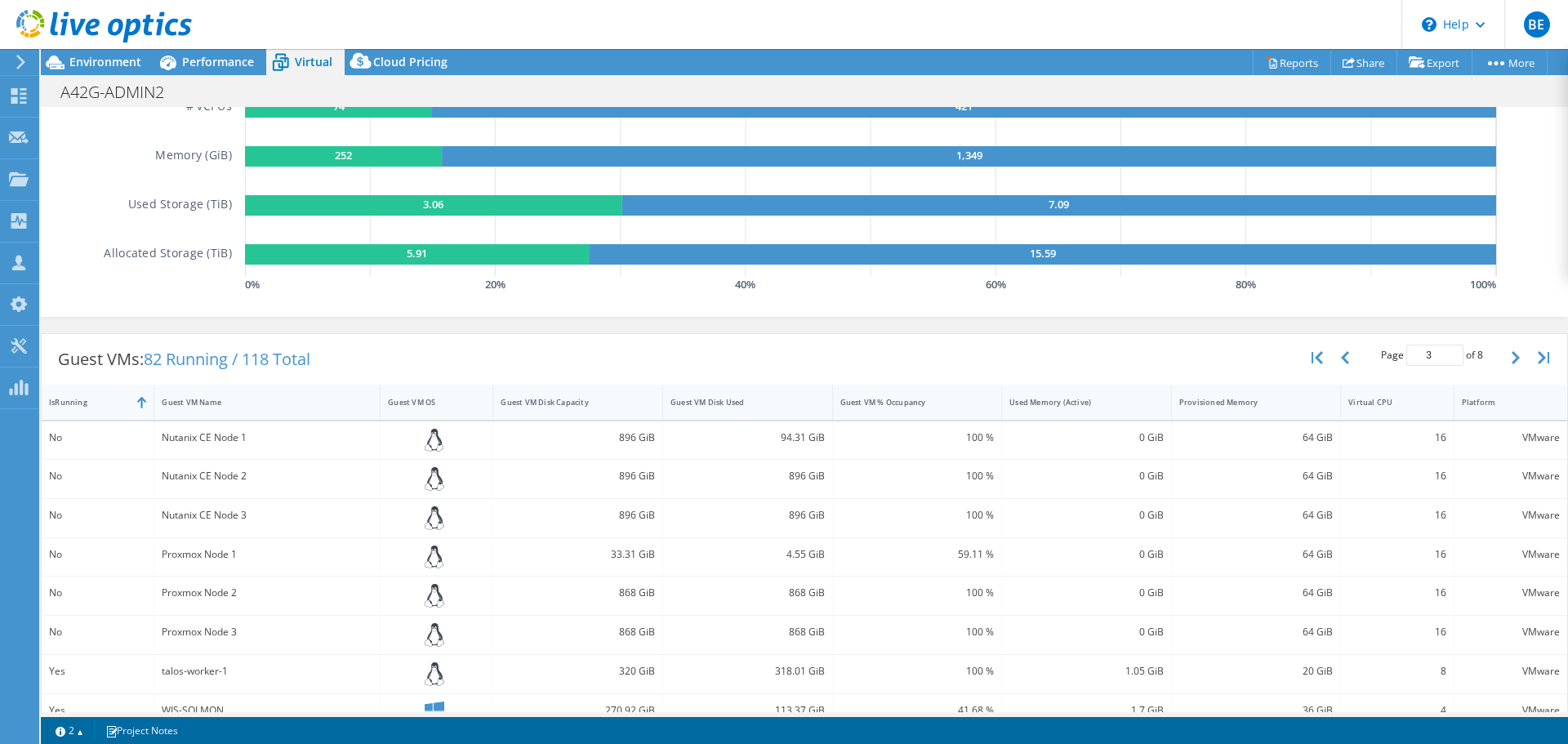
scroll to position [30, 0]
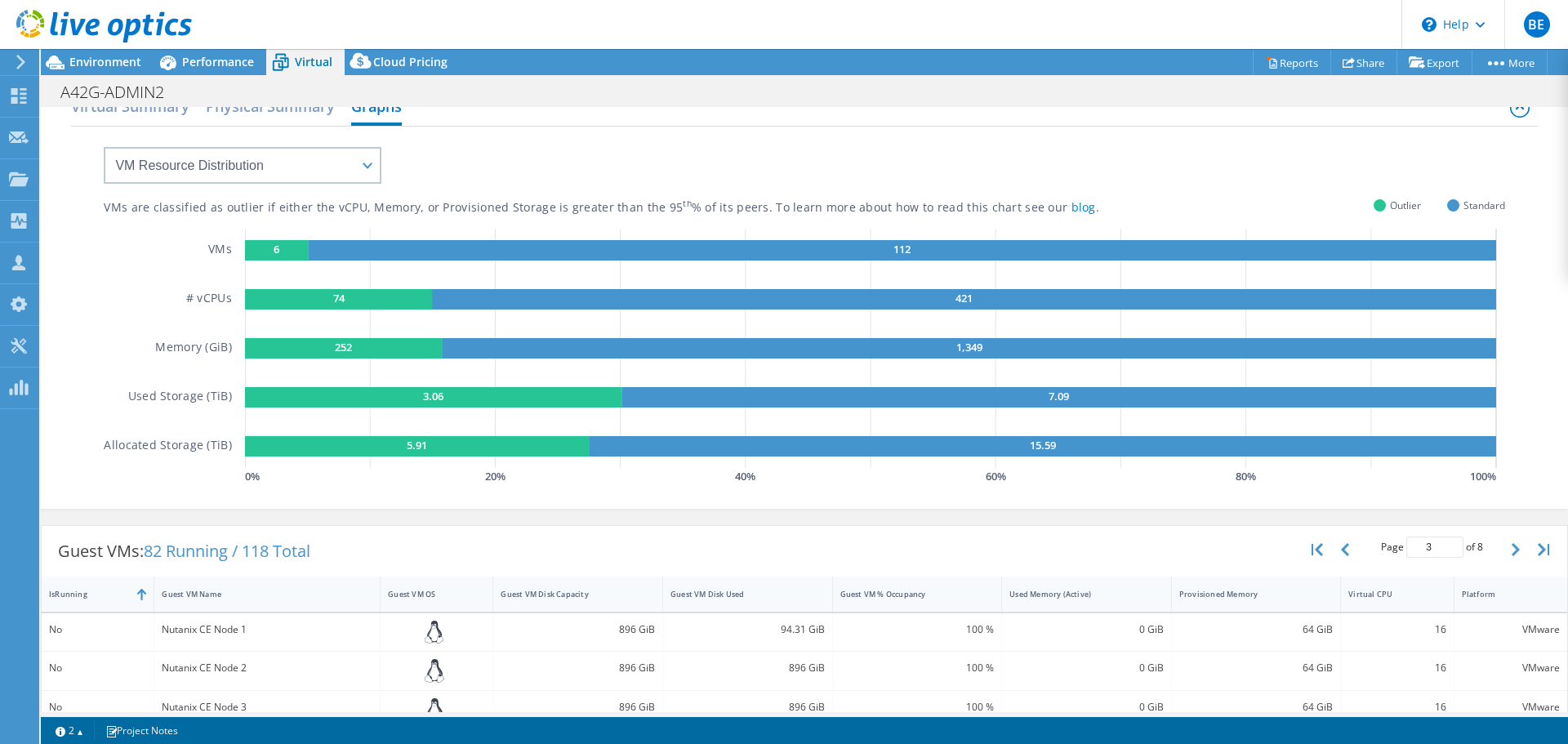
click at [283, 553] on span "82 Running / 118 Total" at bounding box center [227, 551] width 167 height 22
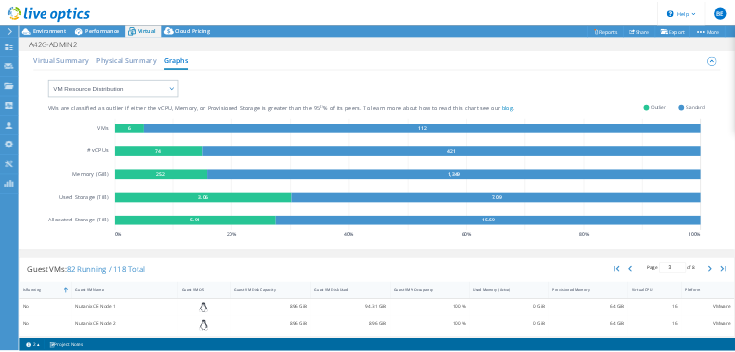
scroll to position [0, 0]
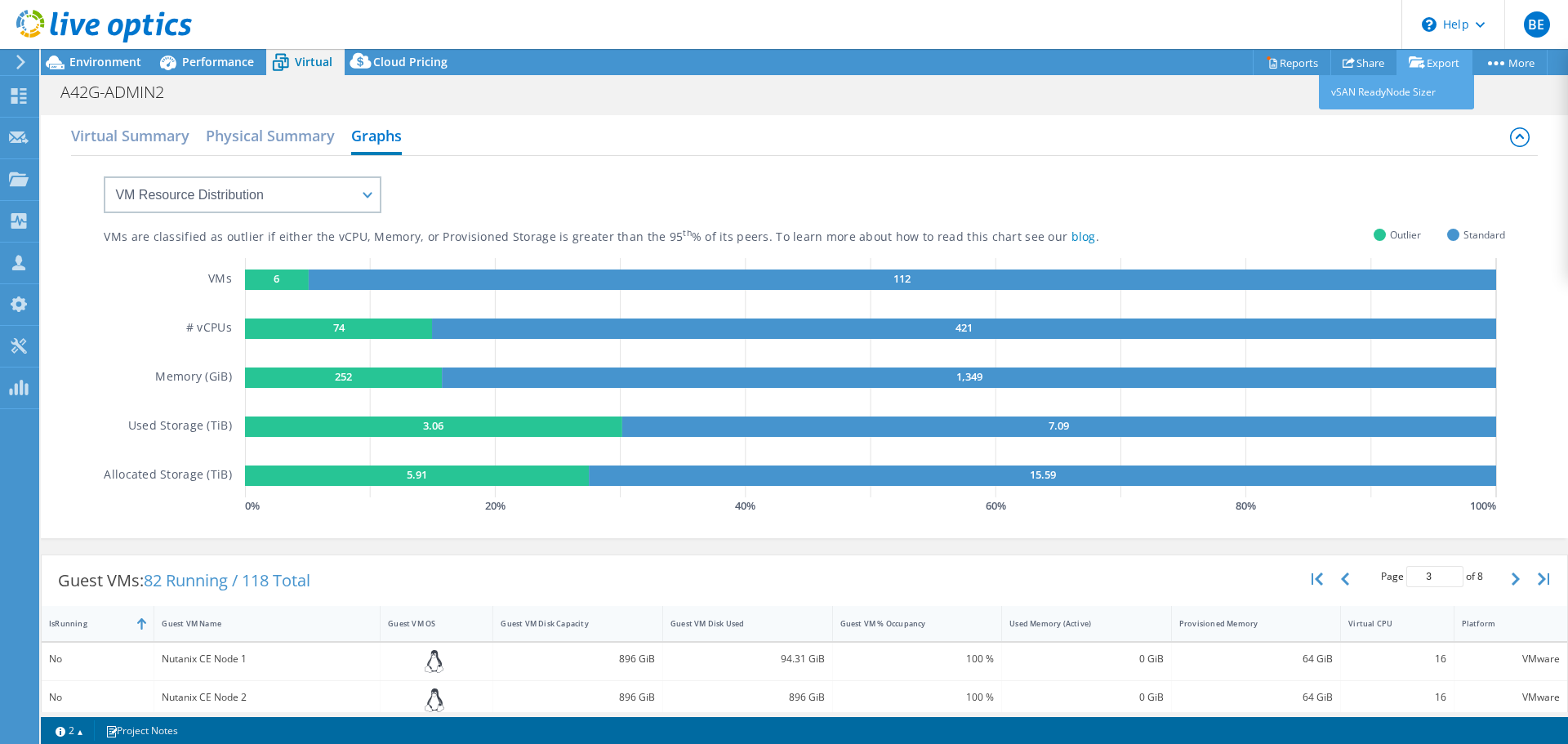
click at [1424, 63] on link "Export" at bounding box center [1434, 62] width 76 height 26
click at [1277, 62] on link "Reports" at bounding box center [1291, 62] width 78 height 26
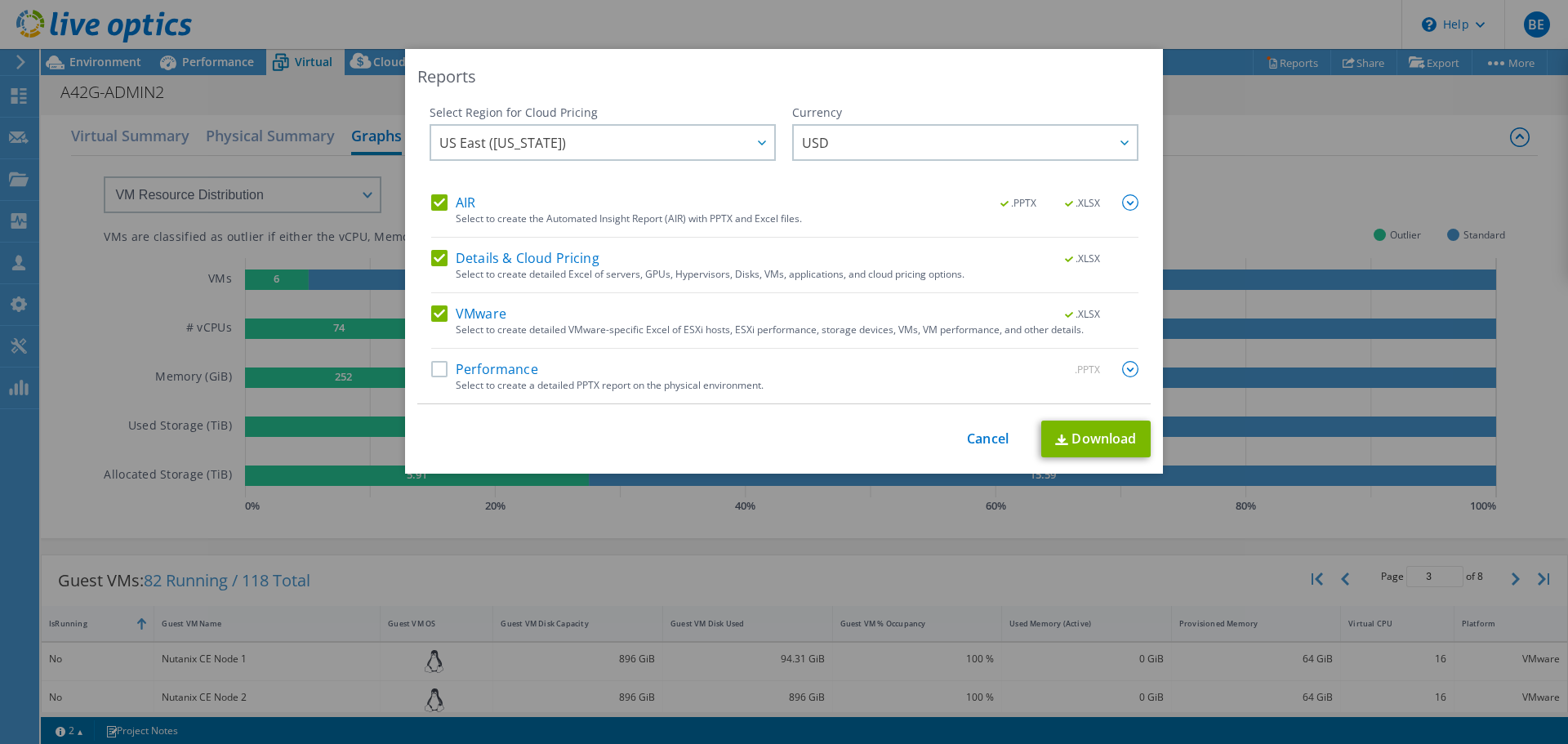
click at [431, 257] on label "Details & Cloud Pricing" at bounding box center [515, 258] width 168 height 17
click at [0, 0] on input "Details & Cloud Pricing" at bounding box center [0, 0] width 0 height 0
click at [431, 372] on label "Performance" at bounding box center [485, 369] width 107 height 17
click at [0, 0] on input "Performance" at bounding box center [0, 0] width 0 height 0
click at [1081, 442] on link "Download" at bounding box center [1096, 438] width 110 height 37
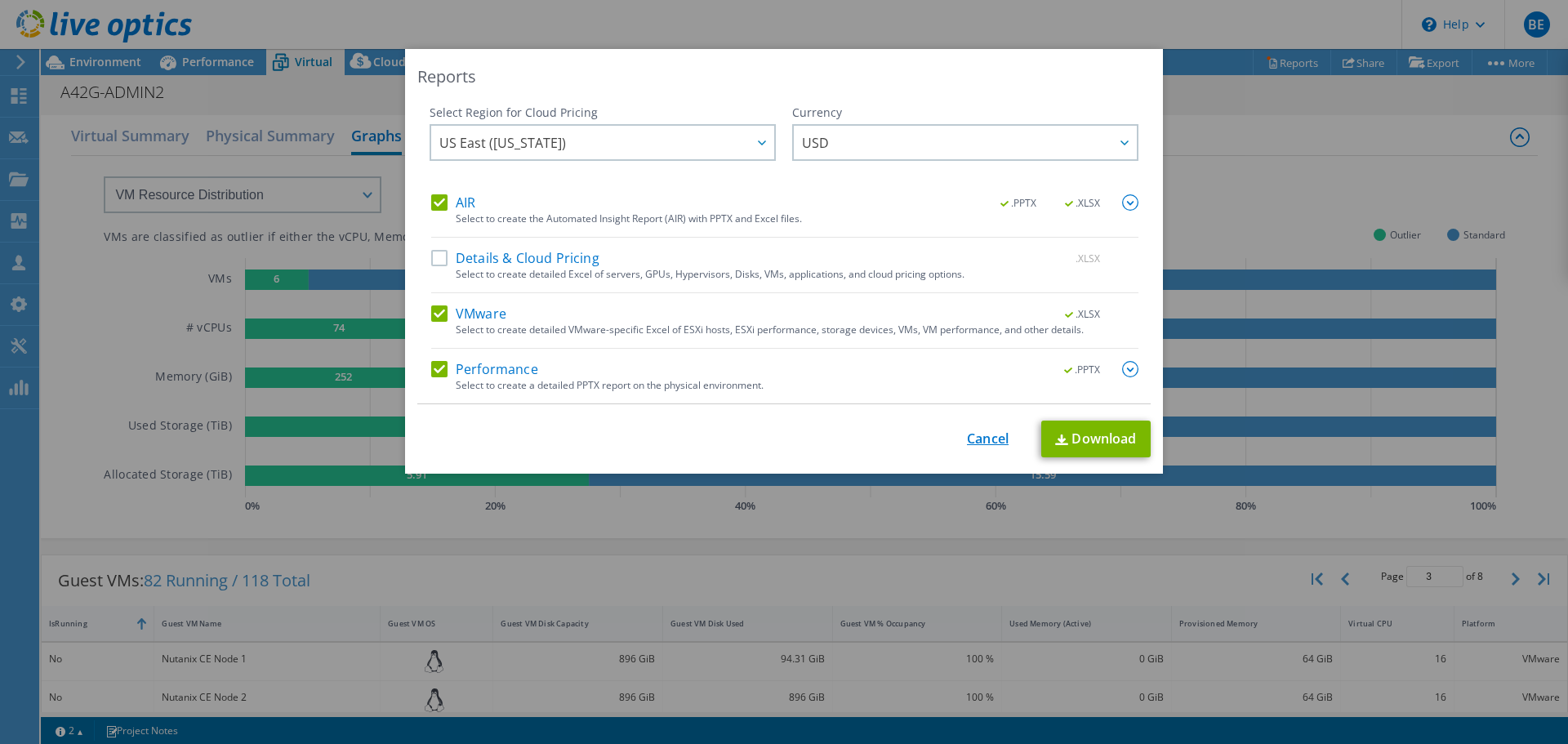
click at [983, 436] on link "Cancel" at bounding box center [988, 438] width 41 height 16
